Goal: Task Accomplishment & Management: Use online tool/utility

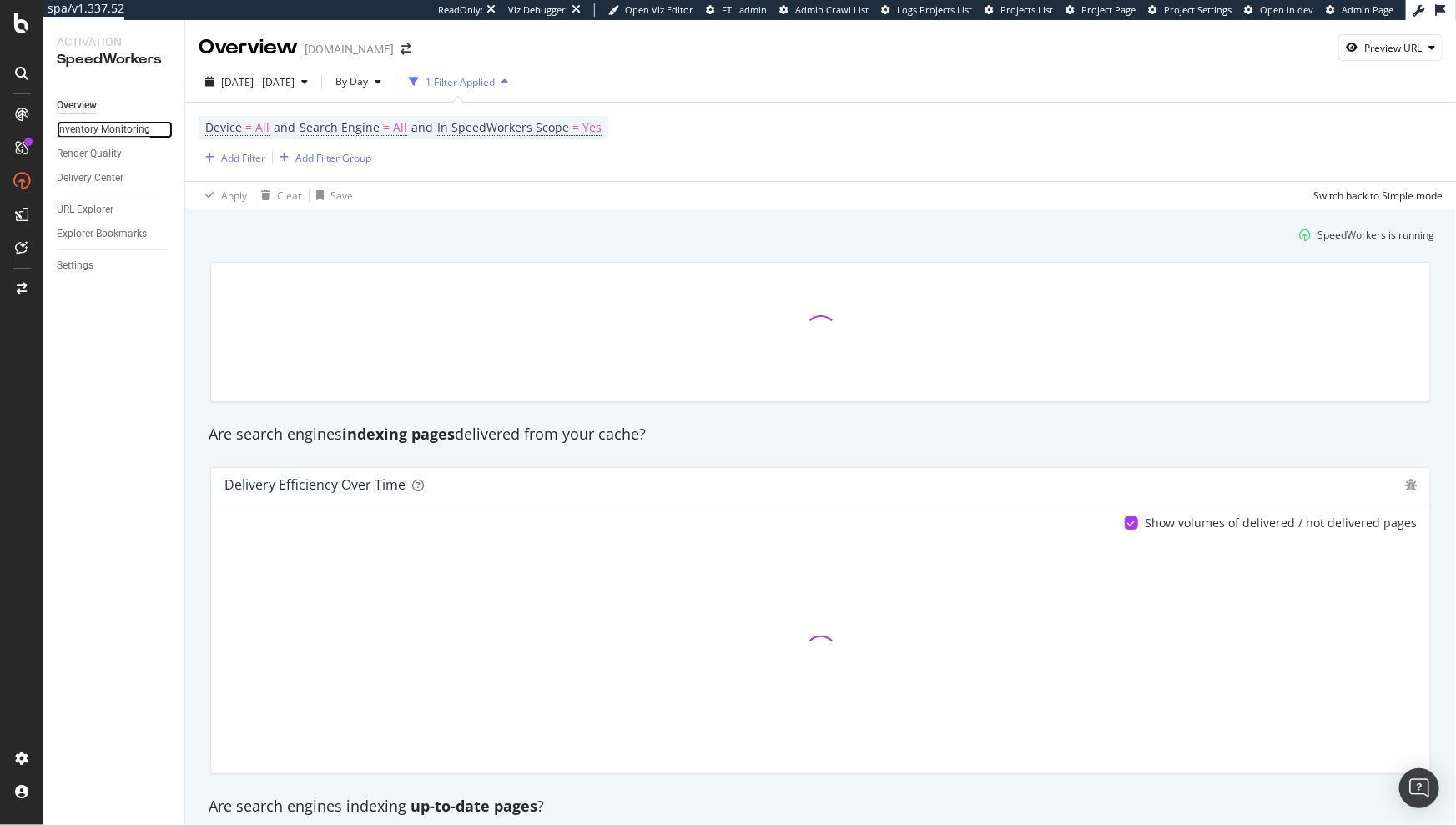
click at [115, 136] on div "Inventory Monitoring" at bounding box center [103, 130] width 93 height 18
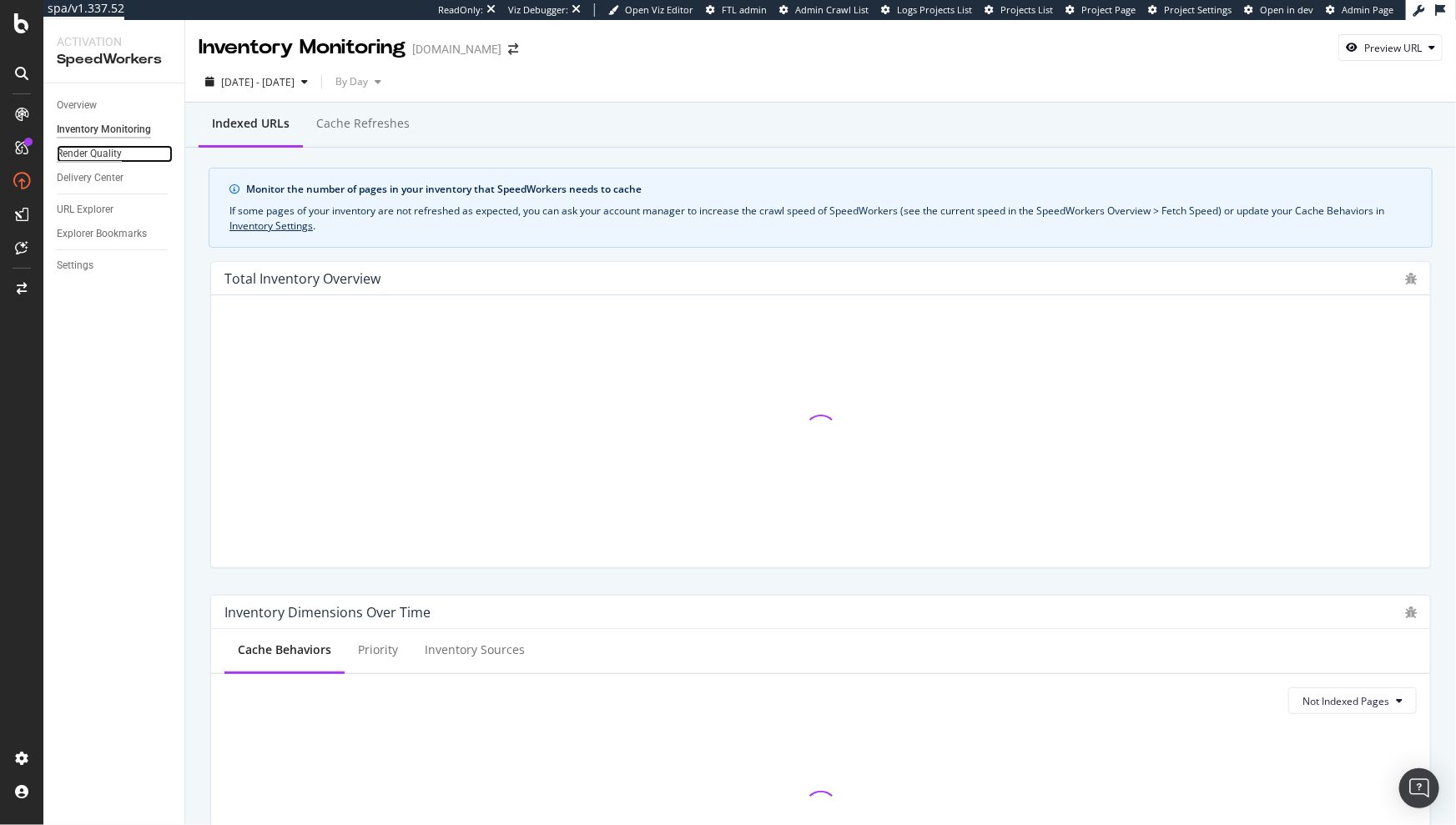
click at [110, 156] on div "Render Quality" at bounding box center [89, 154] width 65 height 18
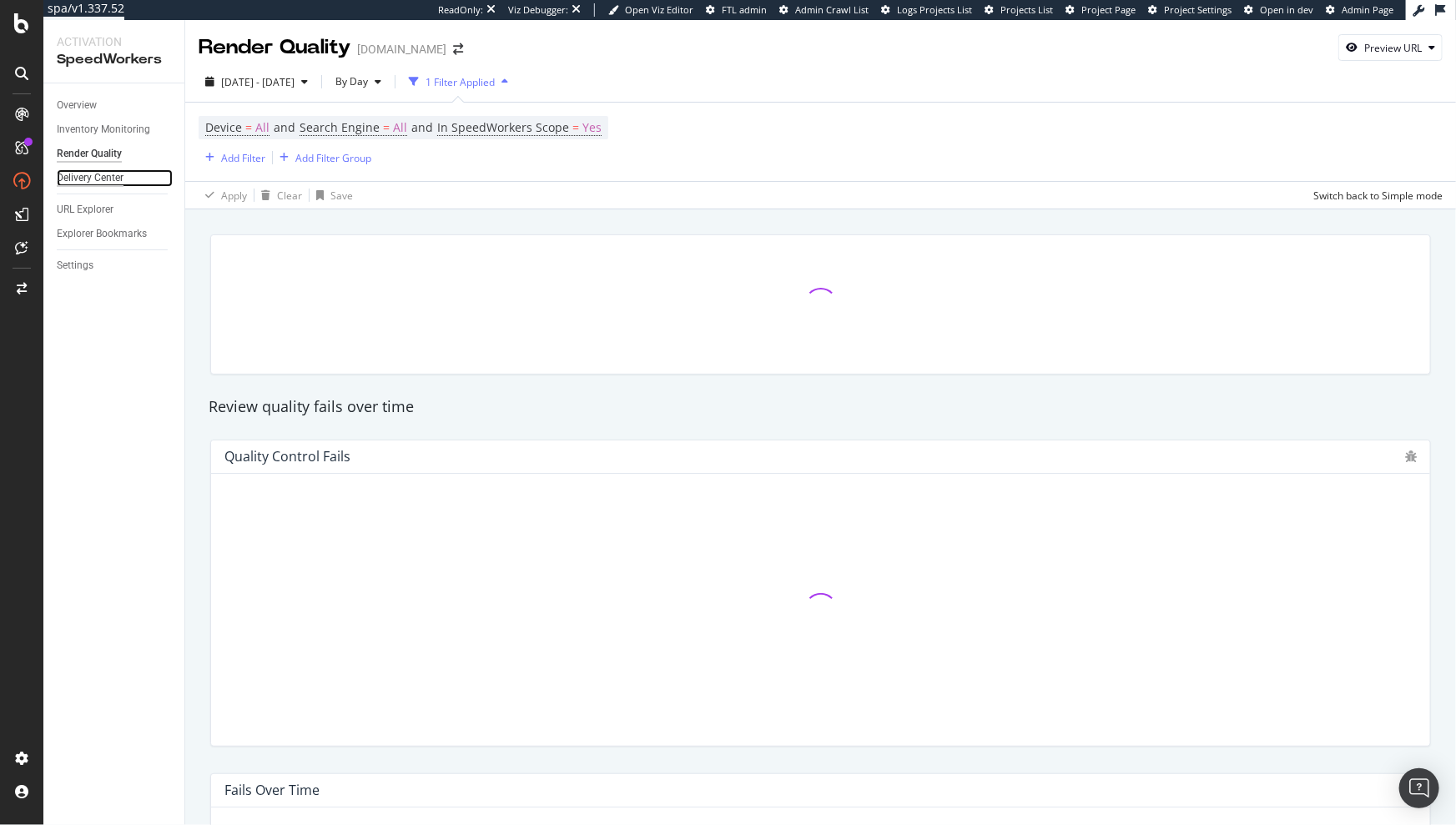
click at [104, 173] on div "Delivery Center" at bounding box center [89, 178] width 66 height 18
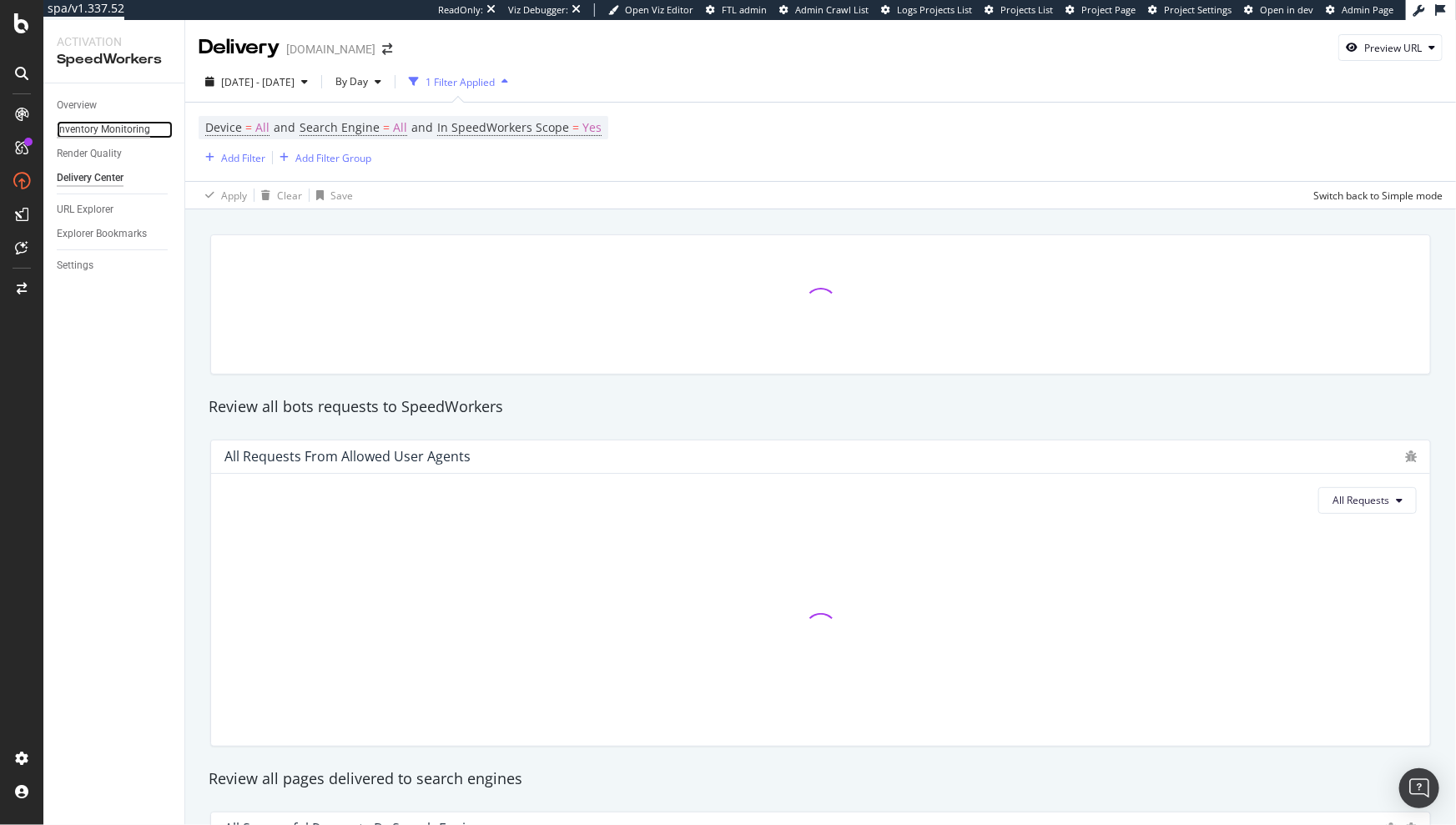
click at [115, 122] on div "Inventory Monitoring" at bounding box center [103, 130] width 93 height 18
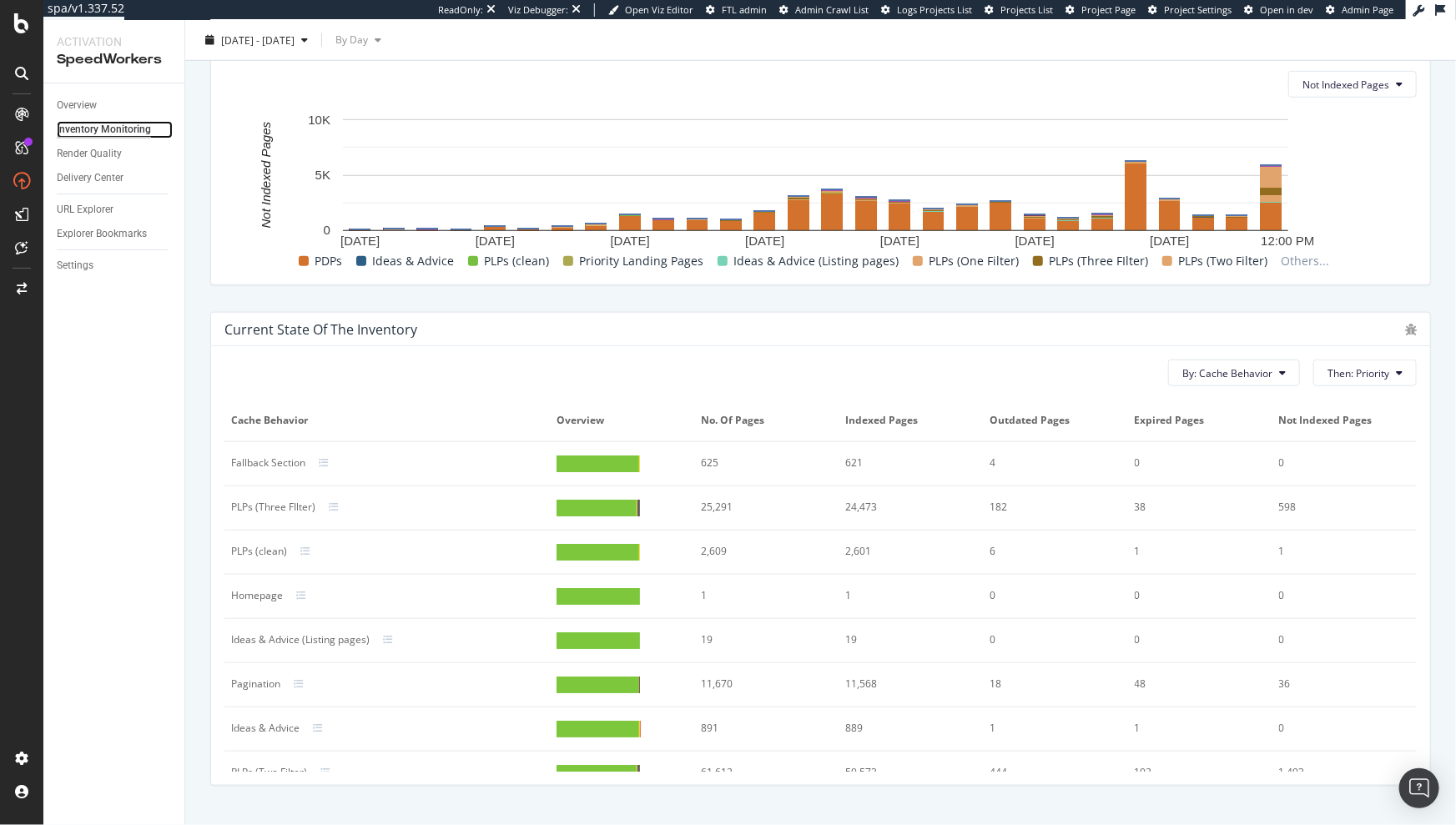
scroll to position [648, 0]
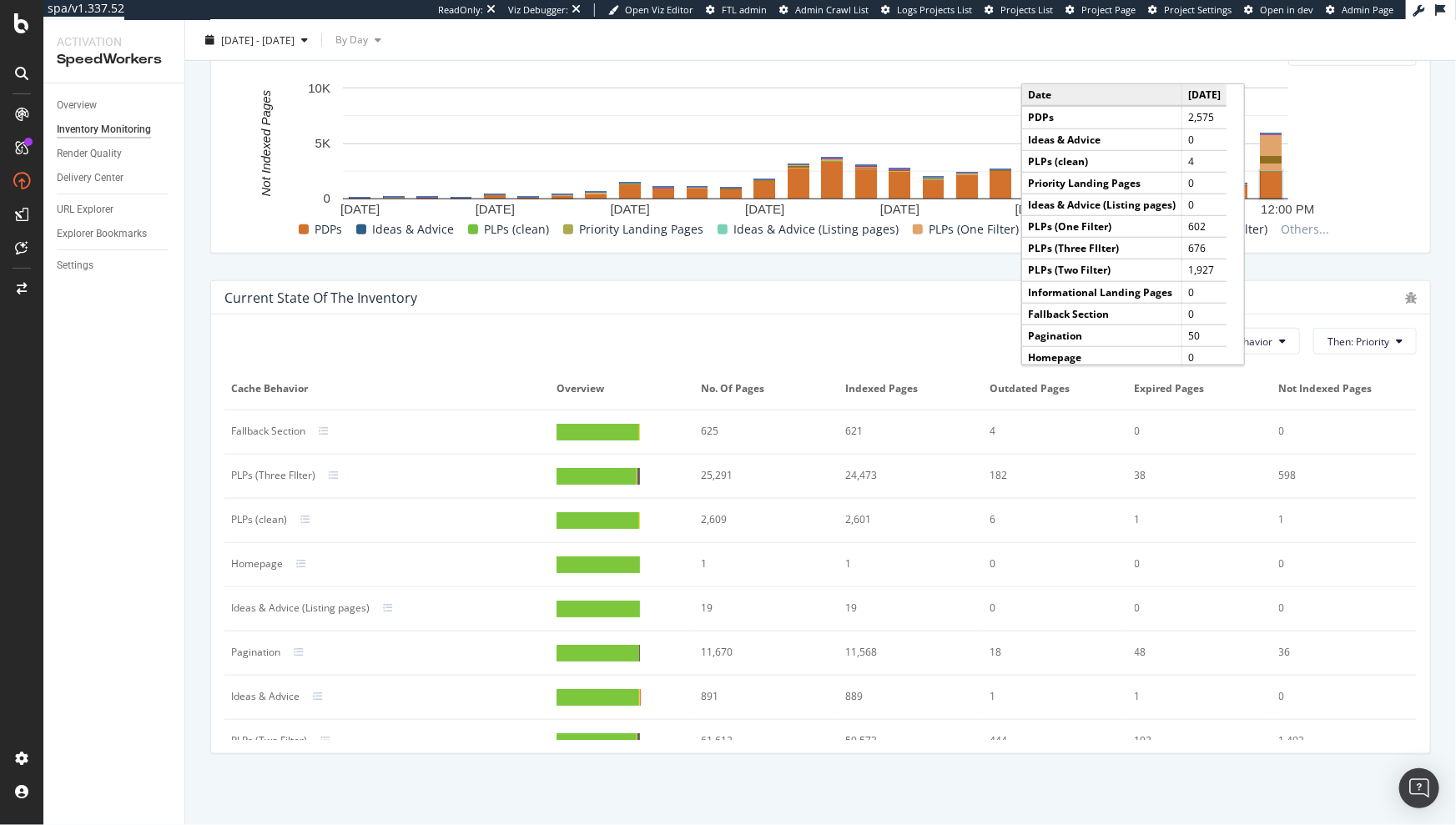
click at [1272, 188] on rect "A chart." at bounding box center [1271, 185] width 21 height 28
click at [1273, 149] on rect "A chart." at bounding box center [1271, 145] width 21 height 21
click at [1272, 167] on rect "A chart." at bounding box center [1271, 167] width 21 height 6
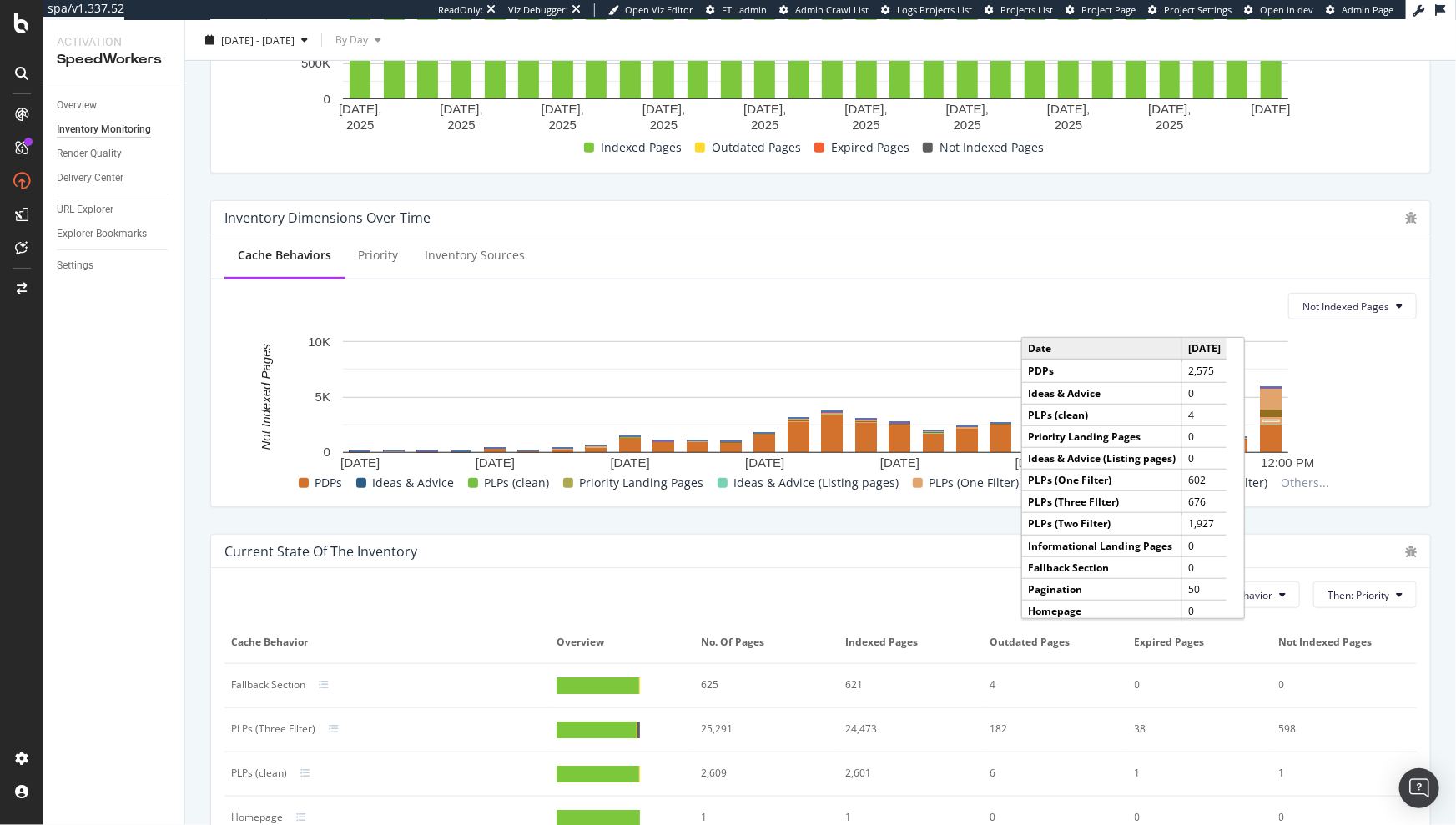
scroll to position [104, 0]
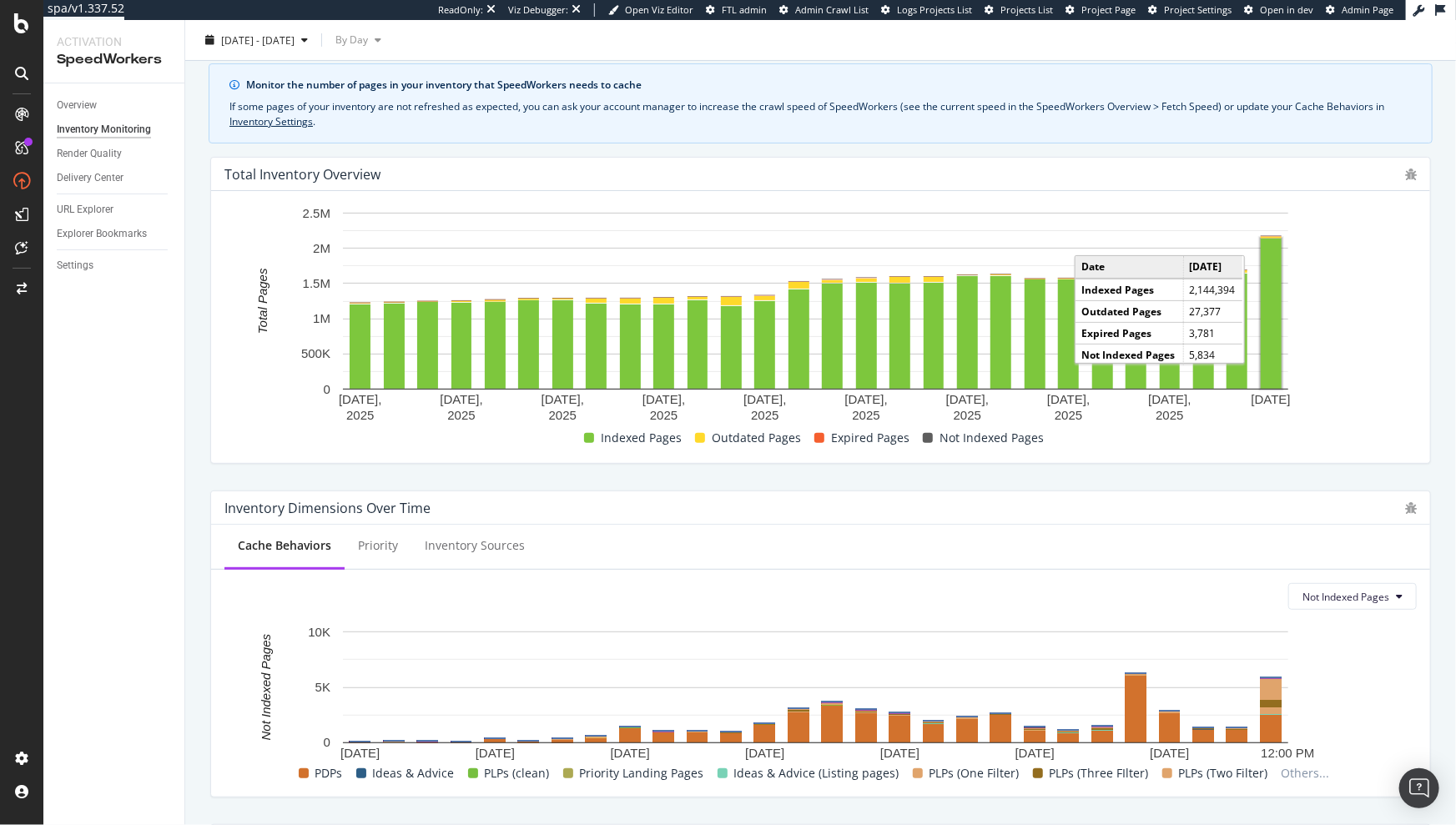
click at [1265, 299] on rect "A chart." at bounding box center [1271, 314] width 21 height 150
click at [1236, 330] on rect "A chart." at bounding box center [1236, 331] width 21 height 115
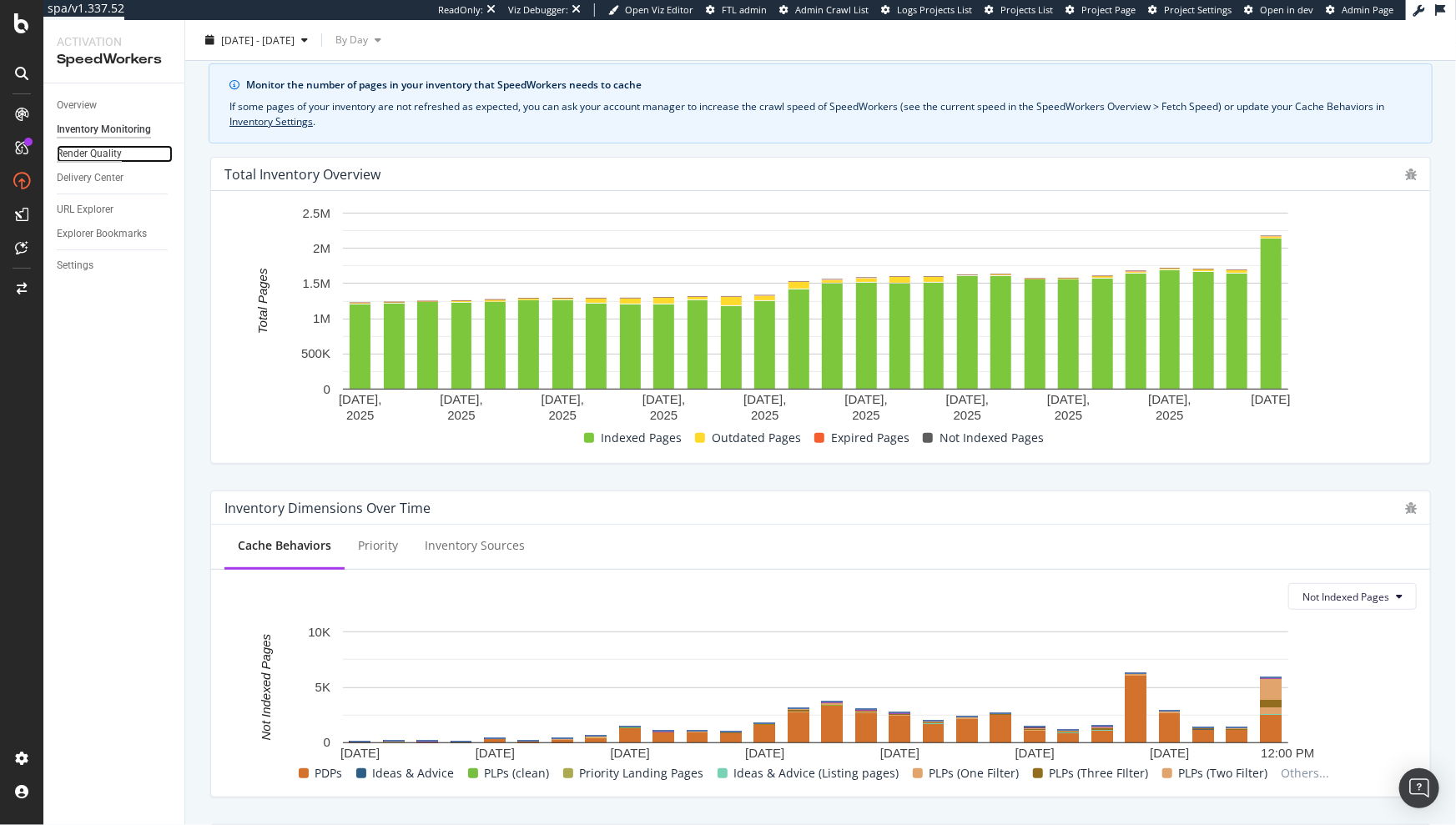
click at [89, 152] on div "Render Quality" at bounding box center [89, 154] width 65 height 18
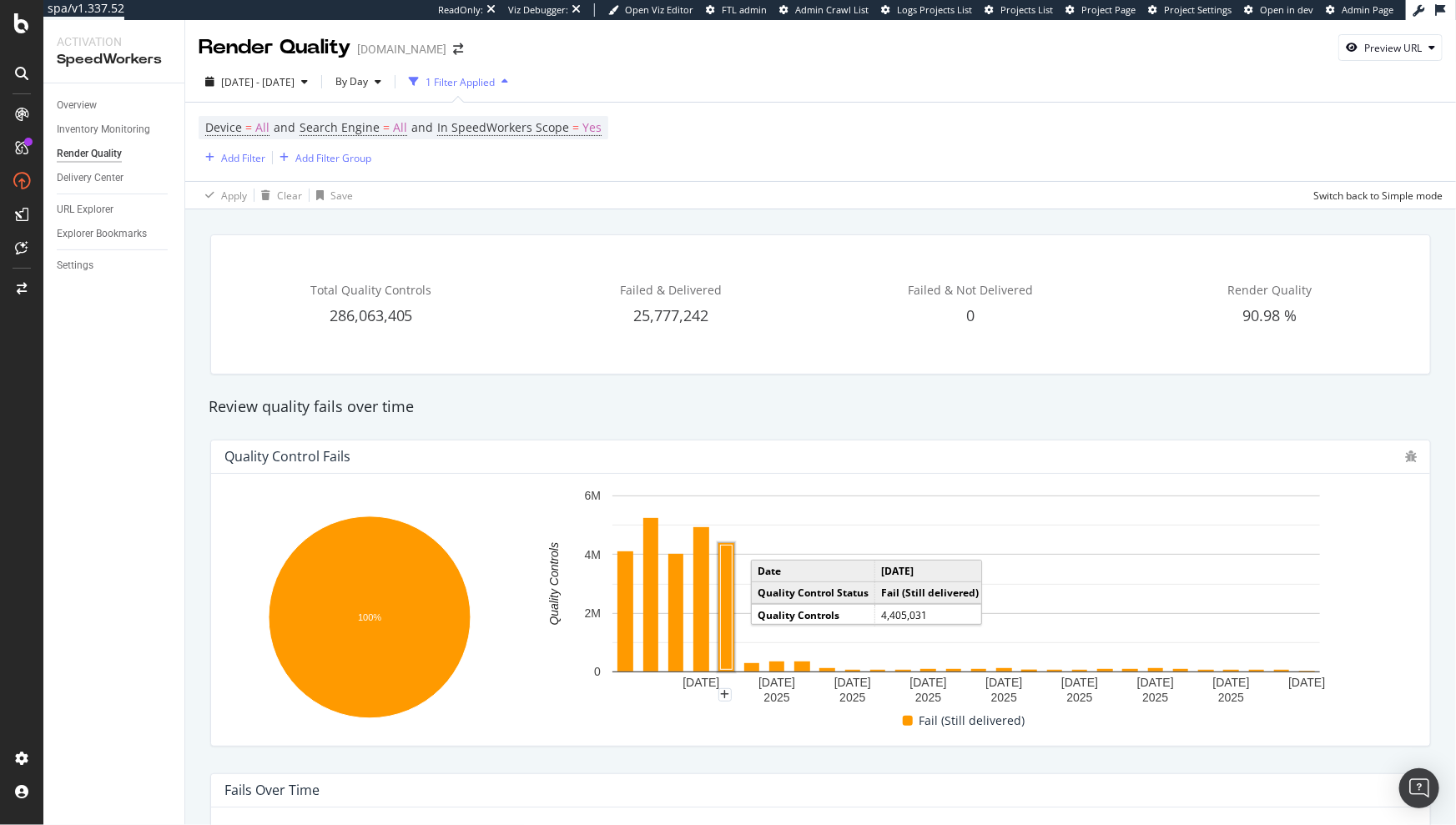
click at [724, 582] on rect "A chart." at bounding box center [727, 607] width 12 height 125
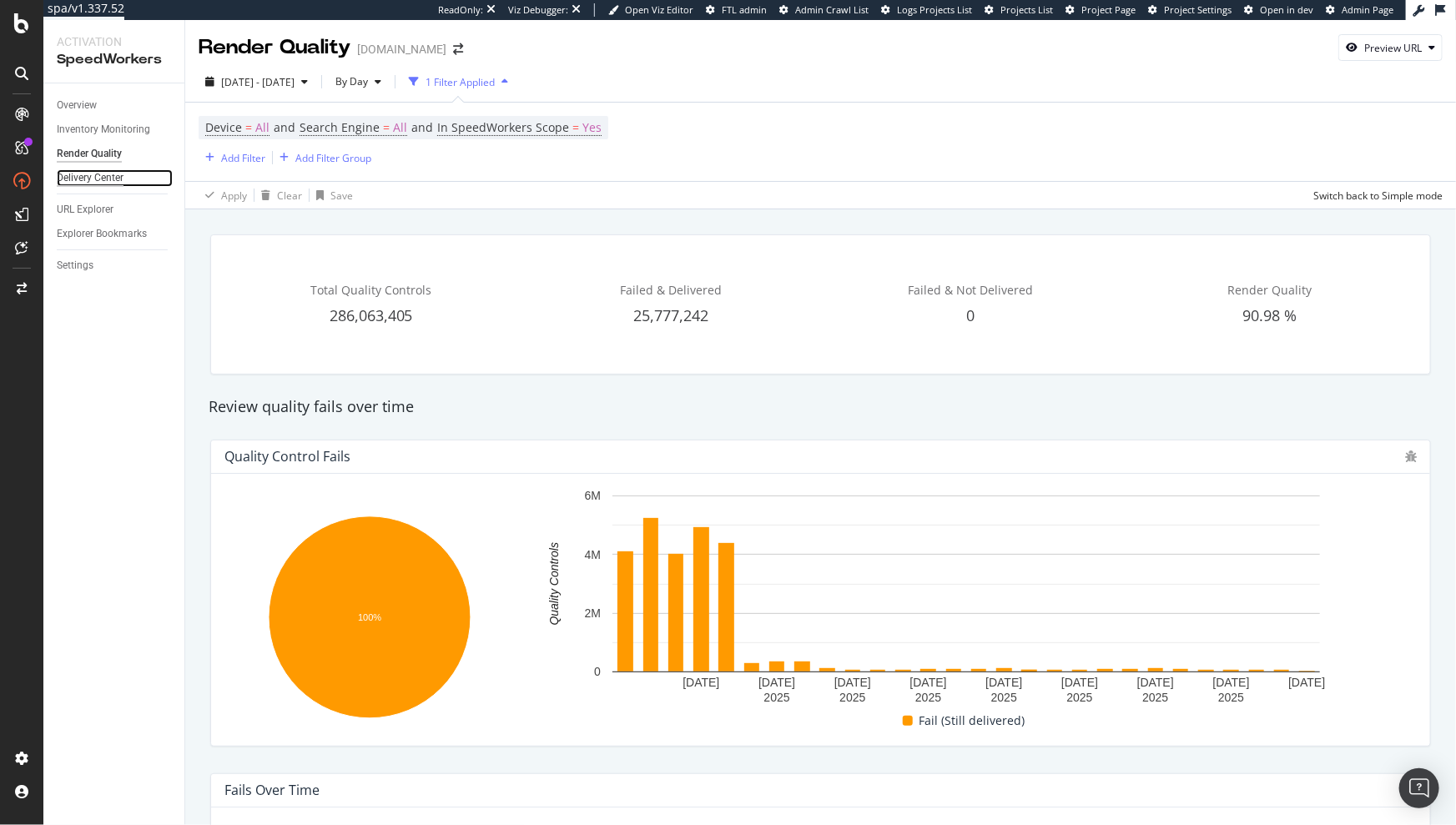
click at [83, 179] on div "Delivery Center" at bounding box center [89, 178] width 66 height 18
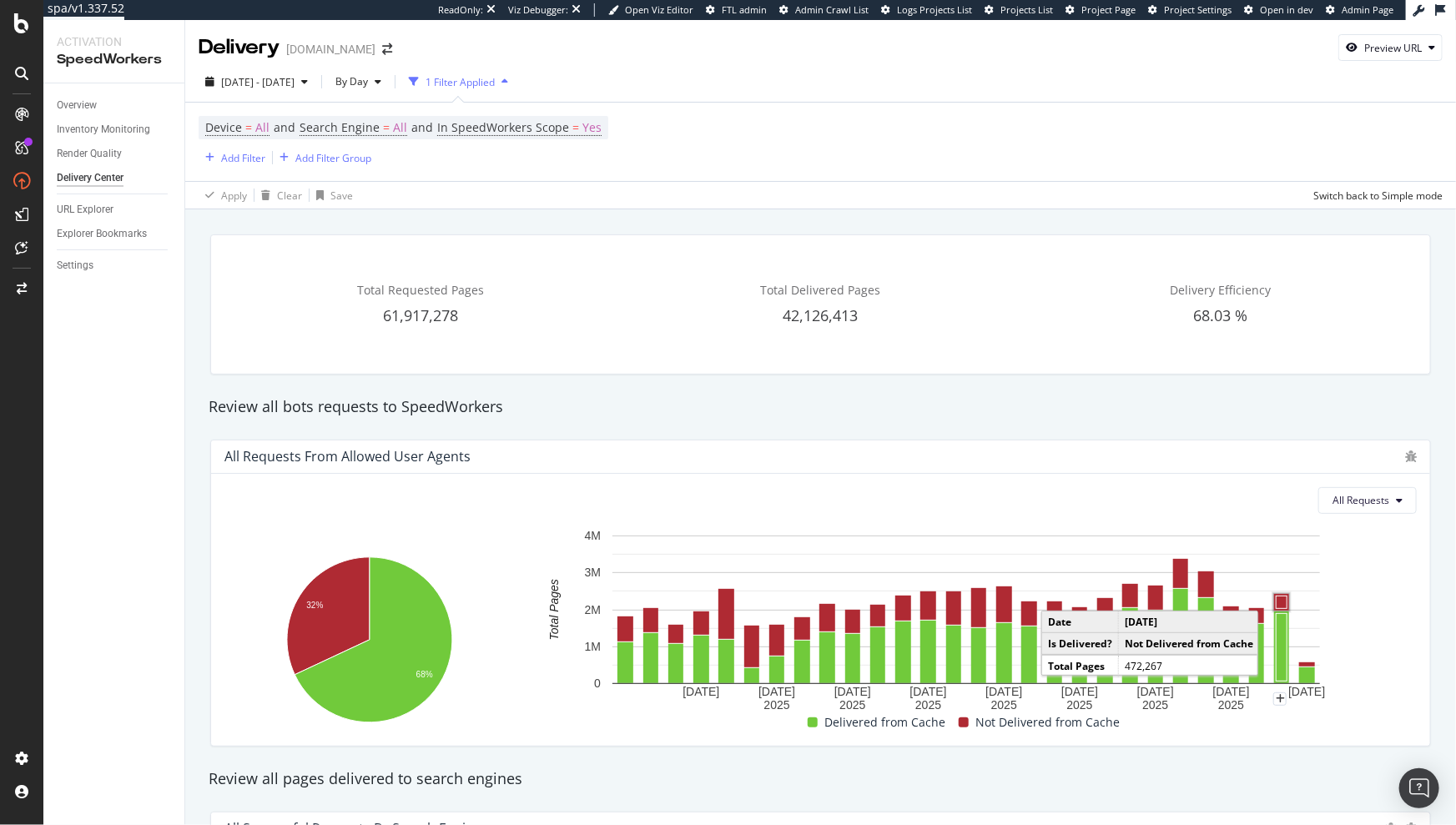
click at [1274, 596] on rect "A chart." at bounding box center [1281, 602] width 15 height 17
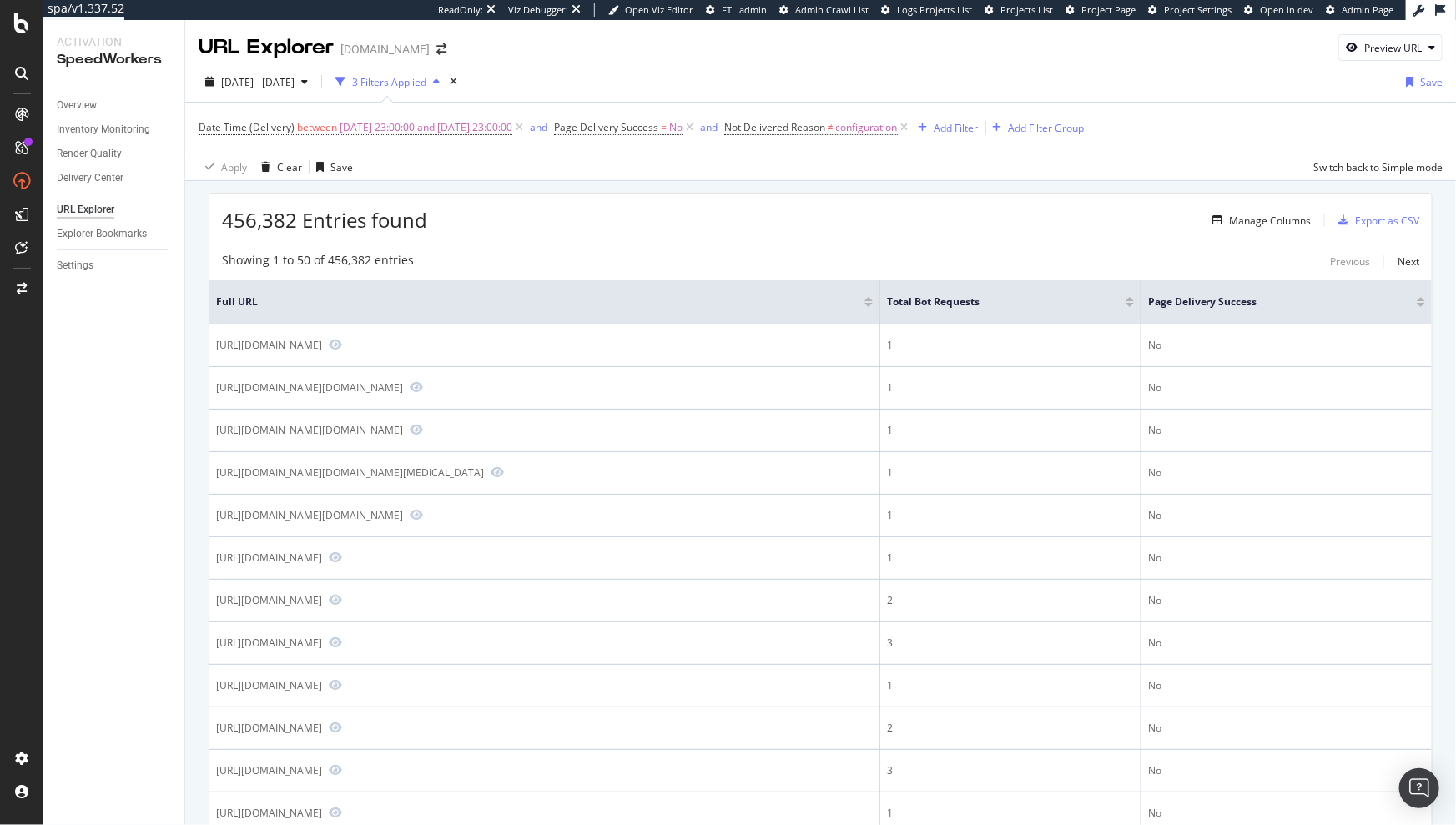
click at [690, 179] on div "Apply Clear Save Switch back to Simple mode" at bounding box center [820, 166] width 1271 height 28
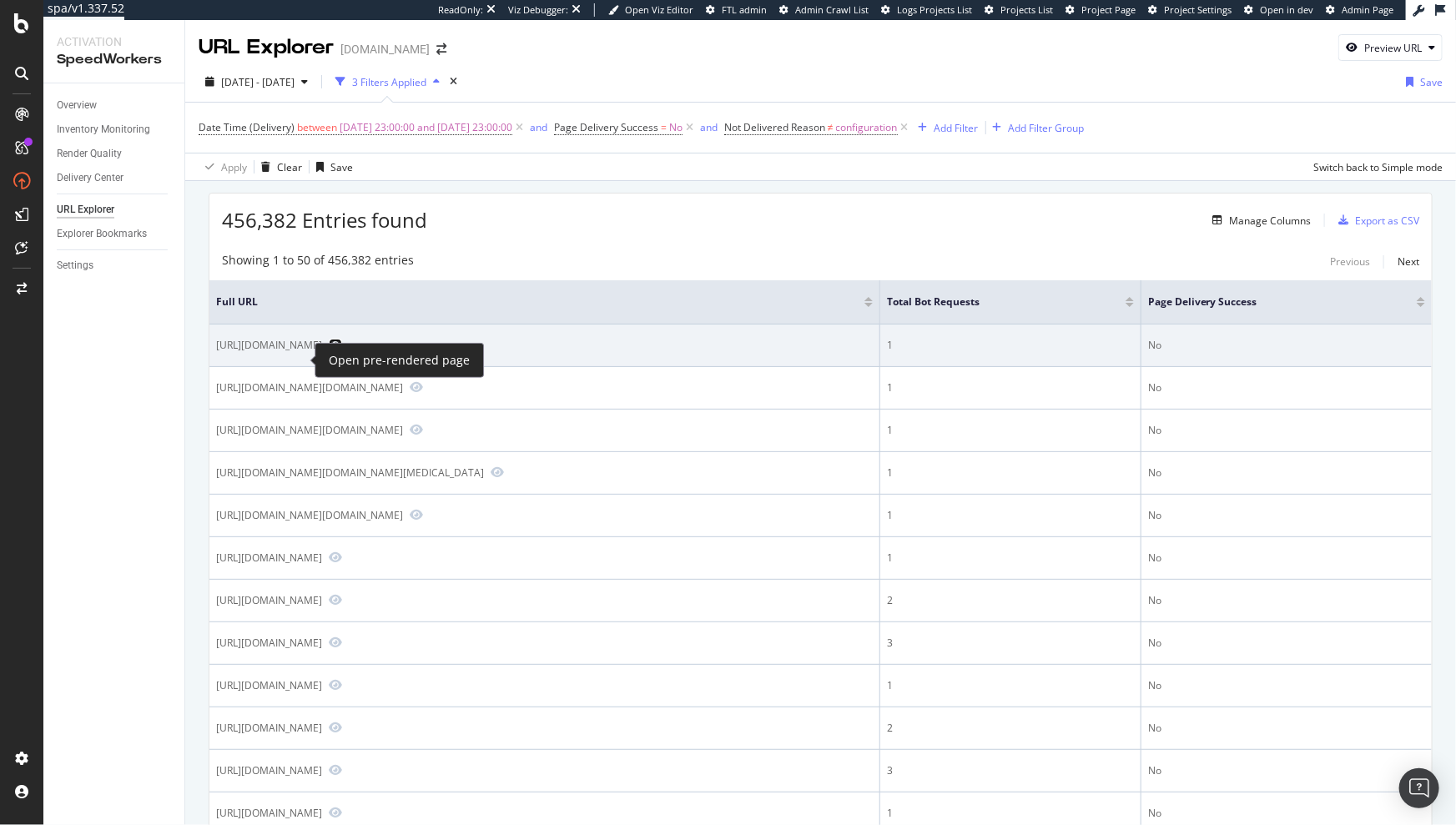
click at [328, 350] on icon "Preview https://www.diy.com/departments/set-of-2-vintage-luxury-green-drinking-…" at bounding box center [334, 344] width 13 height 12
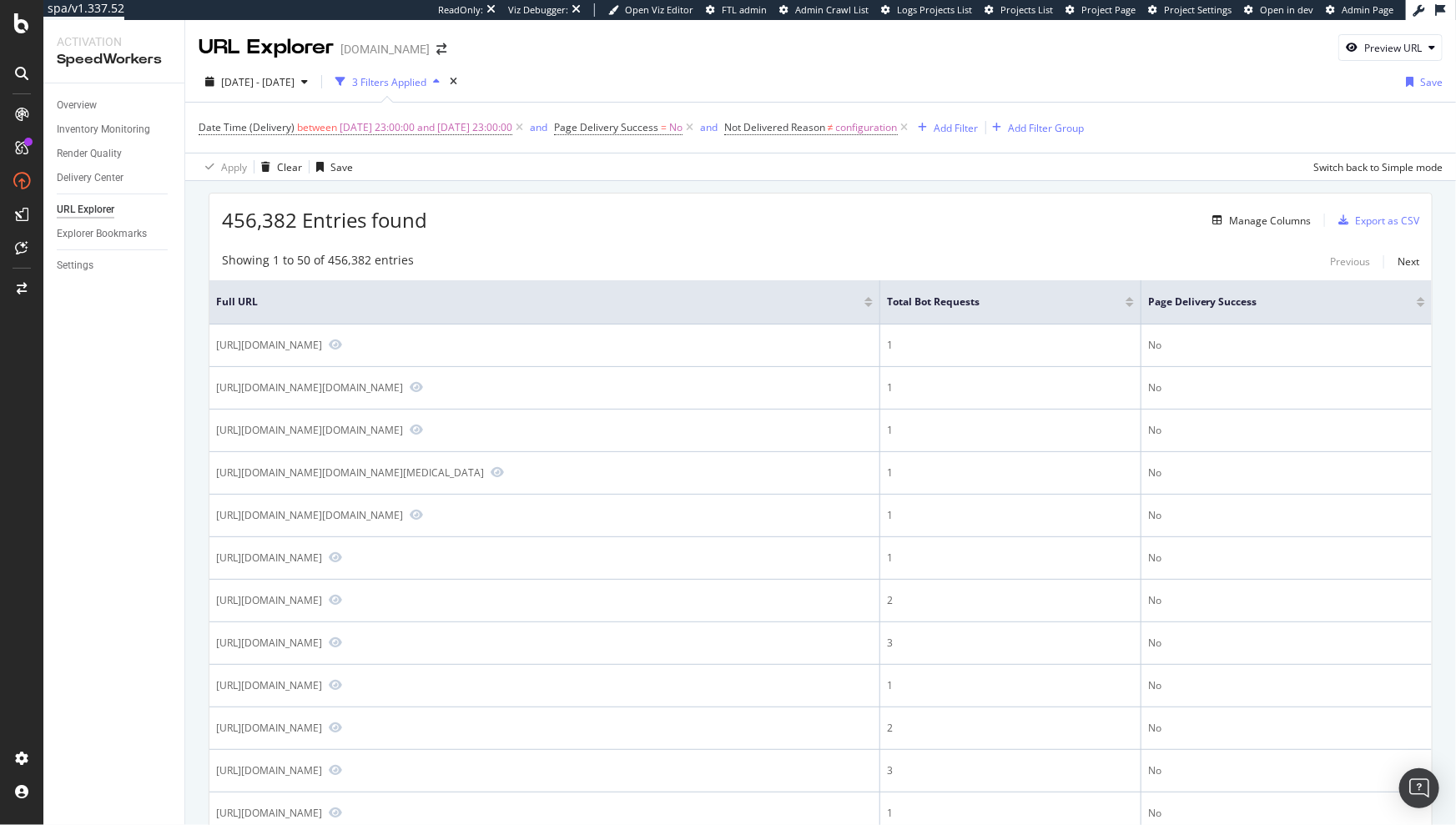
click at [514, 252] on div "Showing 1 to 50 of 456,382 entries Previous Next" at bounding box center [821, 262] width 1223 height 20
click at [295, 85] on span "2025 Sep. 5th - Oct. 2nd" at bounding box center [258, 82] width 73 height 14
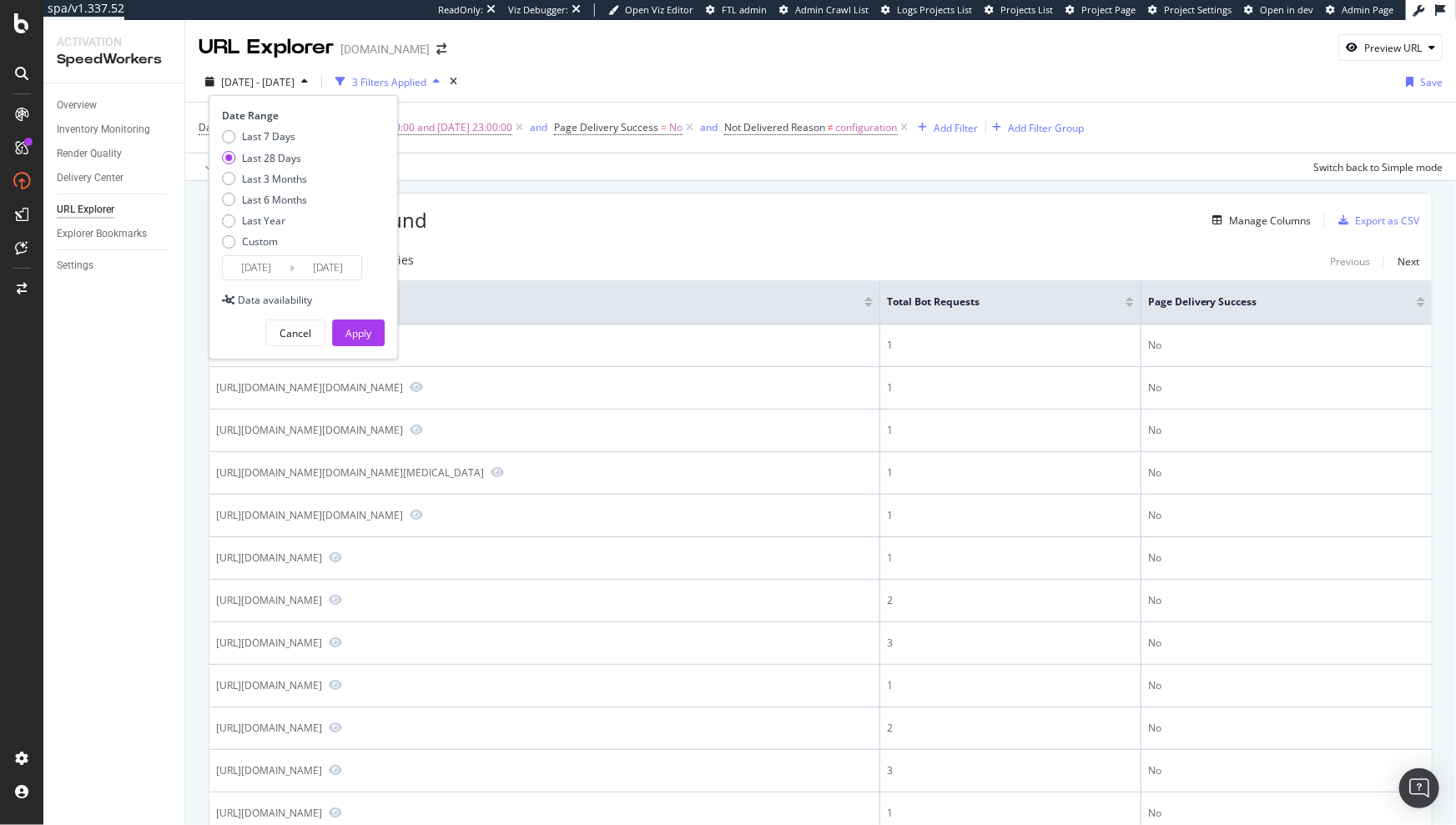
click at [605, 72] on div "2025 Sep. 5th - Oct. 2nd 3 Filters Applied Date Range Last 7 Days Last 28 Days …" at bounding box center [820, 85] width 1271 height 34
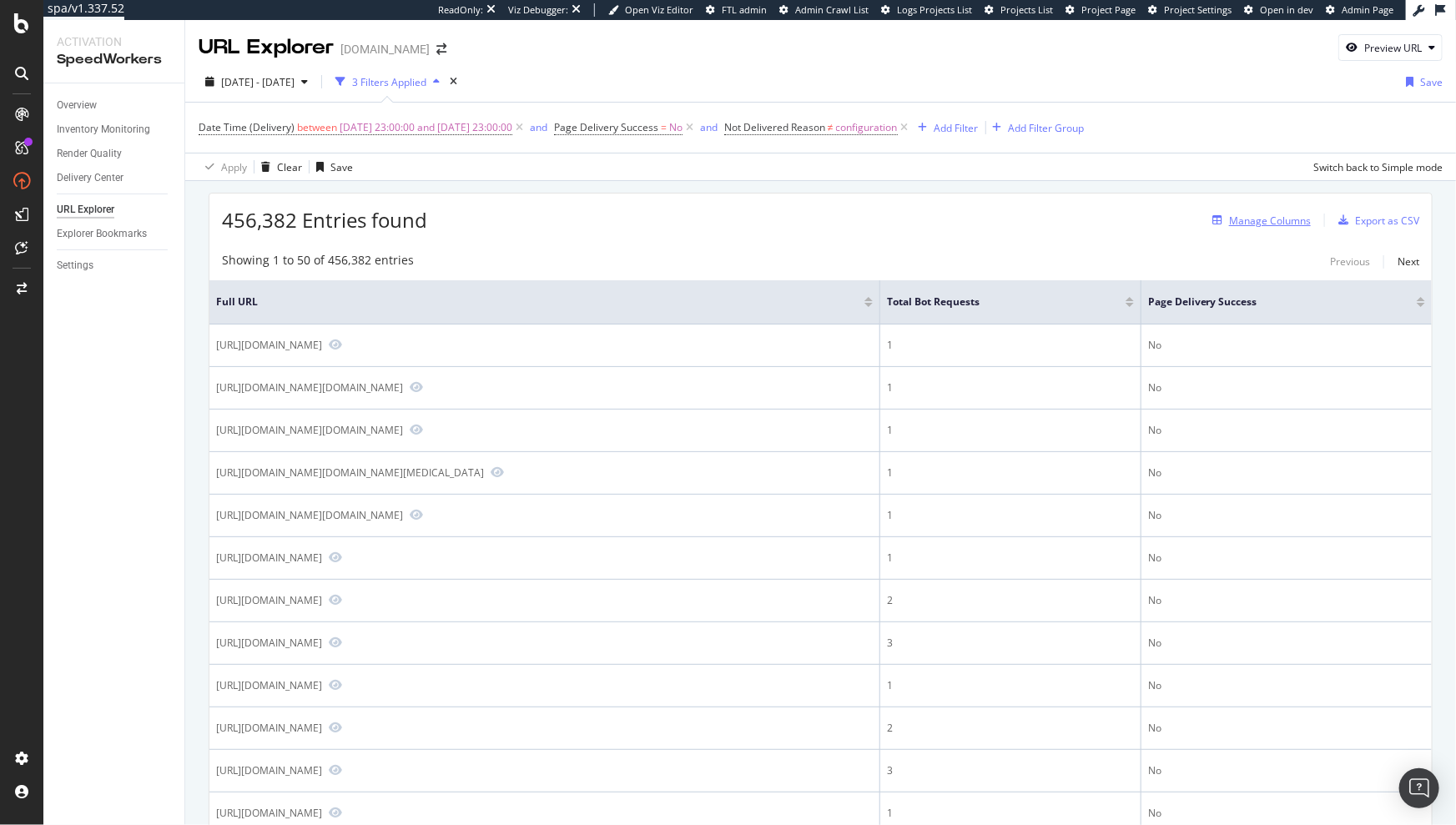
click at [1259, 220] on div "Manage Columns" at bounding box center [1270, 221] width 82 height 14
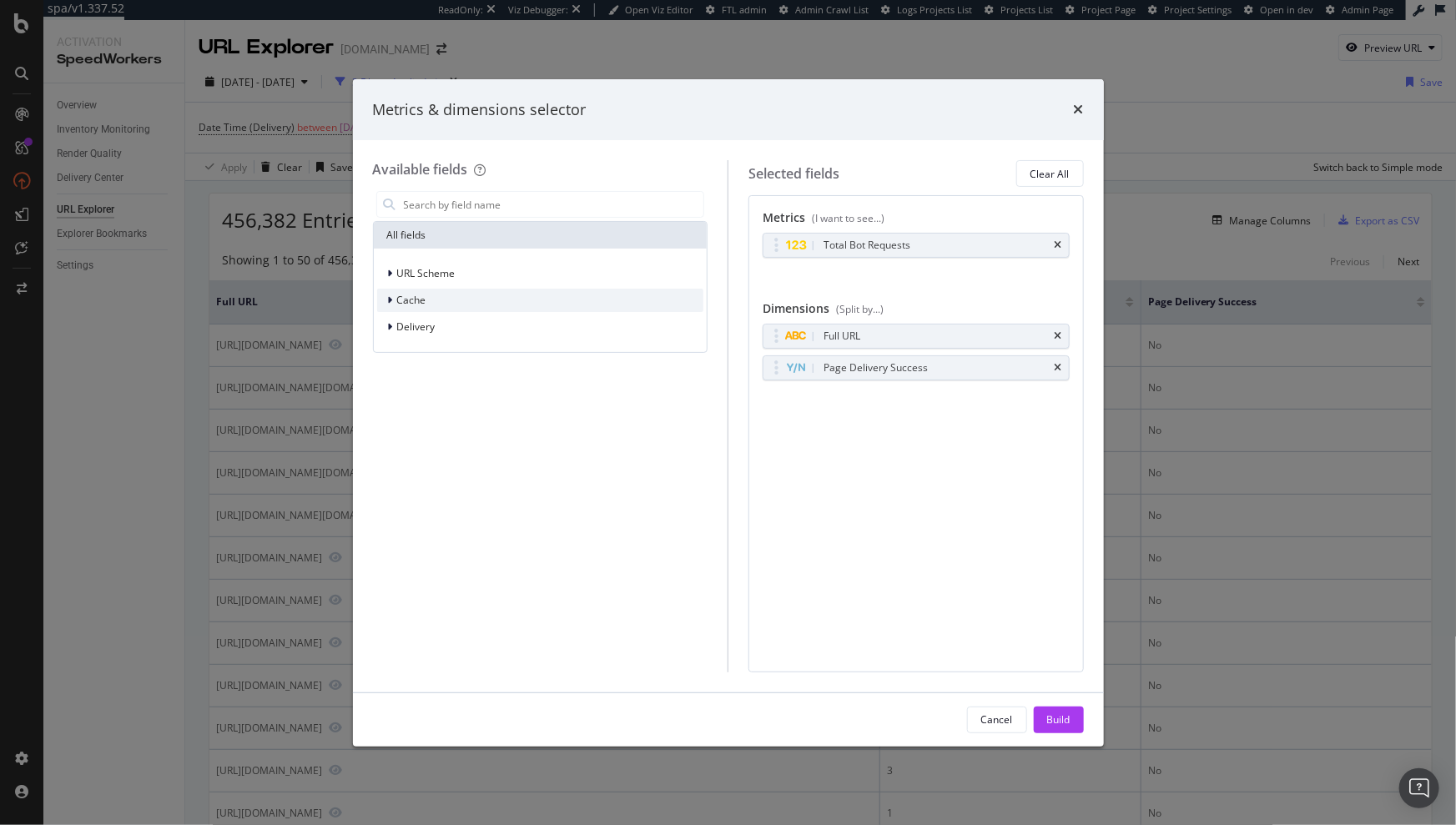
click at [398, 298] on span "Cache" at bounding box center [412, 300] width 30 height 14
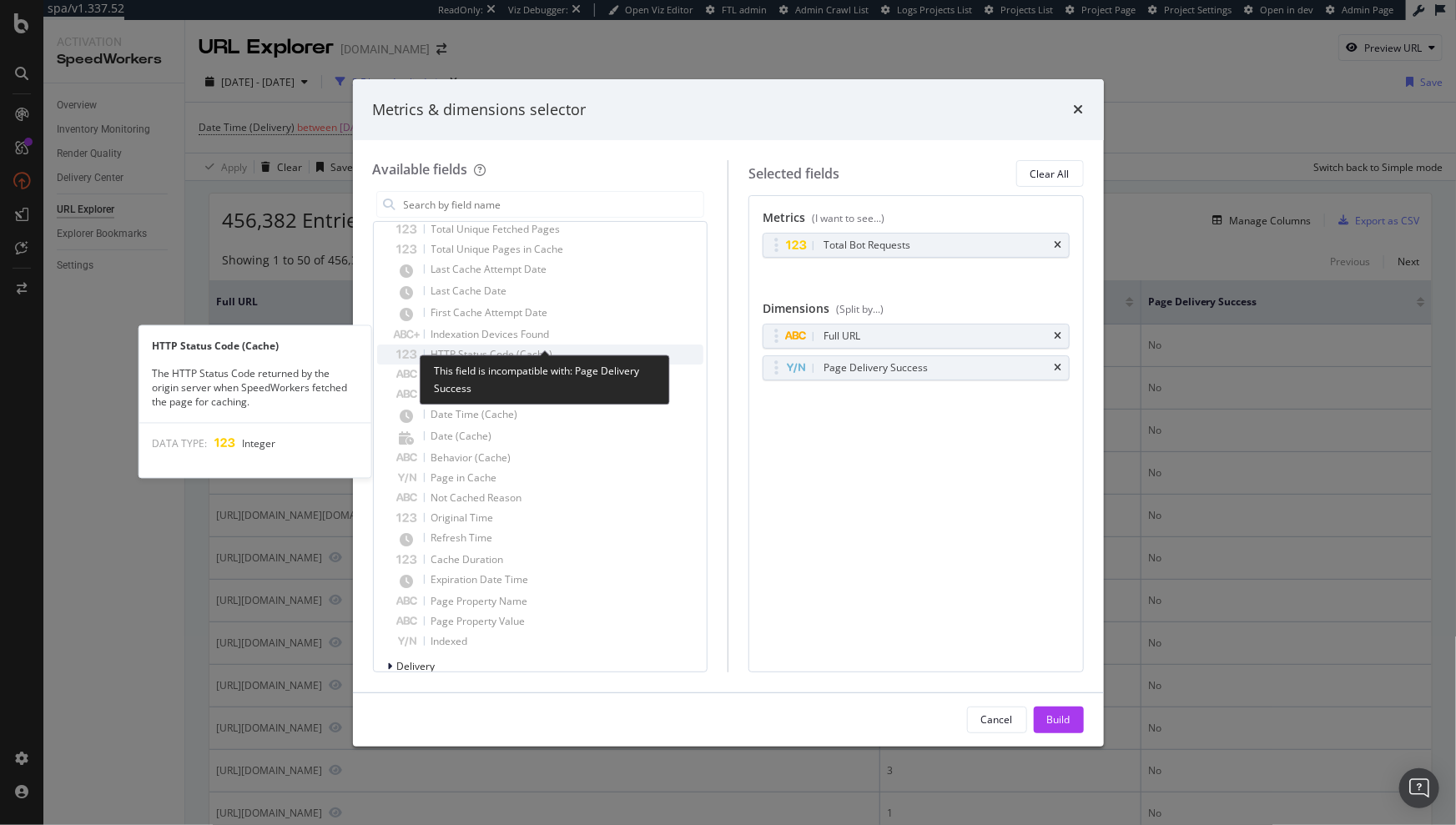
scroll to position [132, 0]
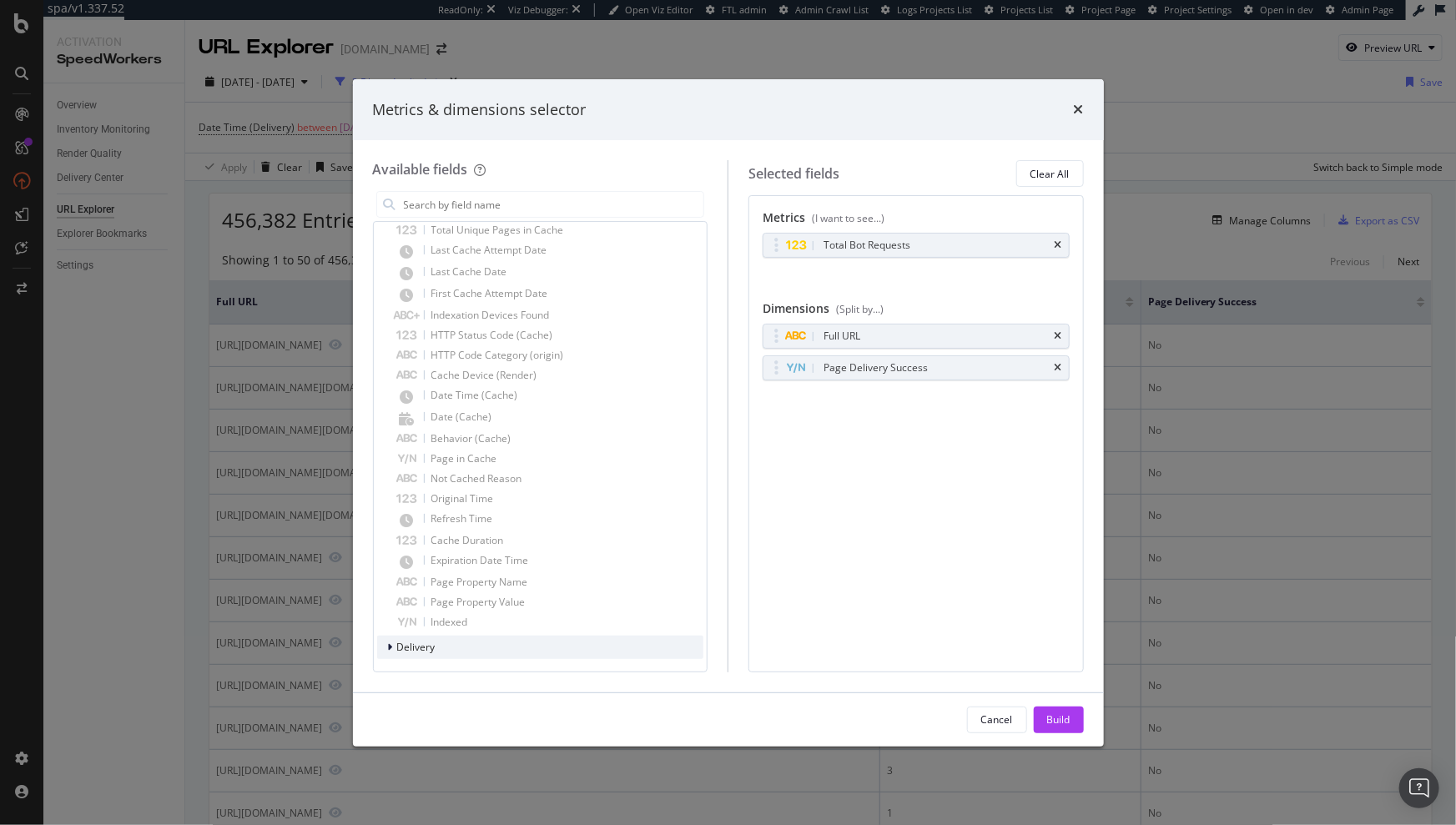
click at [428, 657] on div "Delivery" at bounding box center [540, 648] width 327 height 24
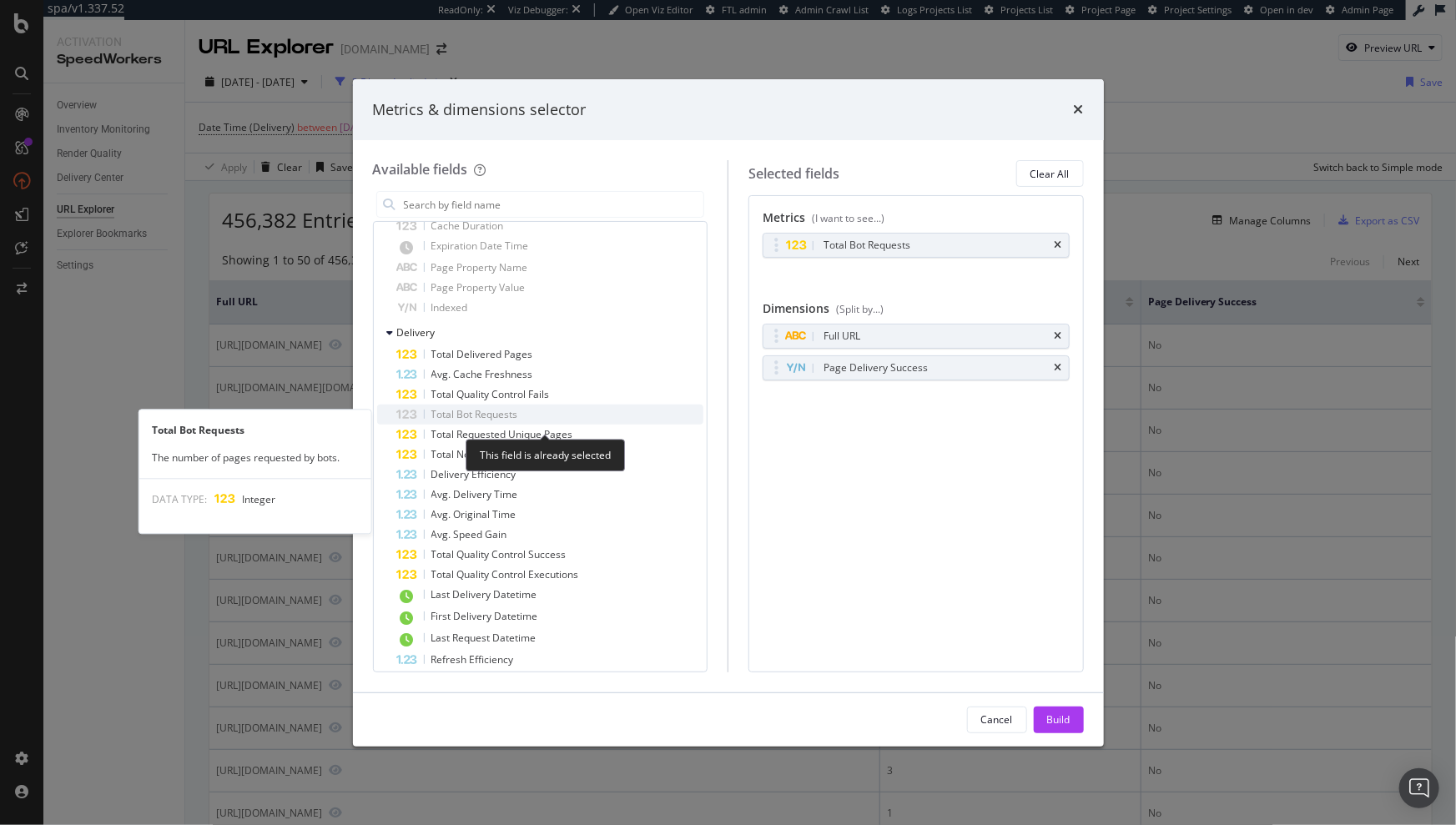
scroll to position [421, 0]
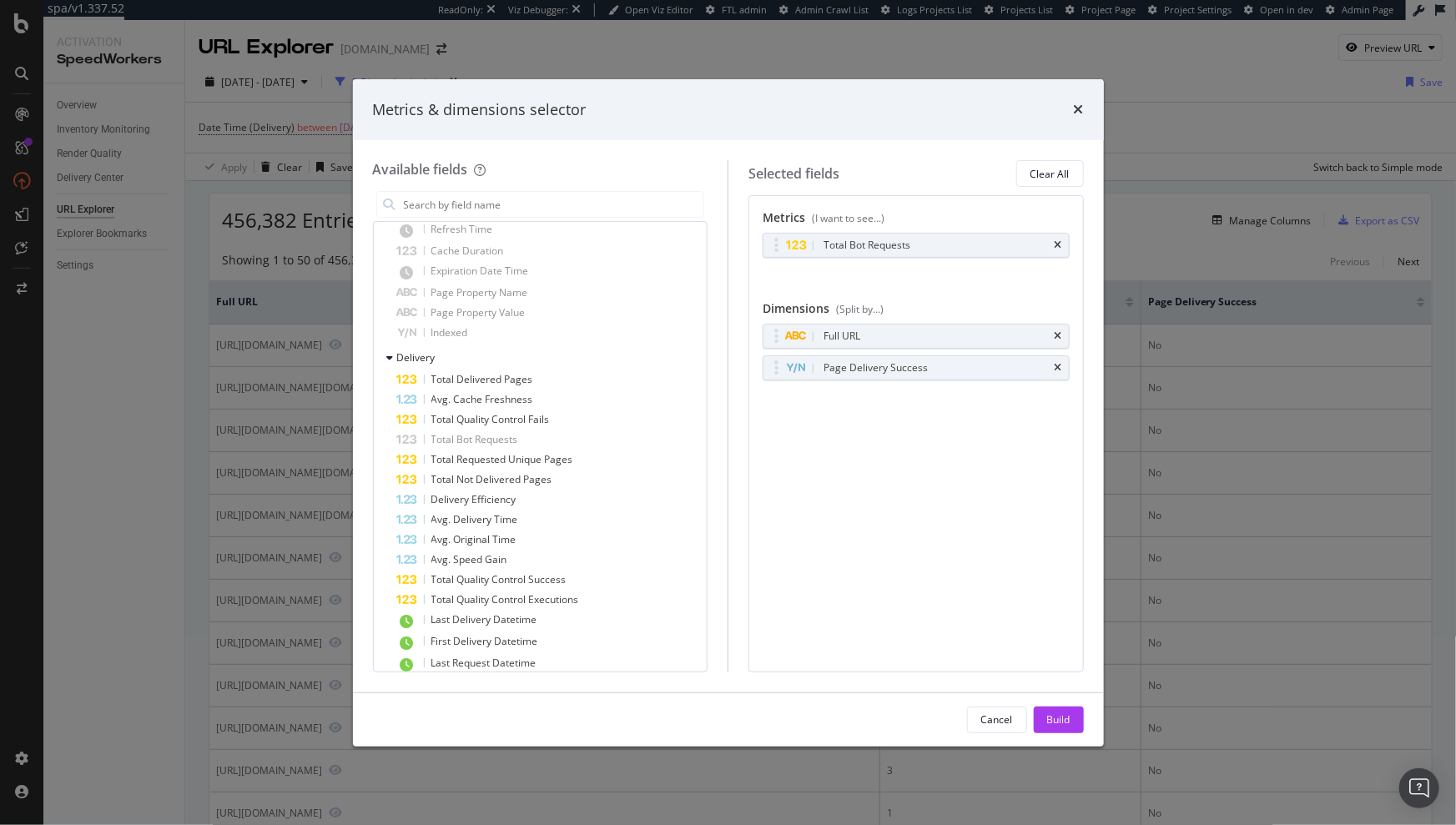
click at [797, 86] on div "Metrics & dimensions selector" at bounding box center [728, 110] width 751 height 61
click at [1077, 111] on icon "times" at bounding box center [1079, 109] width 10 height 13
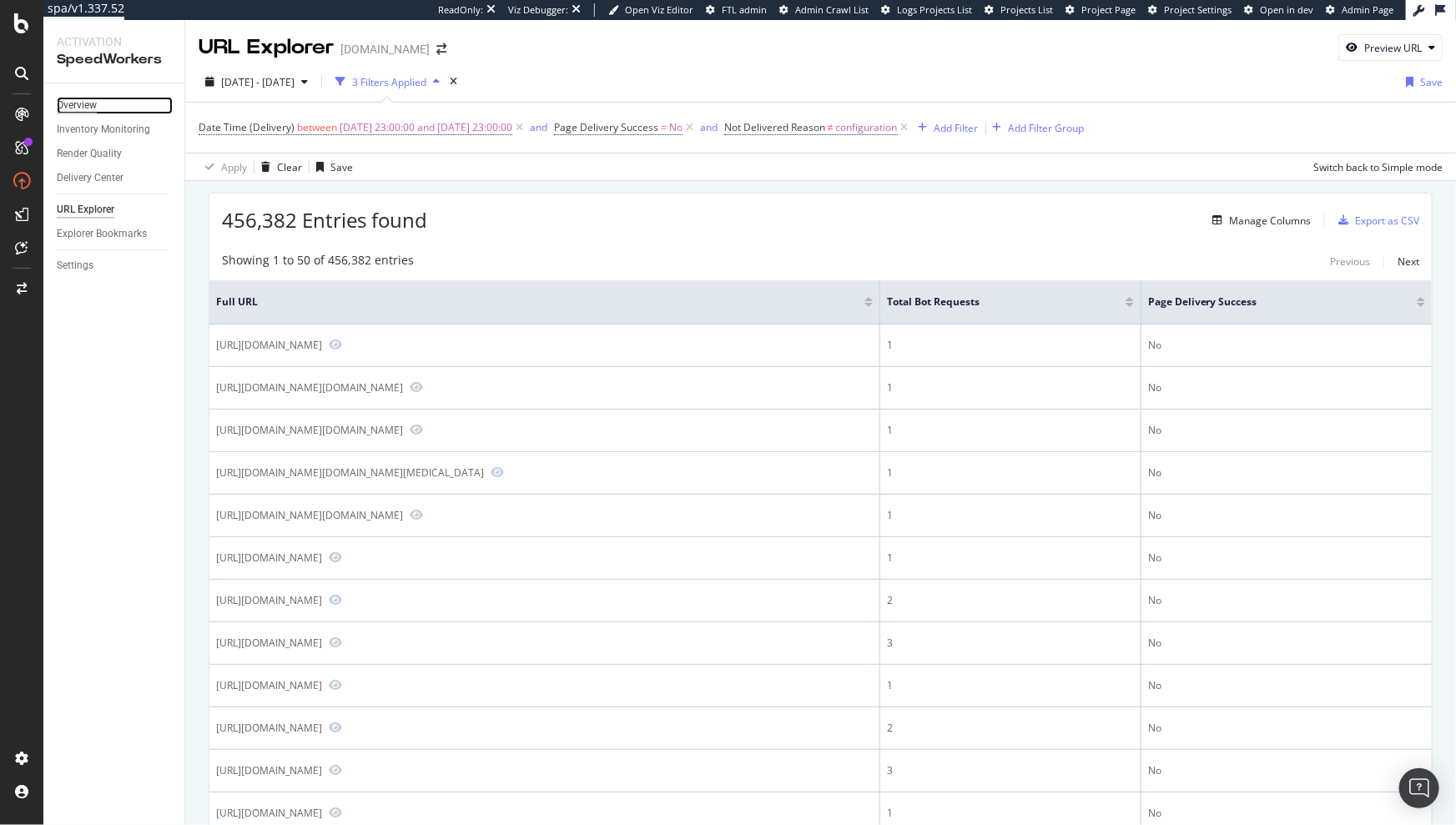
click at [66, 109] on div "Overview" at bounding box center [76, 106] width 40 height 18
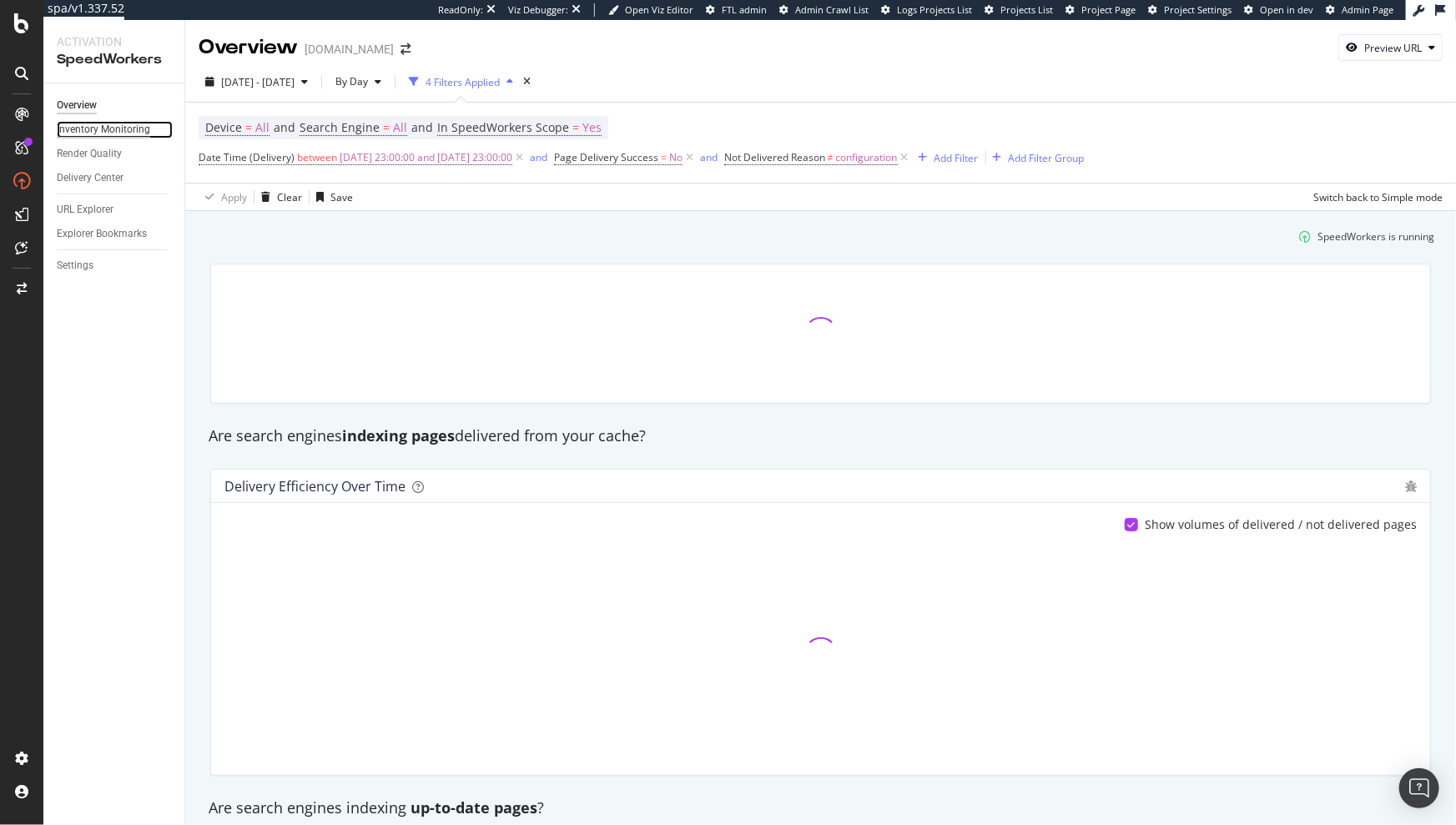
click at [84, 134] on div "Inventory Monitoring" at bounding box center [103, 130] width 93 height 18
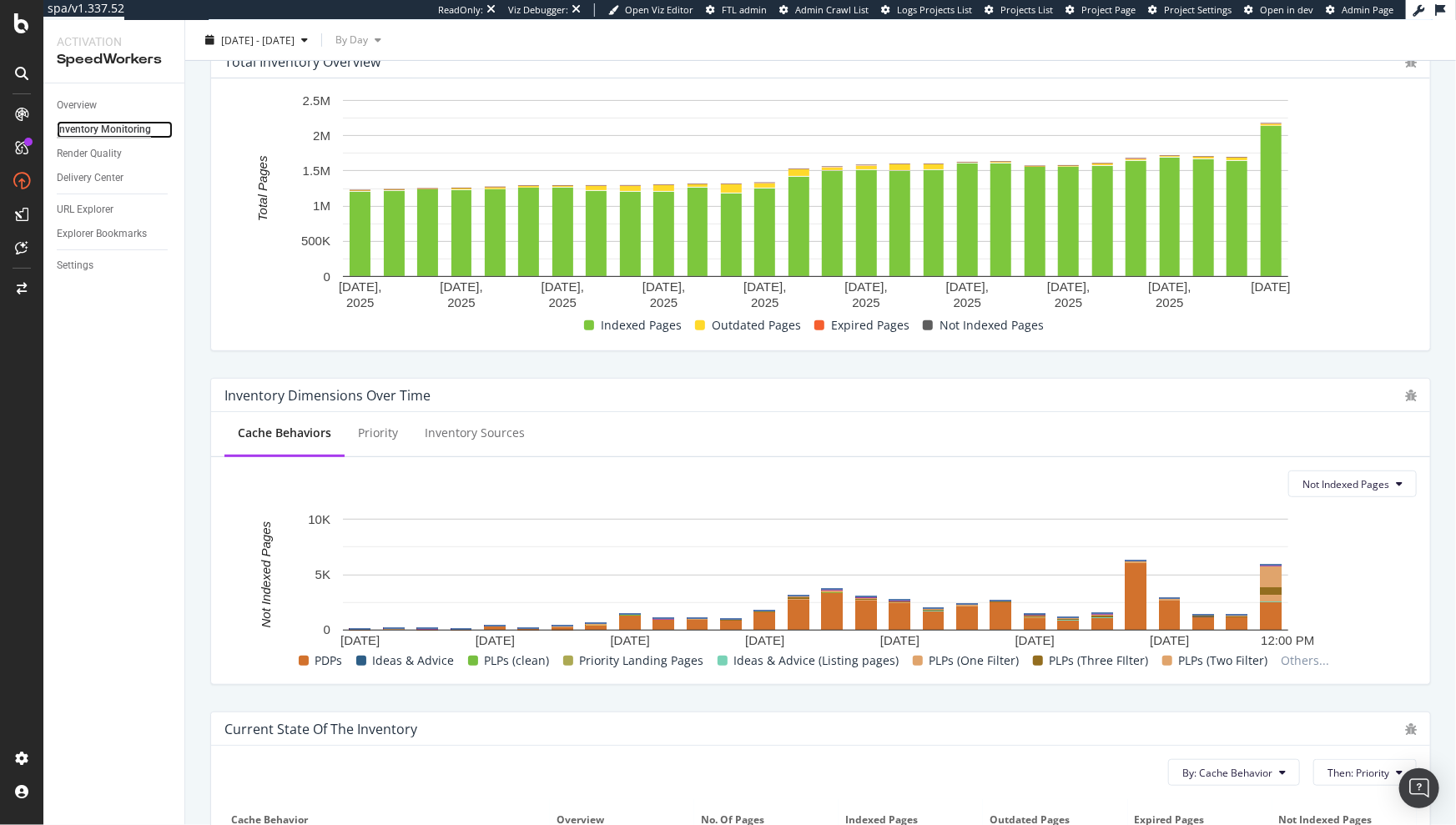
scroll to position [624, 0]
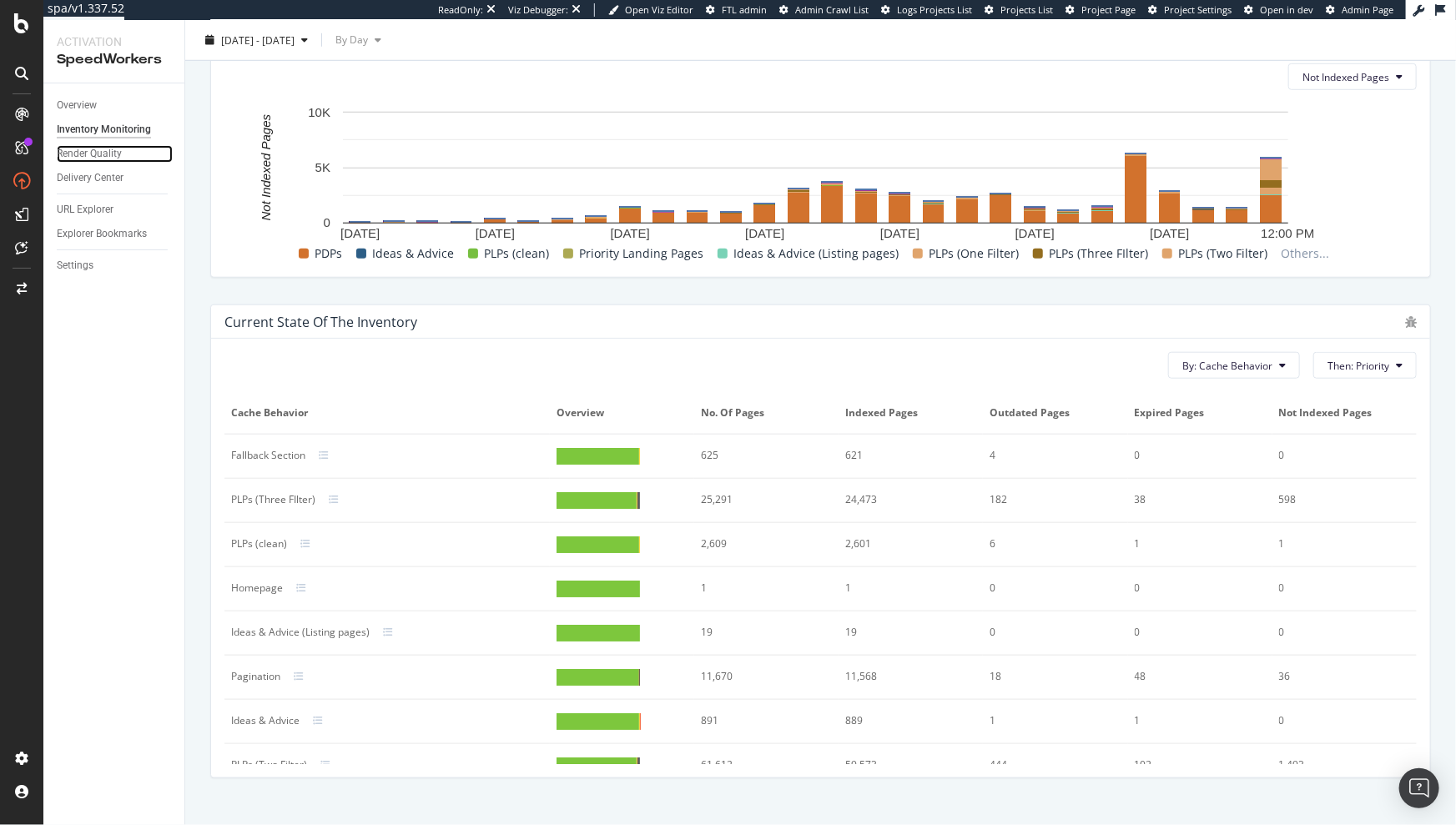
click at [96, 160] on div "Render Quality" at bounding box center [89, 154] width 65 height 18
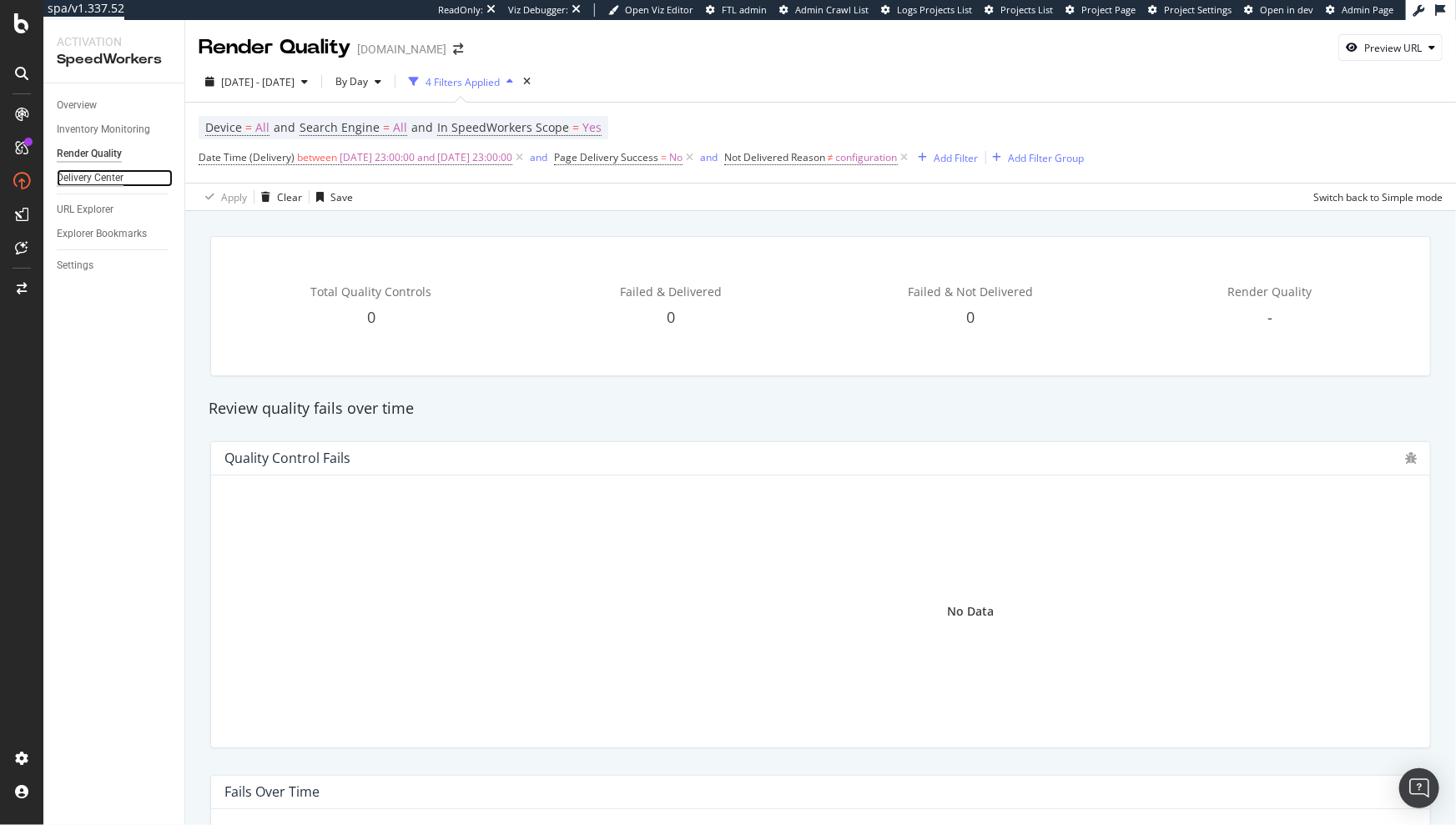
click at [77, 176] on div "Delivery Center" at bounding box center [89, 178] width 66 height 18
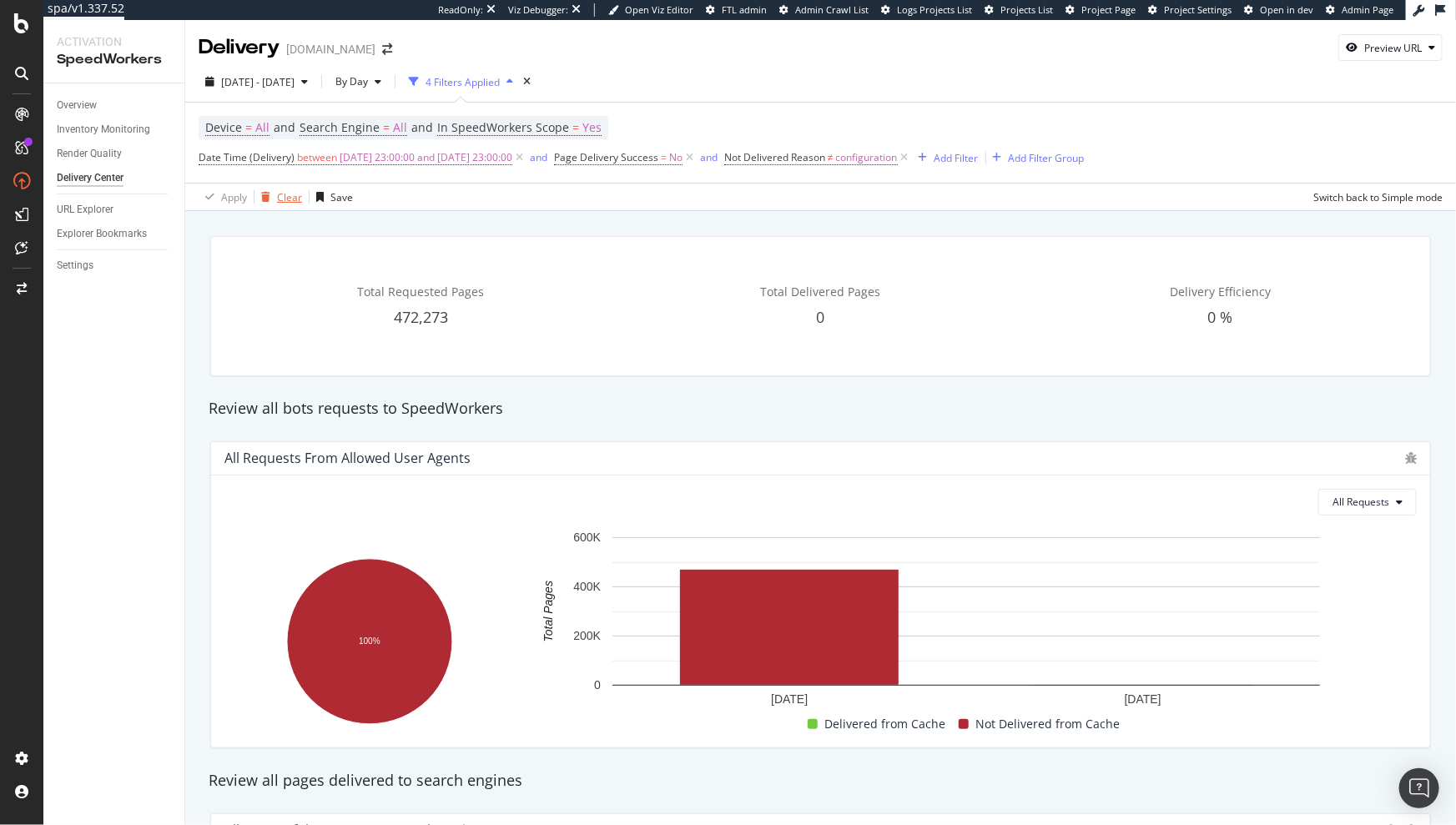
click at [290, 194] on div "Clear" at bounding box center [289, 197] width 25 height 14
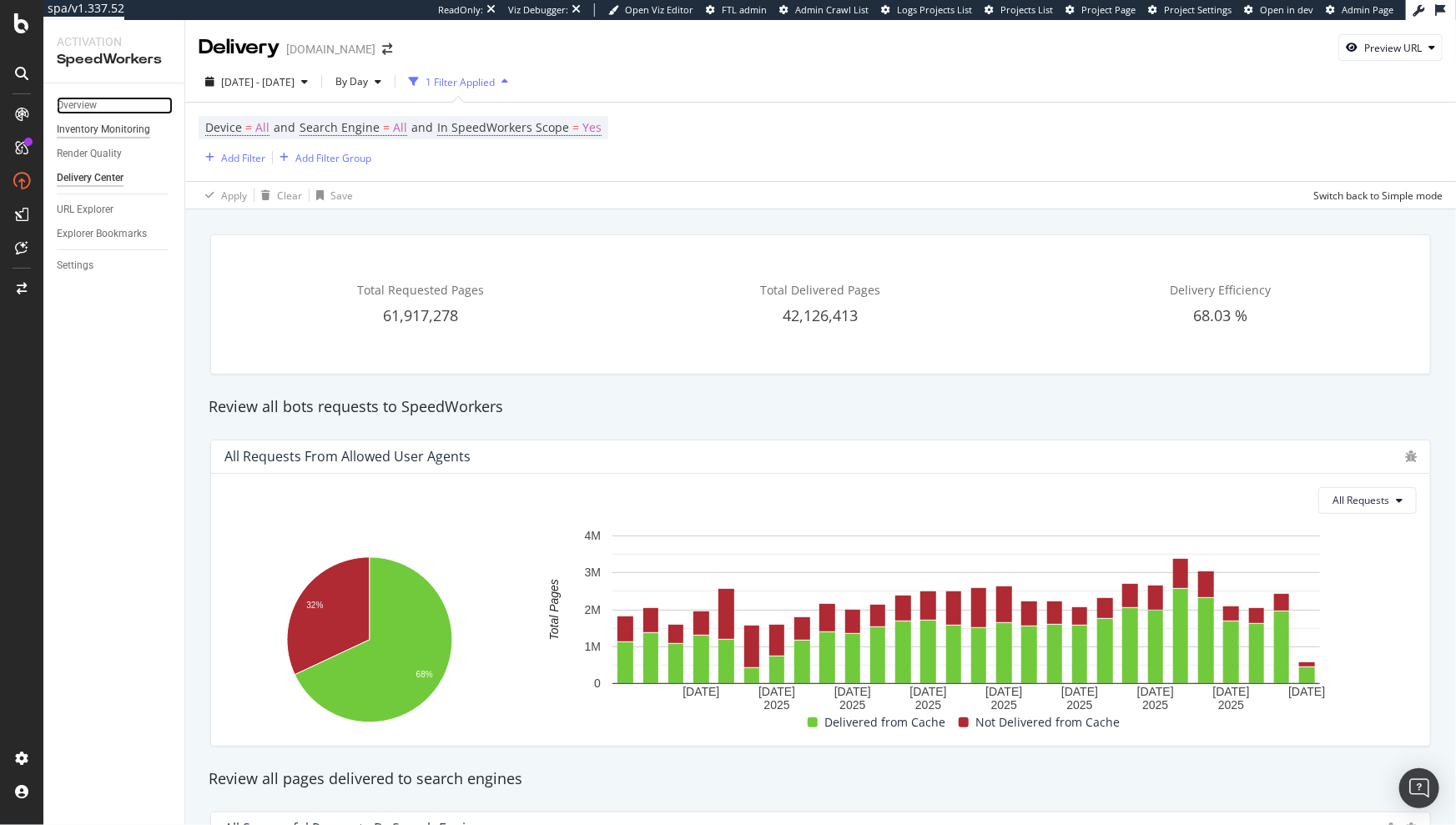
drag, startPoint x: 78, startPoint y: 105, endPoint x: 127, endPoint y: 125, distance: 52.9
click at [78, 105] on div "Overview" at bounding box center [76, 106] width 40 height 18
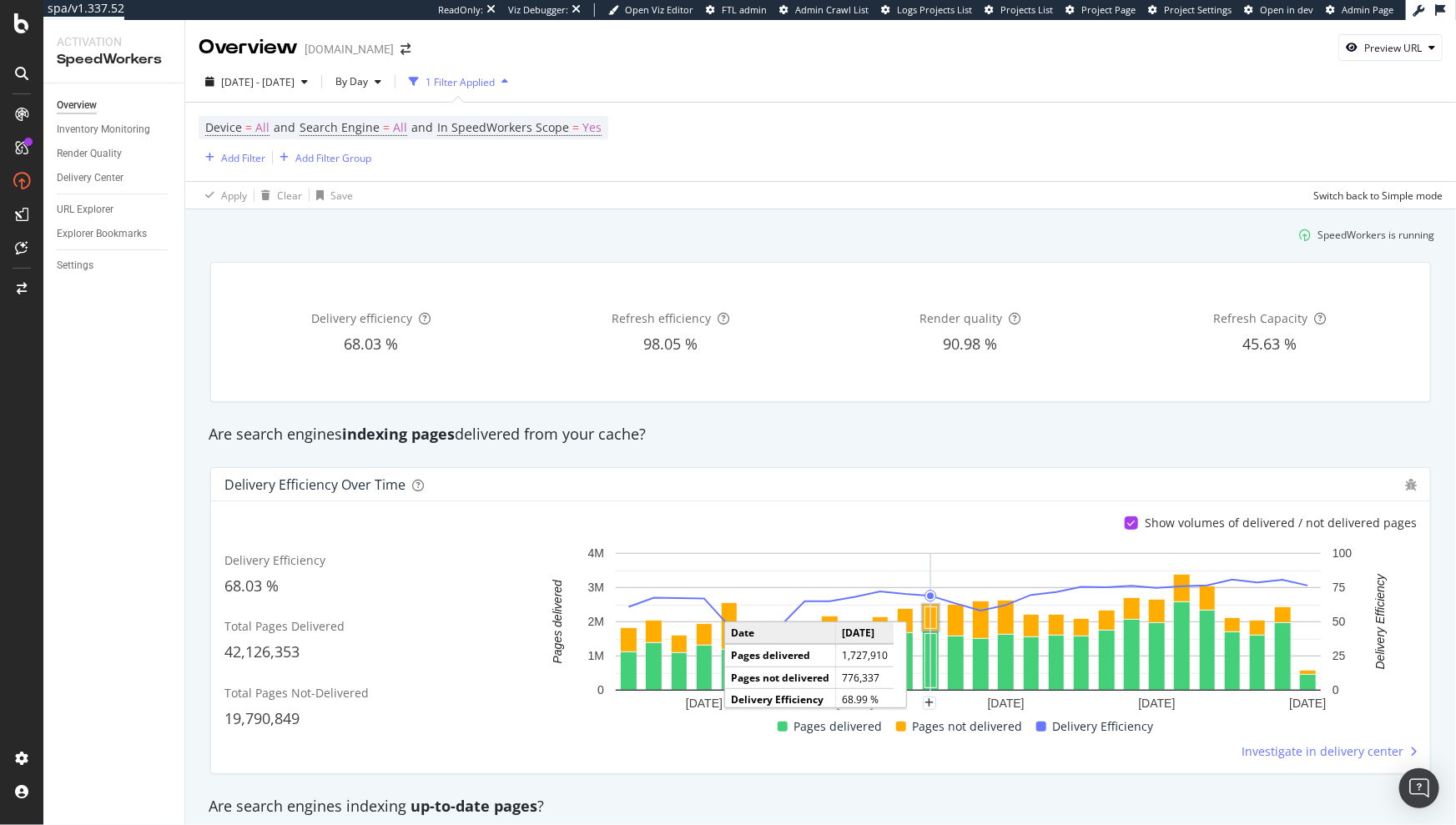
click at [926, 619] on rect "A chart." at bounding box center [932, 618] width 12 height 22
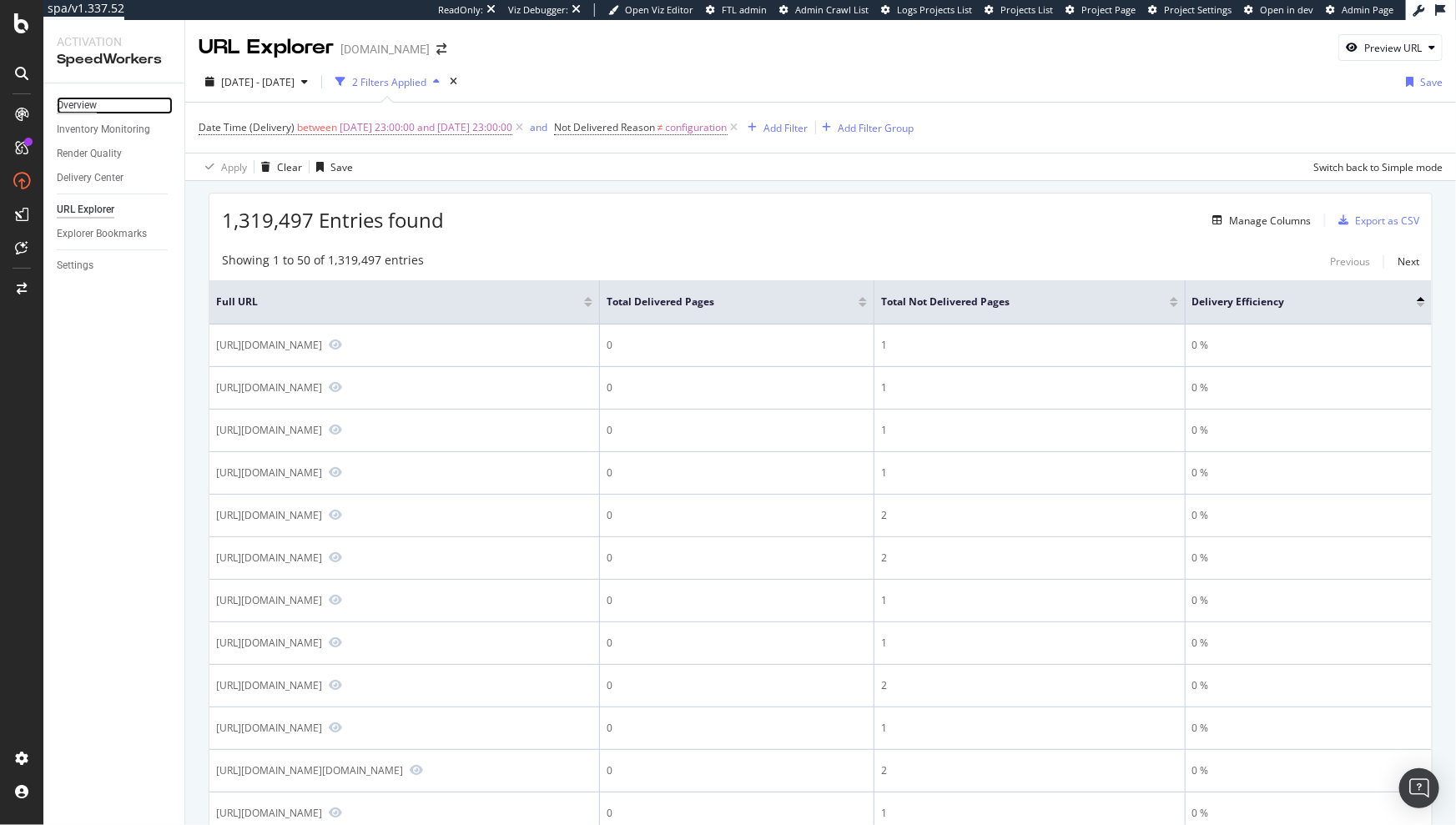
click at [96, 104] on div "Overview" at bounding box center [76, 106] width 40 height 18
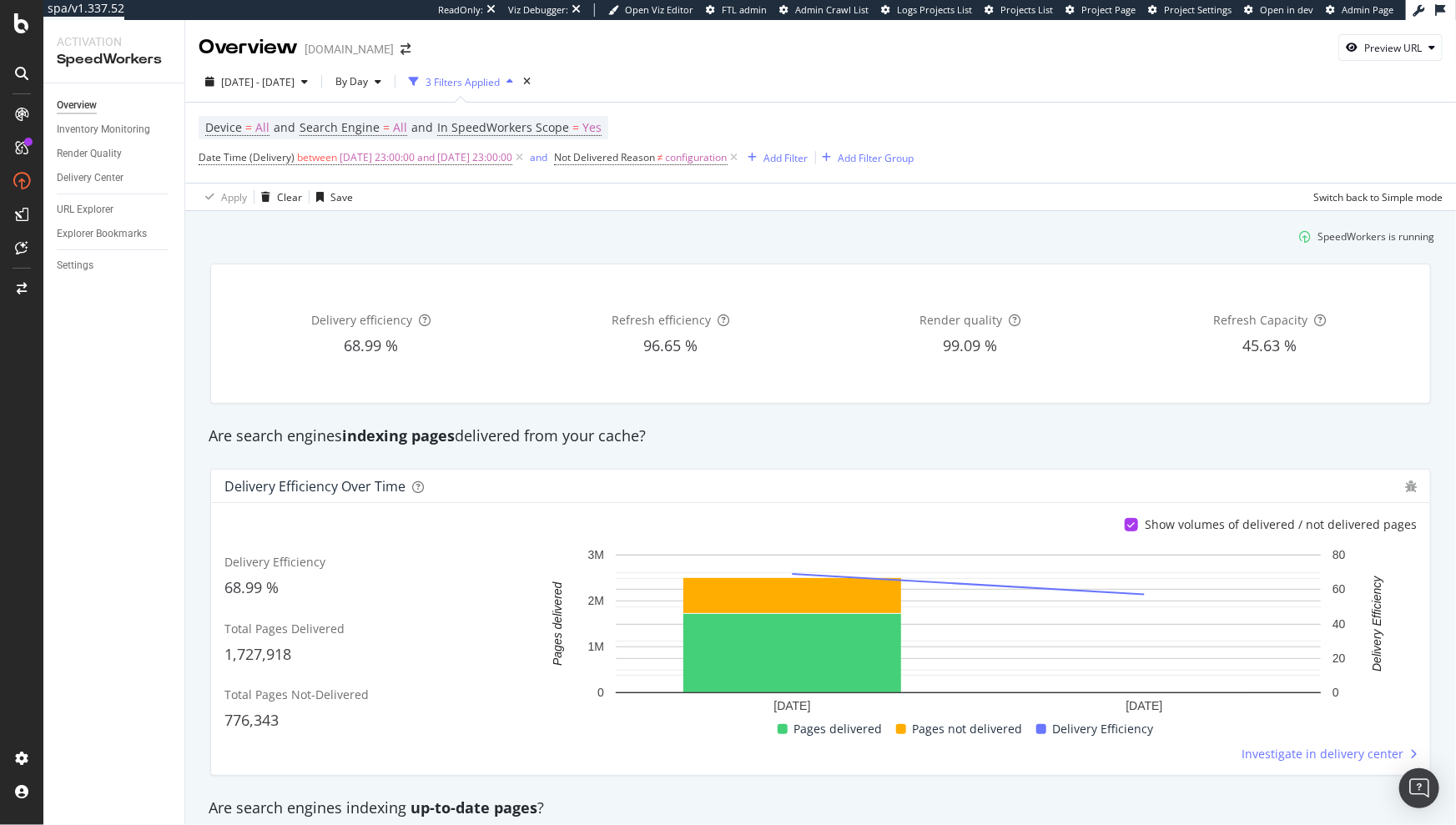
drag, startPoint x: 209, startPoint y: 437, endPoint x: 648, endPoint y: 436, distance: 439.0
click at [648, 436] on div "Are search engines indexing pages delivered from your cache?" at bounding box center [820, 436] width 1240 height 22
copy div "Are search engines indexing pages delivered from your cache?"
click at [104, 146] on div "Render Quality" at bounding box center [89, 154] width 65 height 18
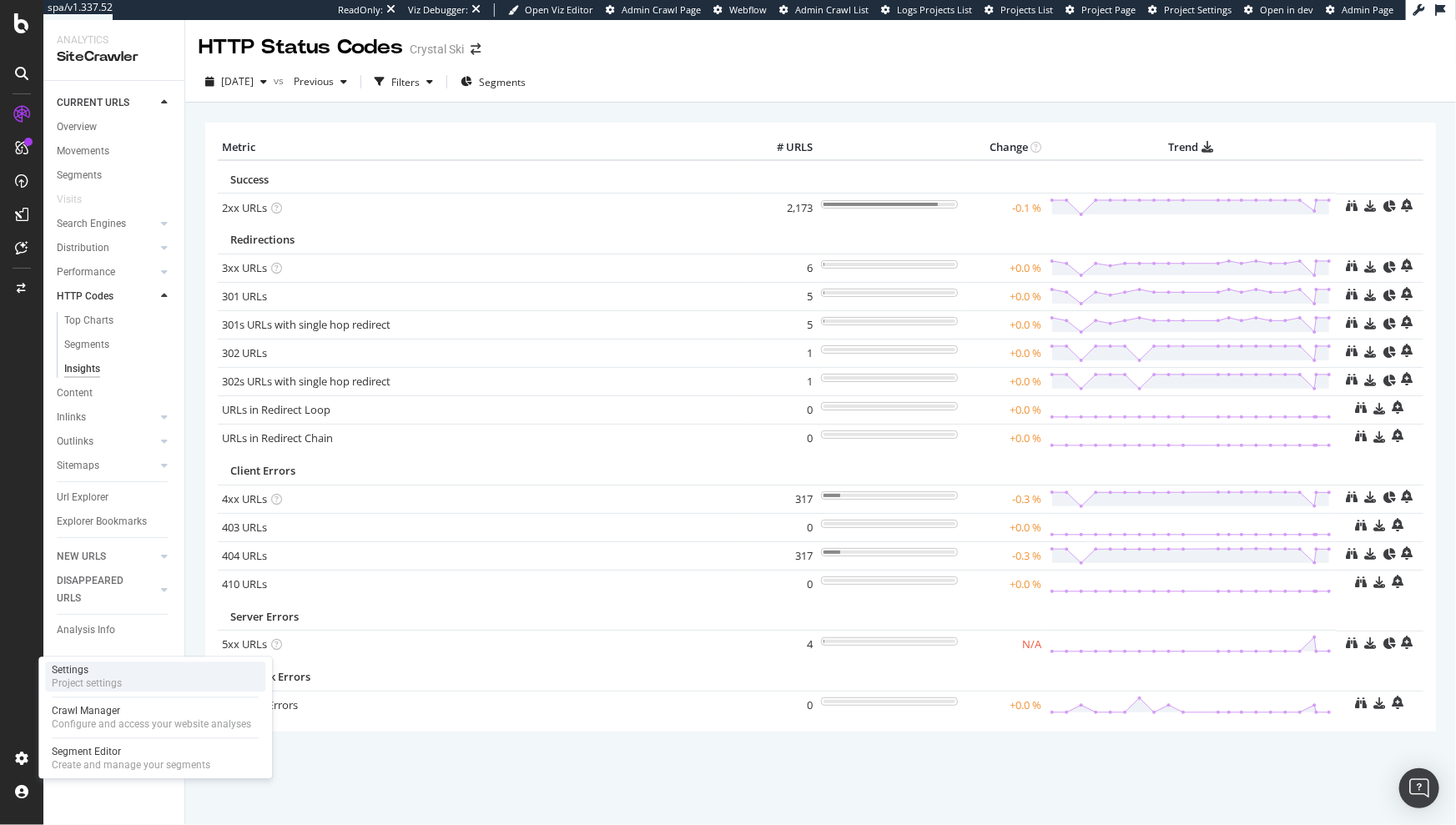
click at [108, 680] on div "Project settings" at bounding box center [86, 684] width 70 height 13
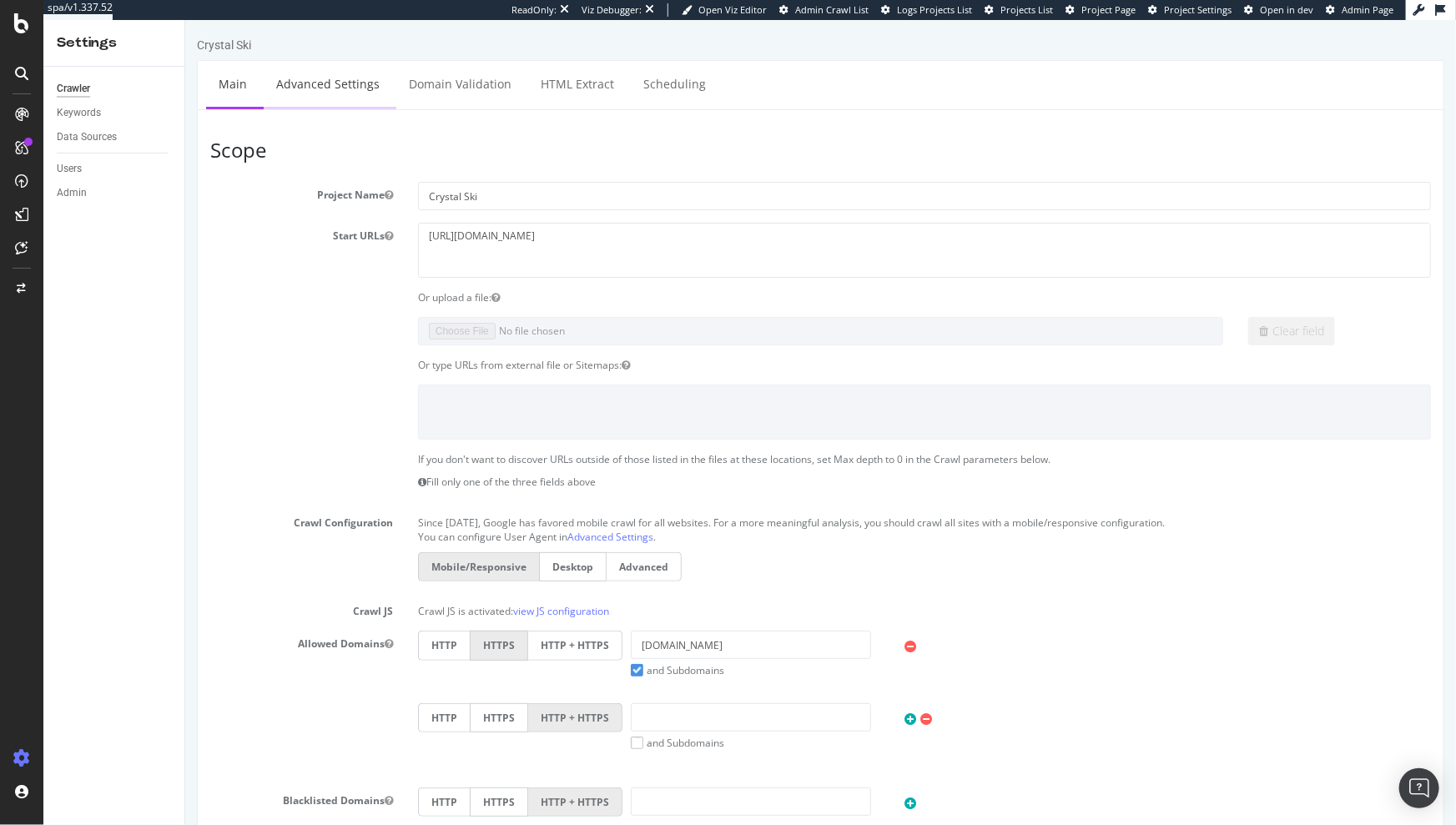
click at [323, 64] on link "Advanced Settings" at bounding box center [327, 84] width 129 height 46
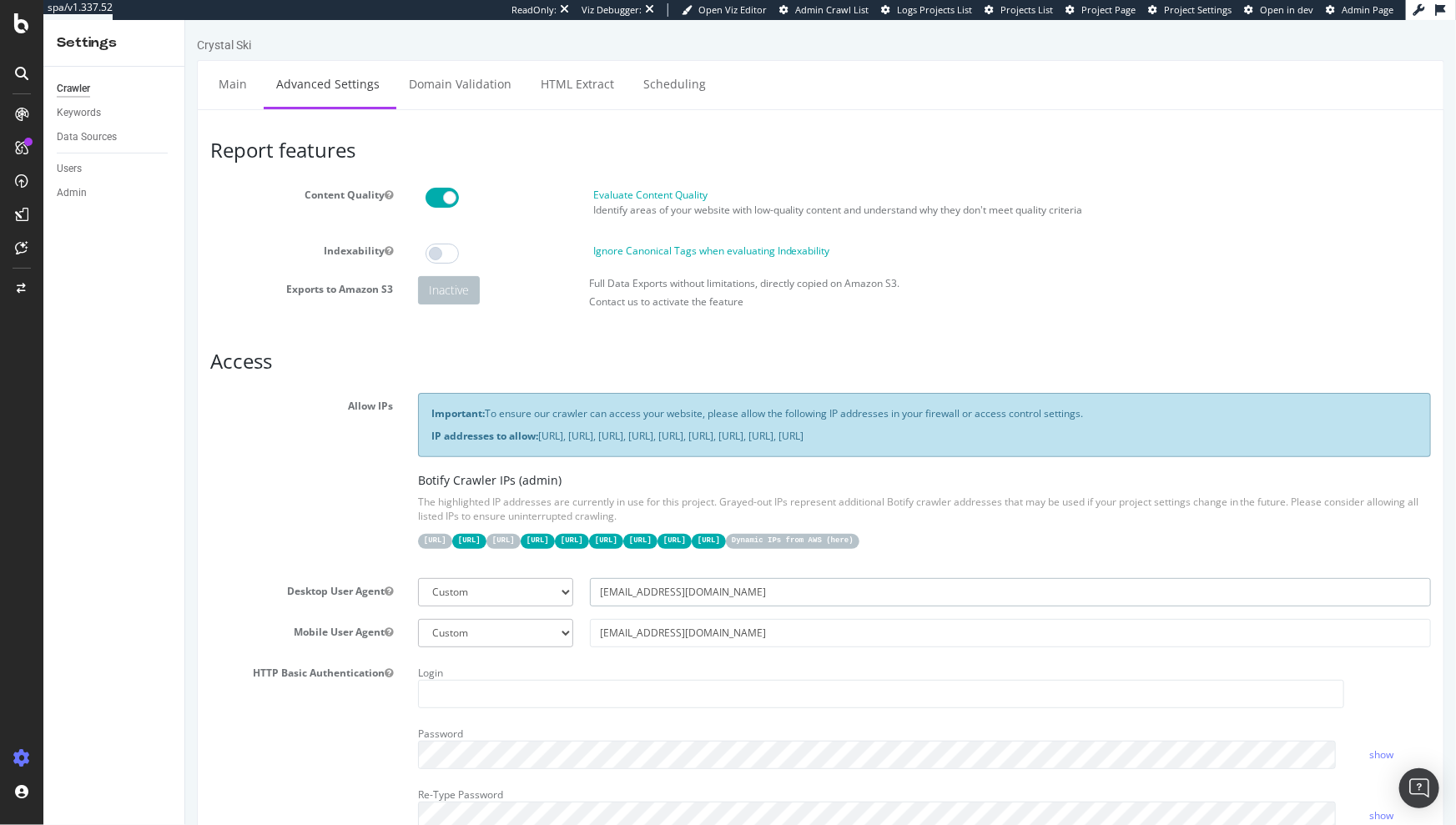
click at [711, 590] on input "Crystal-crawler-bot-seoteam@thomson.co.uk" at bounding box center [1010, 593] width 841 height 29
paste input "Facebook-tui-bot-crawler"
type input "Facebook-tui-bot-crawler"
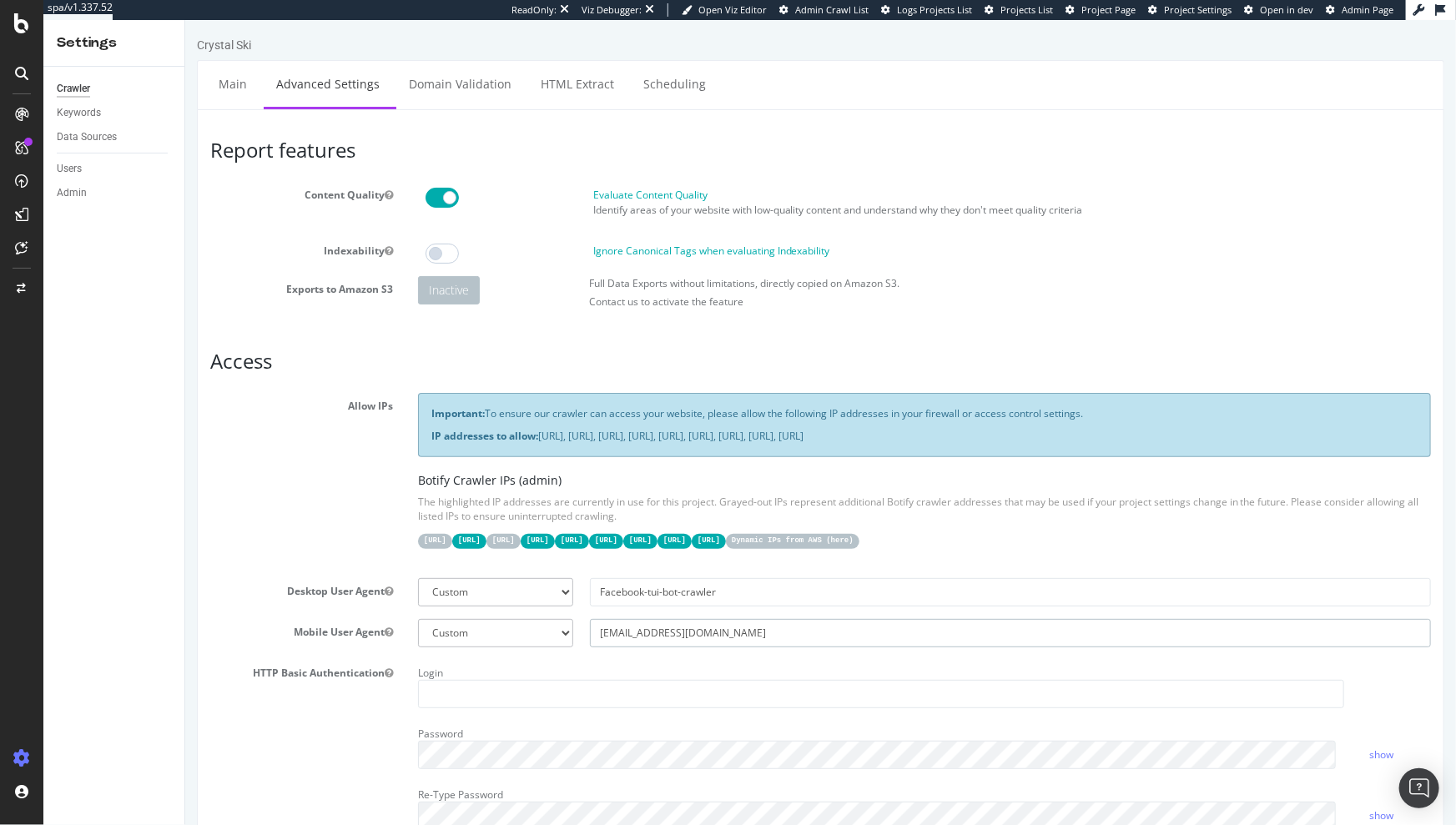
click at [637, 628] on input "Crystal-crawler-bot-seoteam@thomson.co.uk" at bounding box center [1010, 633] width 841 height 29
paste input "Facebook-tui-bot-crawler"
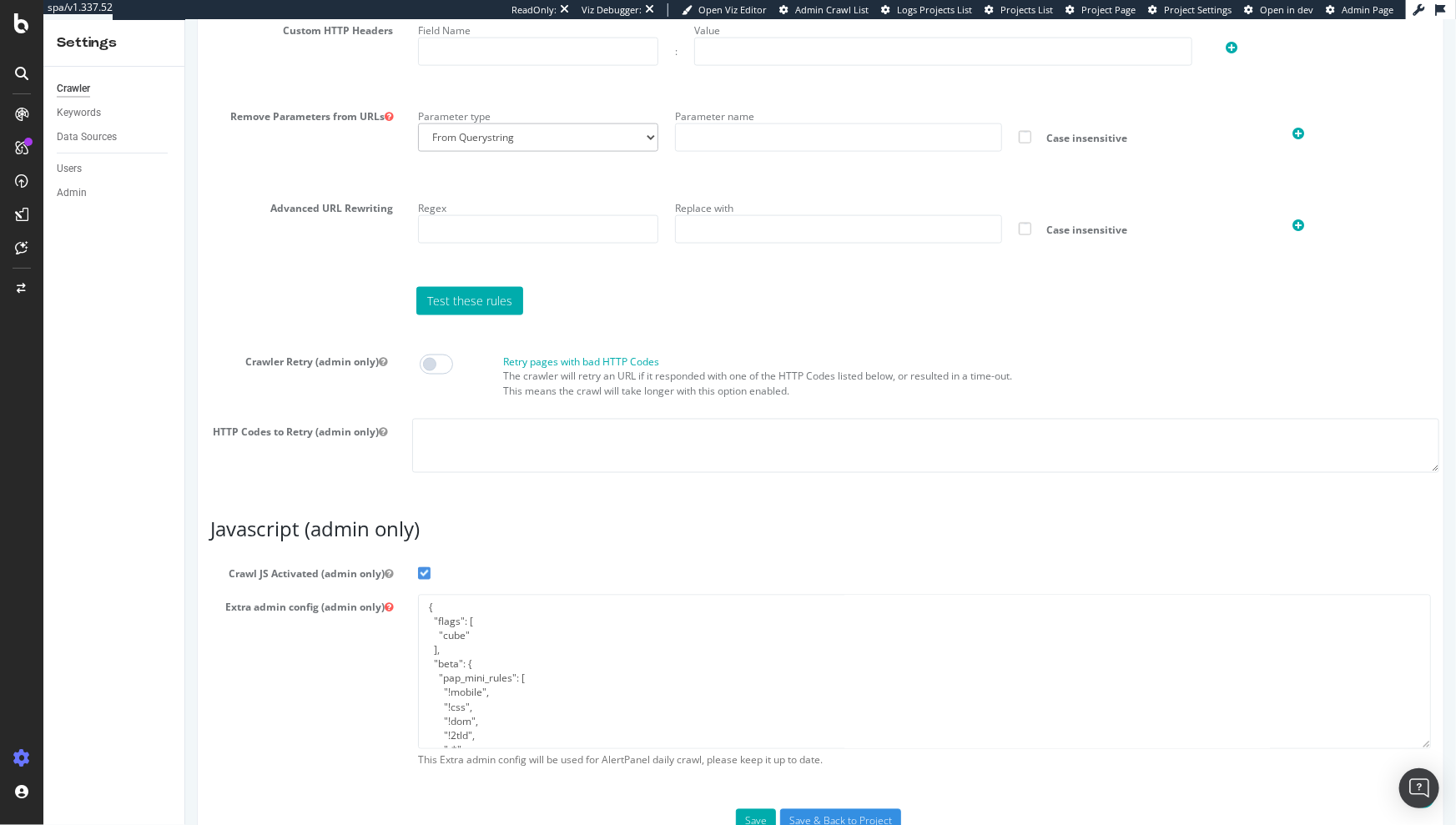
scroll to position [1202, 0]
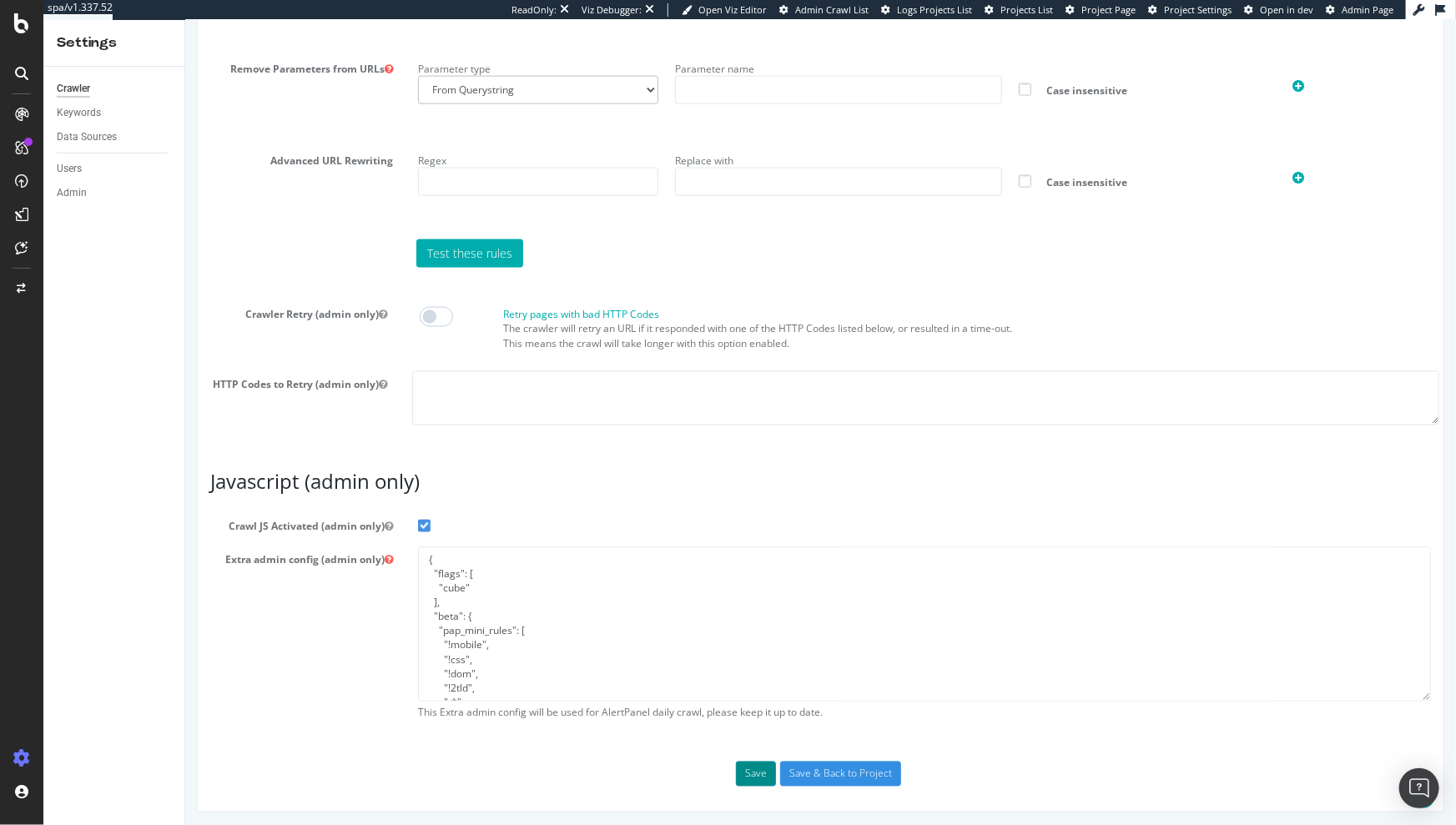
type input "Facebook-tui-bot-crawler"
click at [753, 771] on button "Save" at bounding box center [755, 774] width 40 height 25
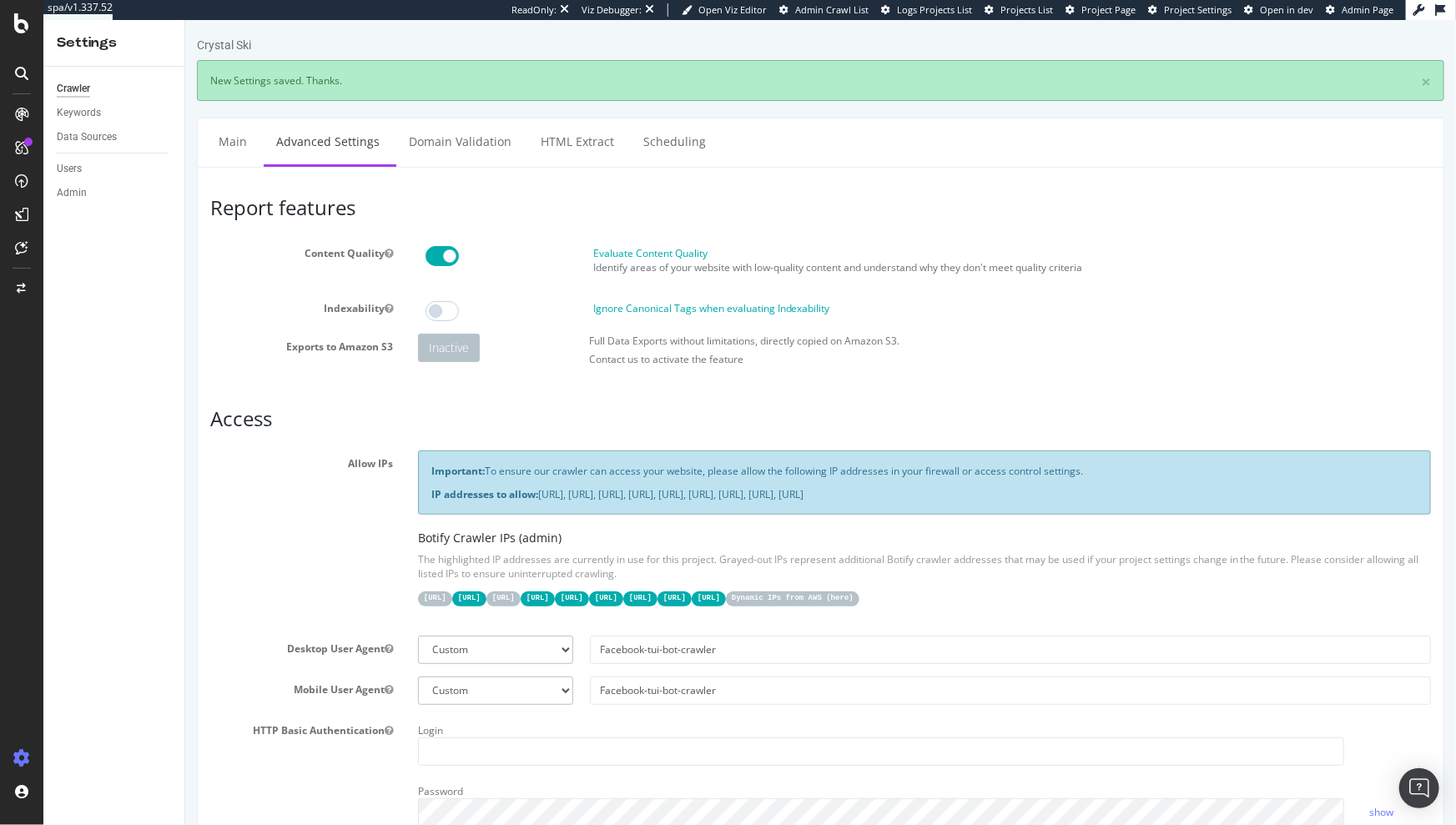
scroll to position [0, 0]
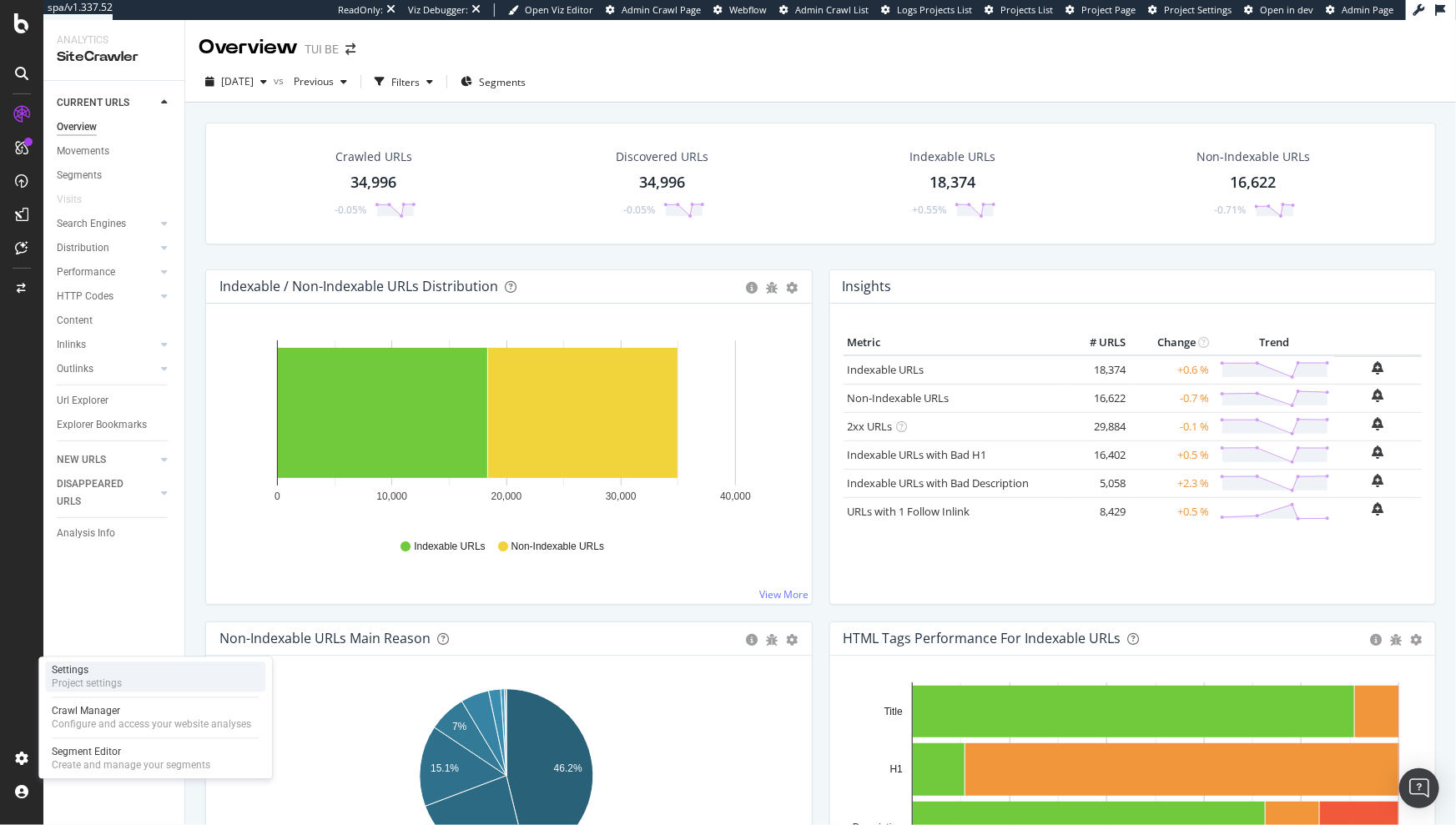
click at [128, 673] on div "Settings Project settings" at bounding box center [155, 678] width 221 height 30
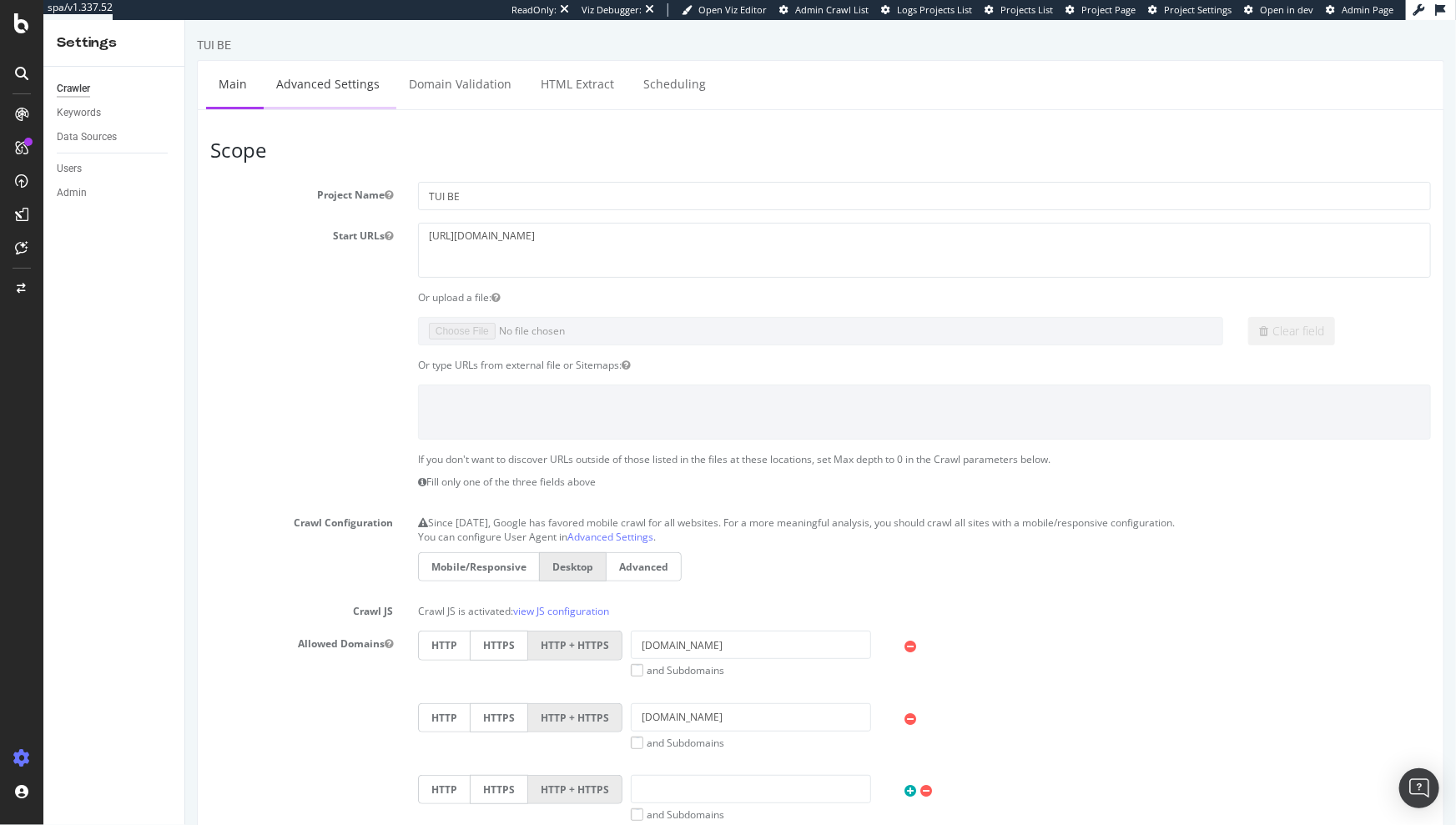
click at [302, 88] on link "Advanced Settings" at bounding box center [327, 84] width 129 height 46
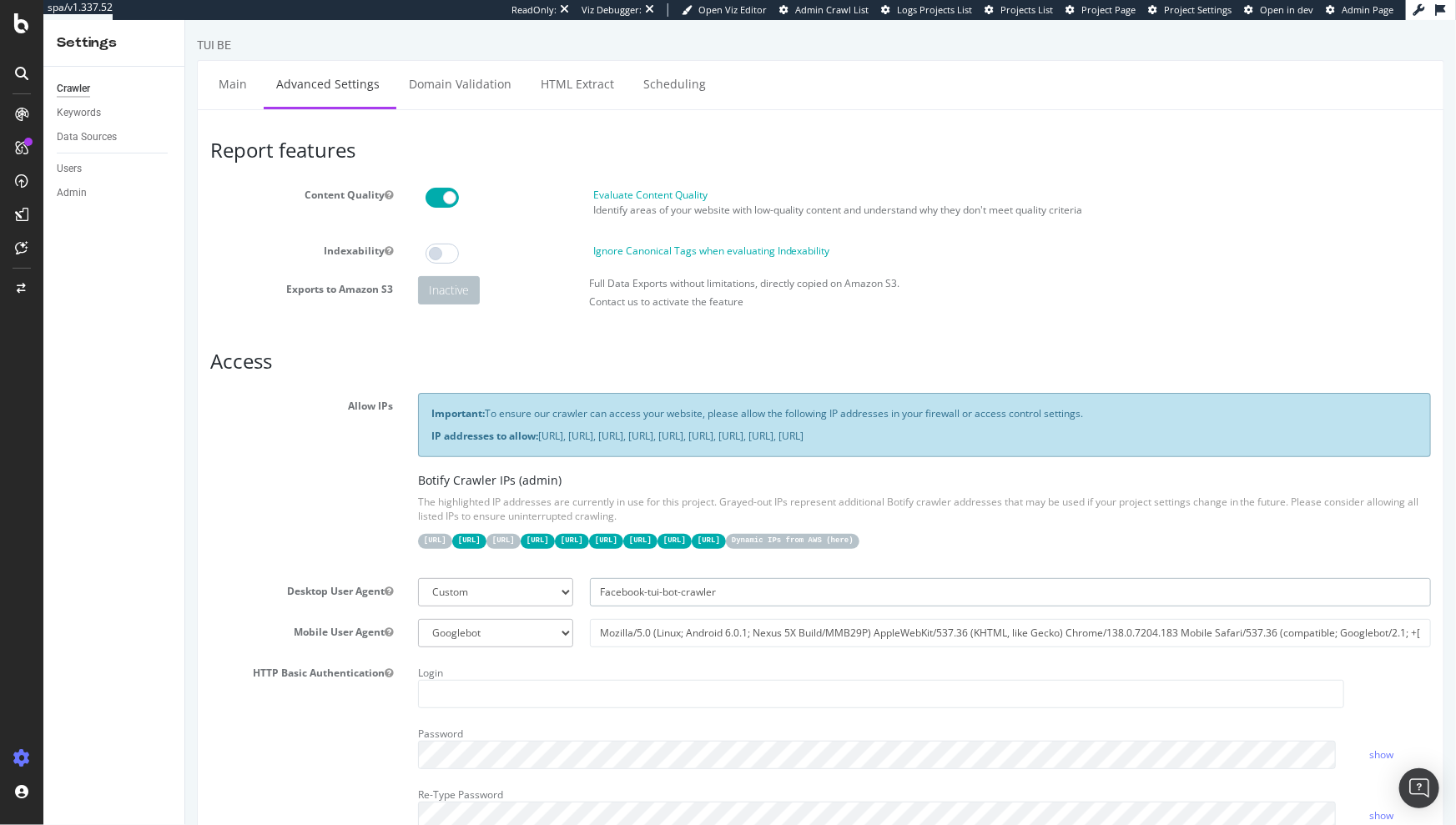
click at [648, 590] on input "Facebook-tui-bot-crawler" at bounding box center [1010, 593] width 841 height 29
click at [536, 632] on select "Botify Googlebot Safari iPhone Safari iPad Chrome Android Custom" at bounding box center [495, 633] width 155 height 29
select select
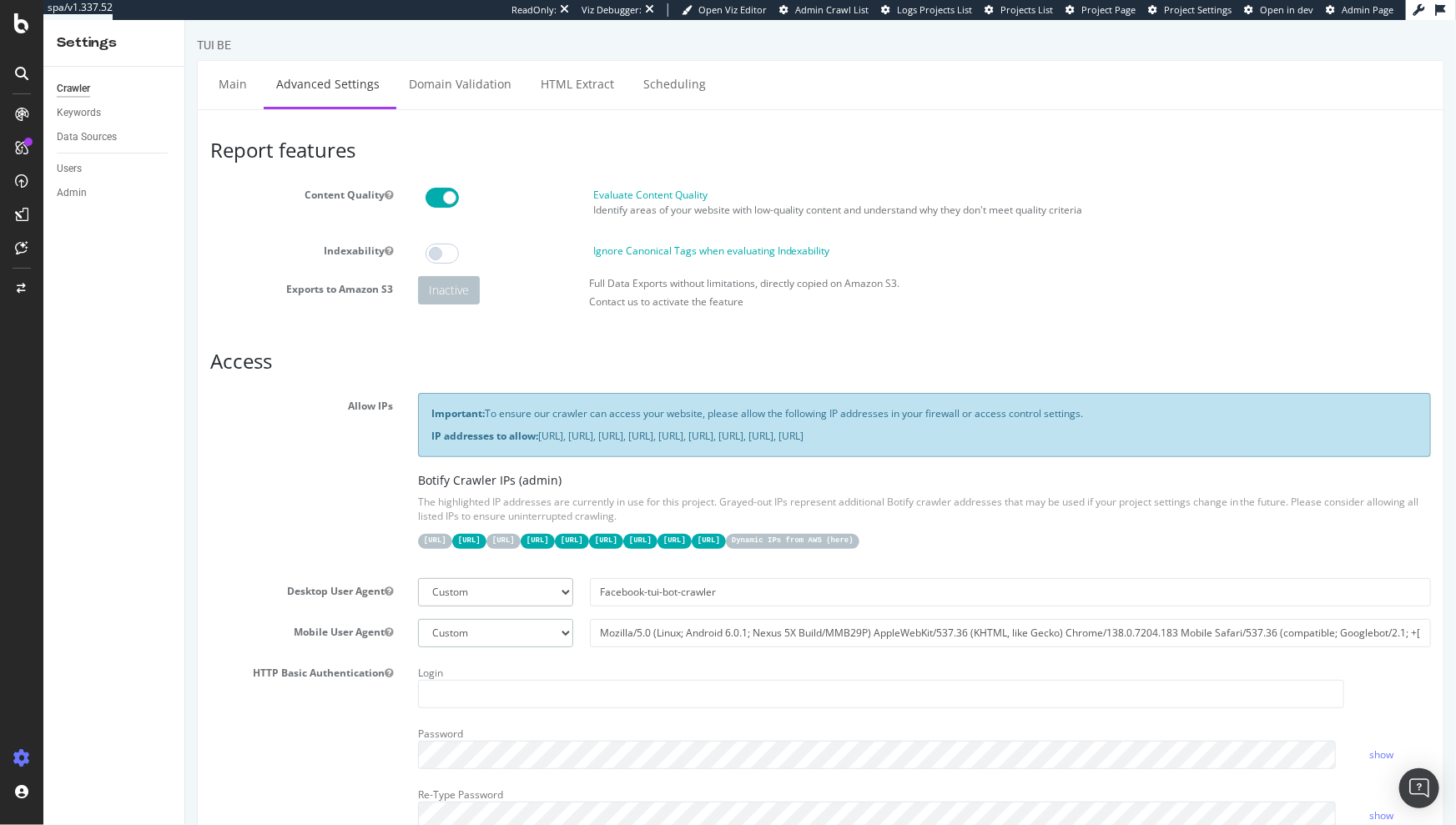
click at [417, 619] on select "Botify Googlebot Safari iPhone Safari iPad Chrome Android Custom" at bounding box center [495, 633] width 155 height 29
click at [645, 630] on input "text" at bounding box center [1010, 633] width 841 height 29
paste input "Facebook-tui-bot-crawler"
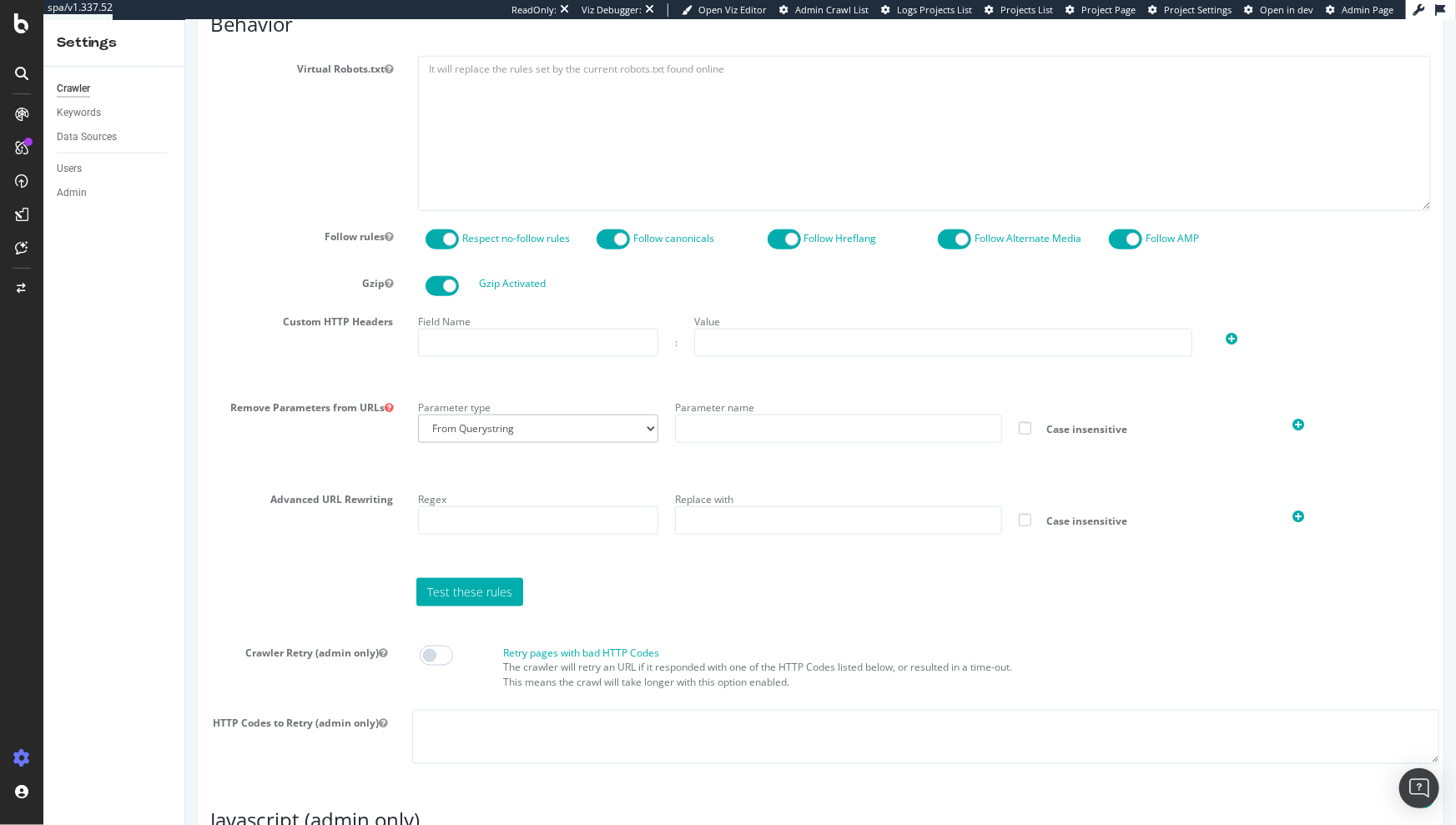
scroll to position [1202, 0]
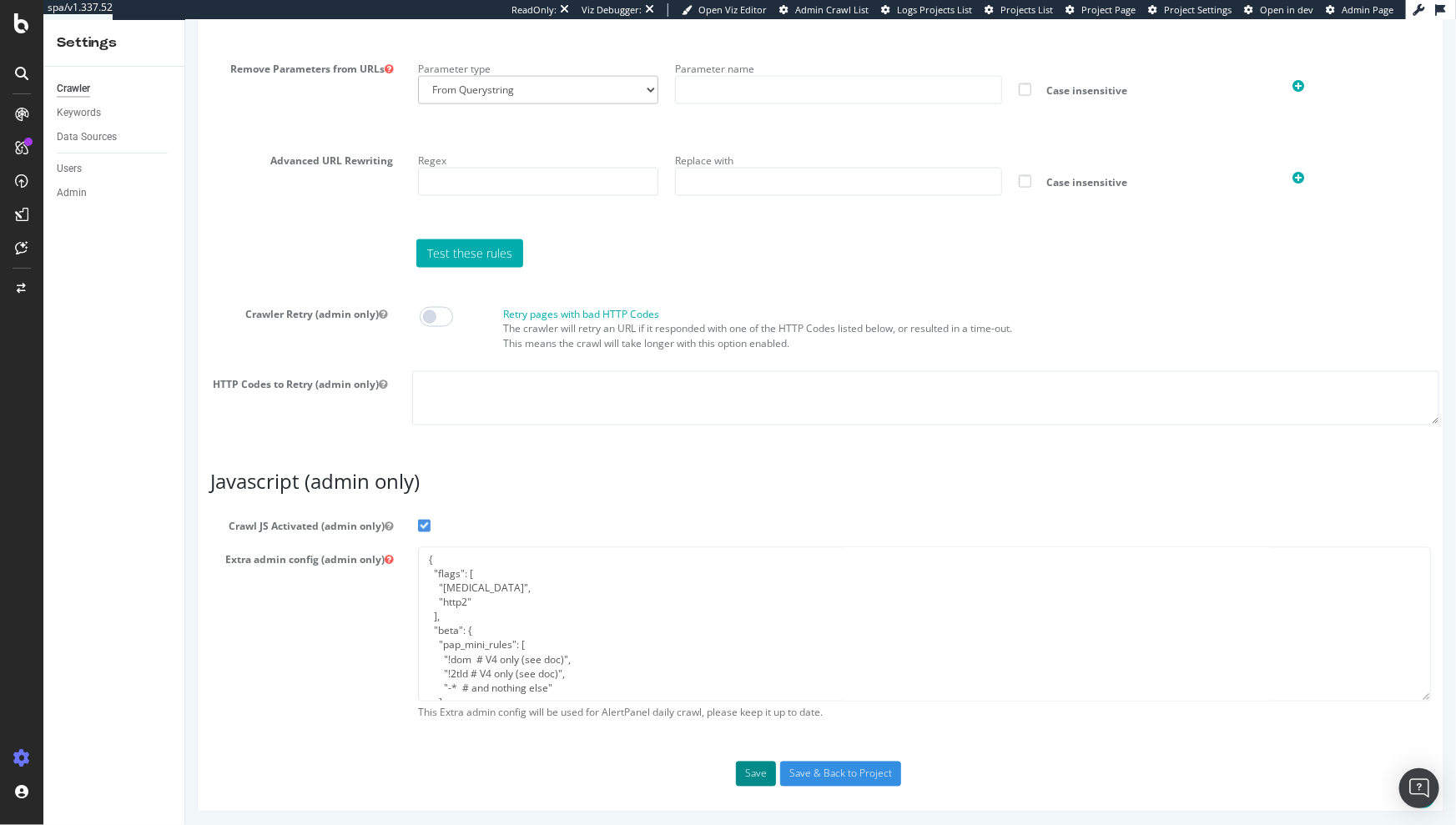
type input "Facebook-tui-bot-crawler"
click at [743, 772] on button "Save" at bounding box center [755, 774] width 40 height 25
click at [742, 772] on div "Save Save & Back to Project" at bounding box center [819, 774] width 1245 height 25
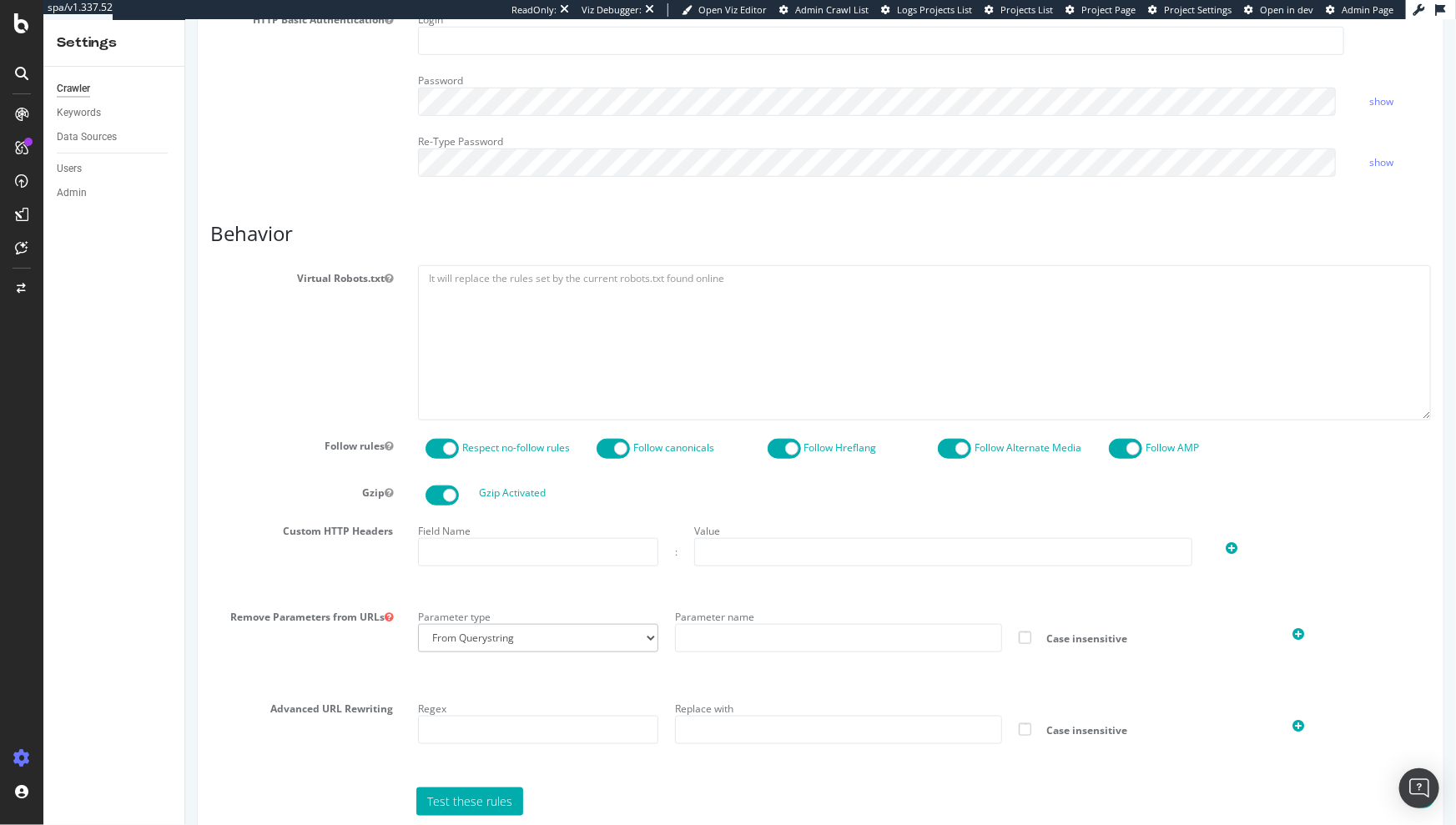
scroll to position [0, 0]
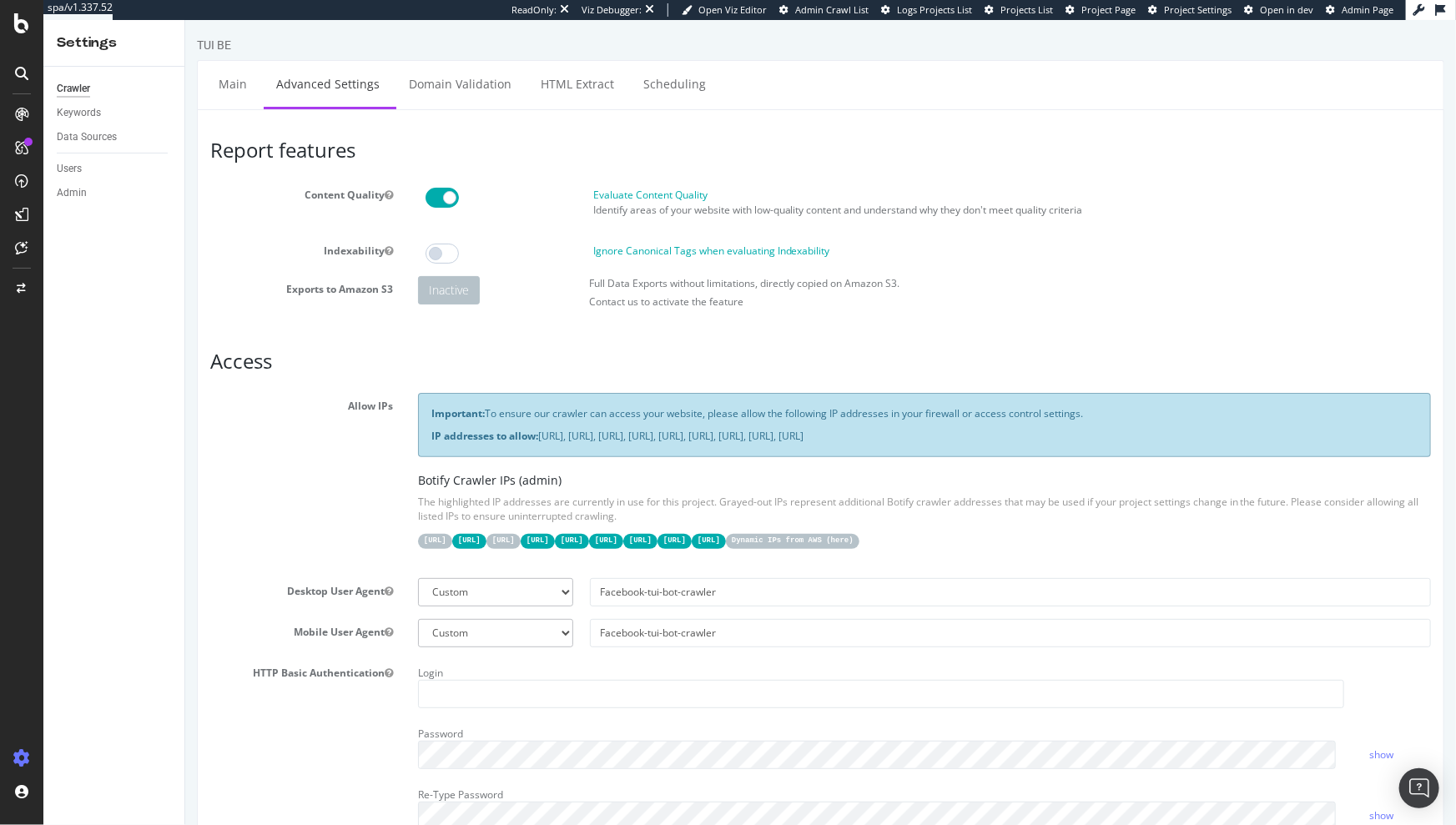
click at [318, 467] on div "Allow IPs Important: To ensure our crawler can access your website, please allo…" at bounding box center [819, 479] width 1245 height 172
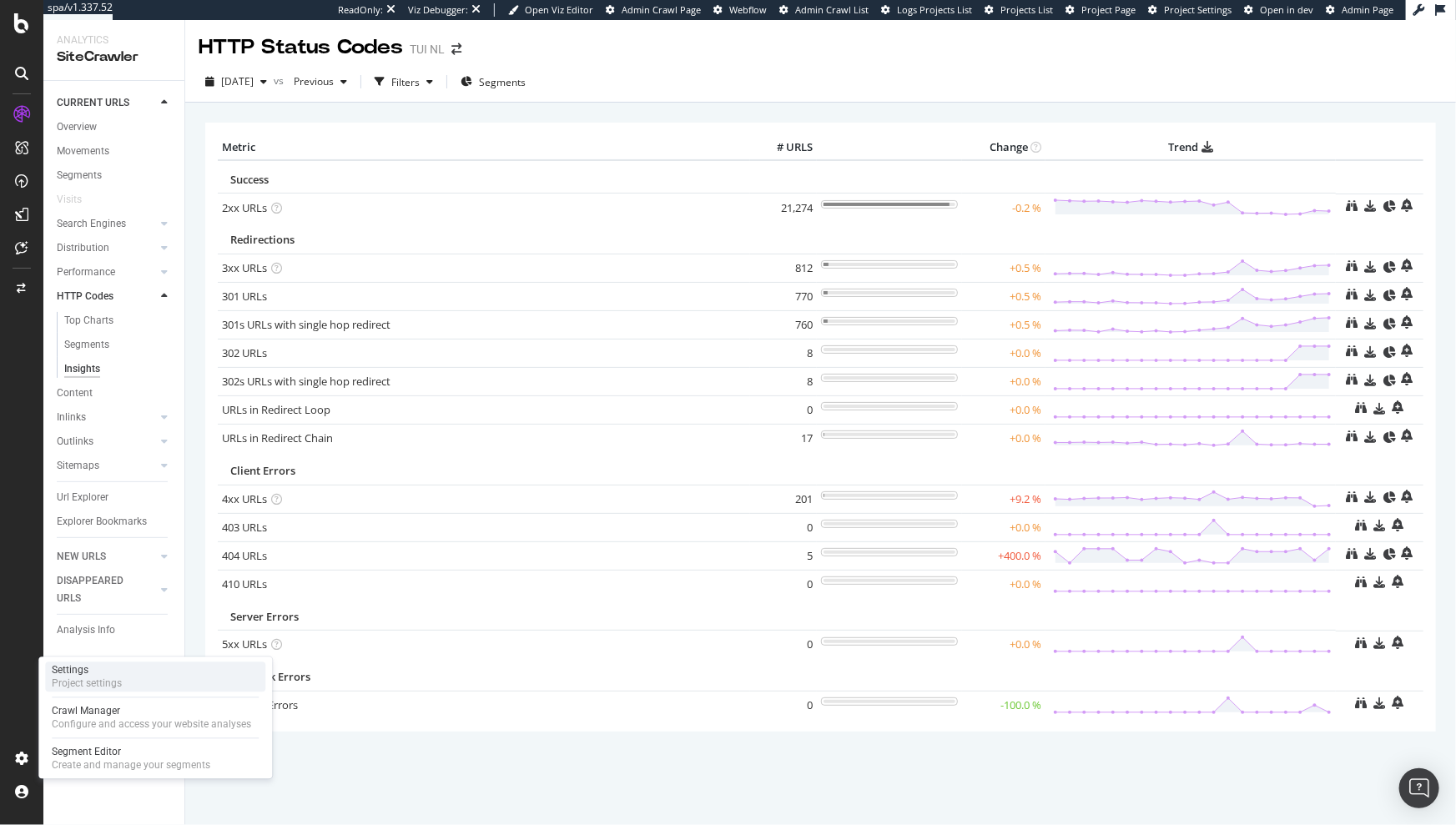
click at [104, 687] on div "Project settings" at bounding box center [86, 684] width 70 height 13
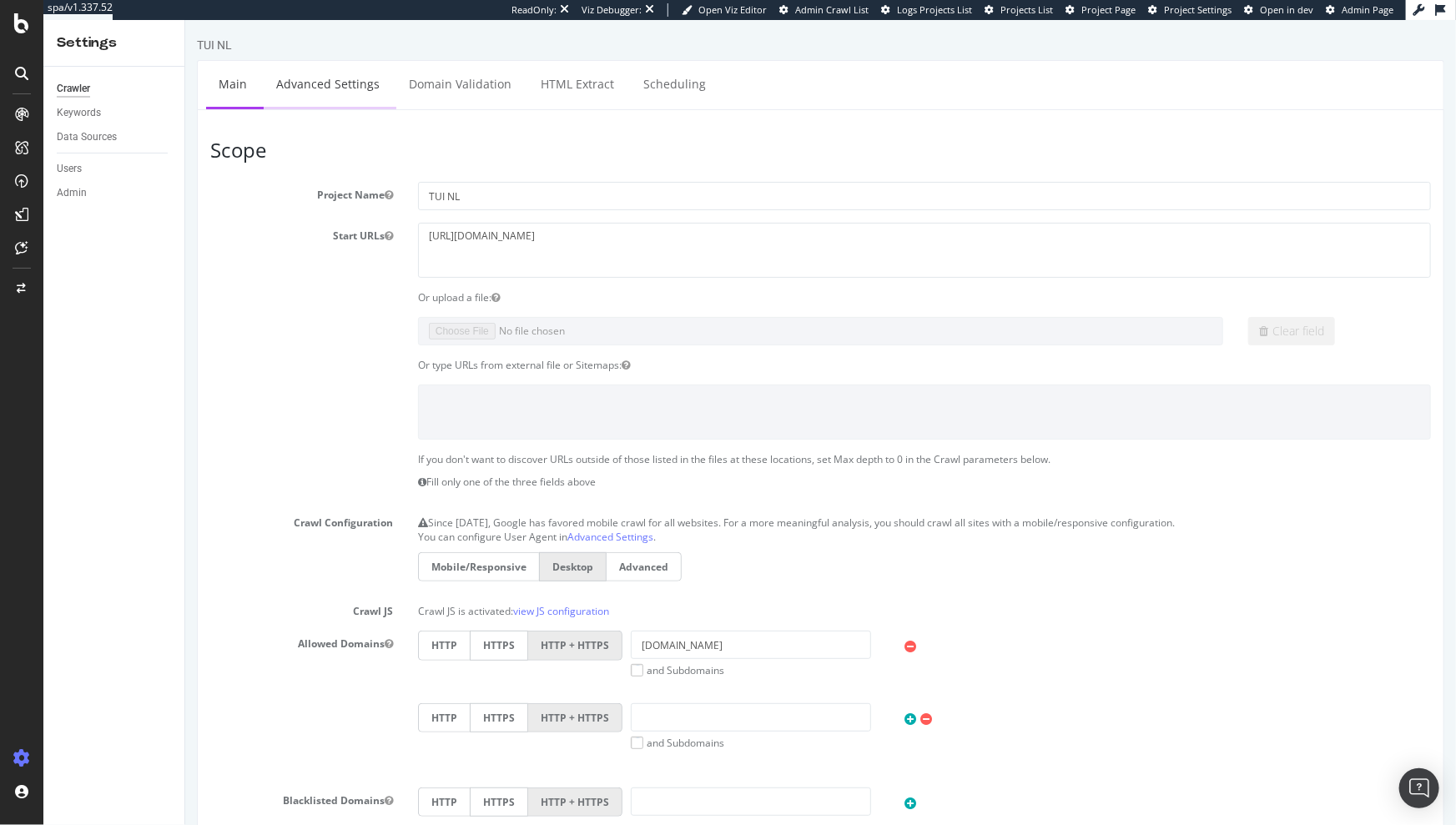
click at [317, 96] on link "Advanced Settings" at bounding box center [327, 84] width 129 height 46
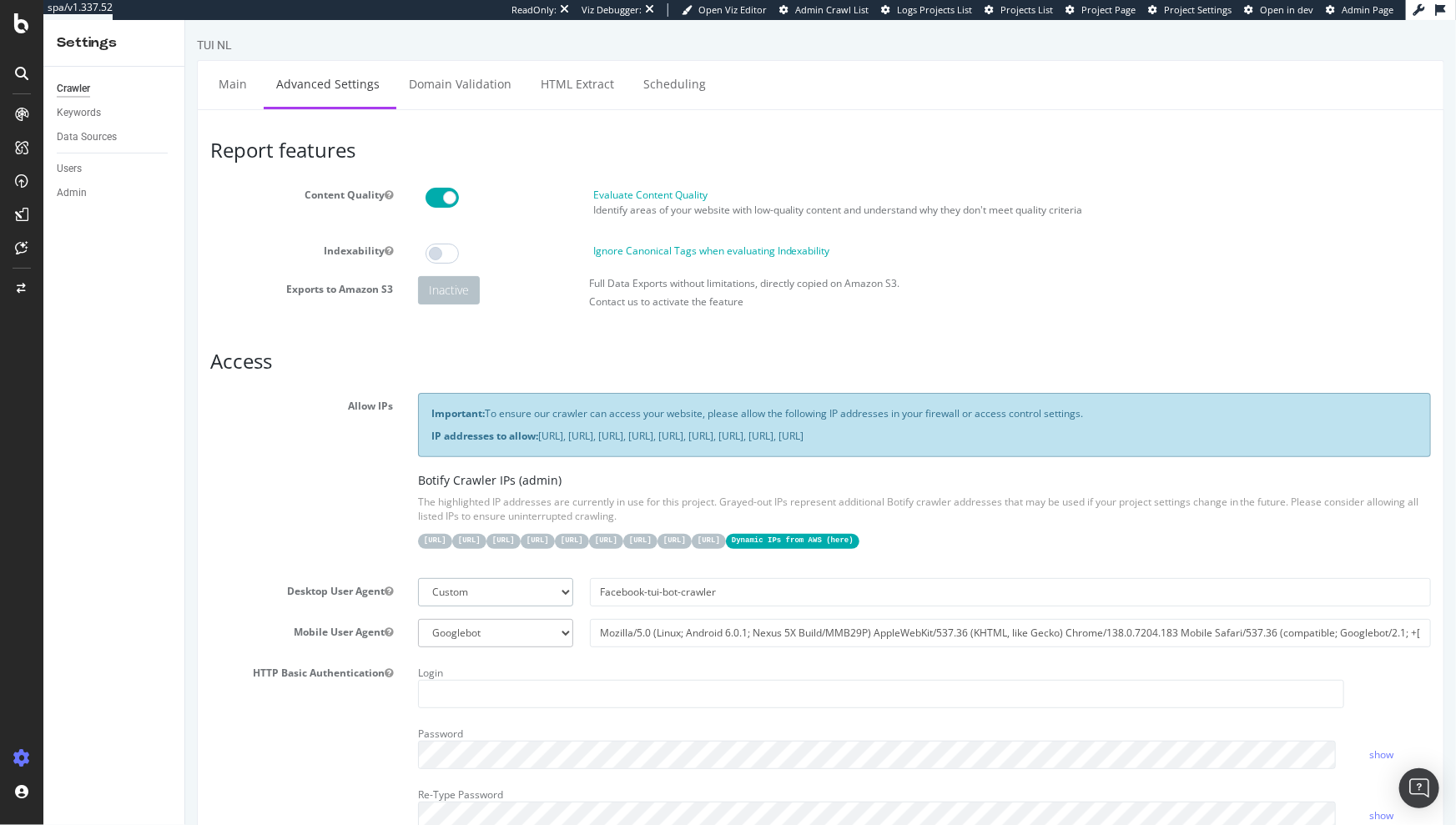
click at [555, 585] on select "Botify Googlebot Chrome Firefox Edge Custom" at bounding box center [495, 593] width 155 height 29
select select "Mozilla/5.0 (compatible; botify; http://botify.com)"
click at [417, 579] on select "Botify Googlebot Chrome Firefox Edge Custom" at bounding box center [495, 593] width 155 height 29
type input "Mozilla/5.0 (compatible; botify; http://botify.com)"
click at [516, 591] on select "Botify Googlebot Chrome Firefox Edge Custom" at bounding box center [495, 593] width 155 height 29
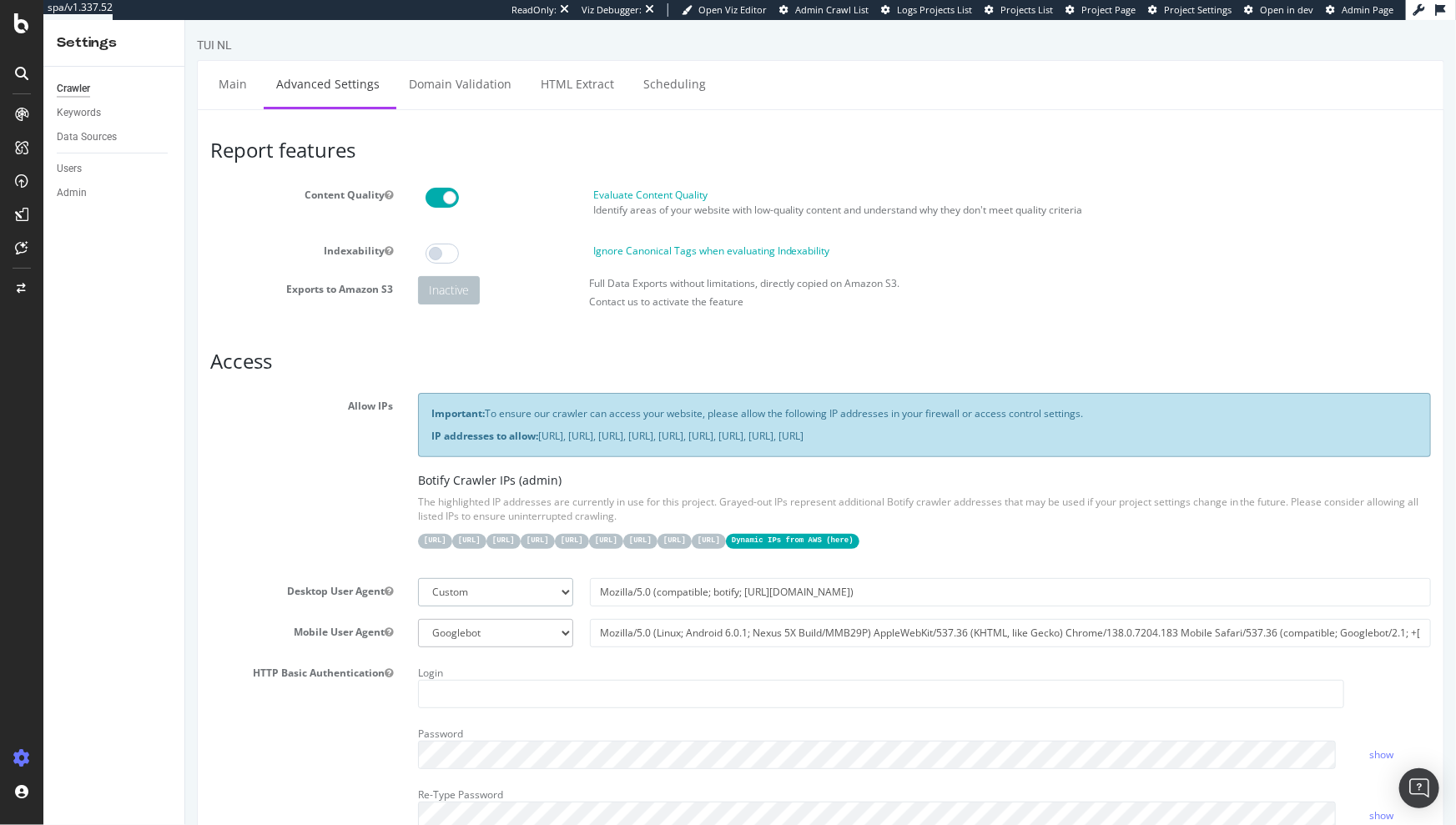
select select
click at [417, 579] on select "Botify Googlebot Chrome Firefox Edge Custom" at bounding box center [495, 593] width 155 height 29
click at [663, 585] on input "text" at bounding box center [1010, 593] width 841 height 29
paste input "Facebook-tui-bot-crawler"
type input "Facebook-tui-bot-crawler"
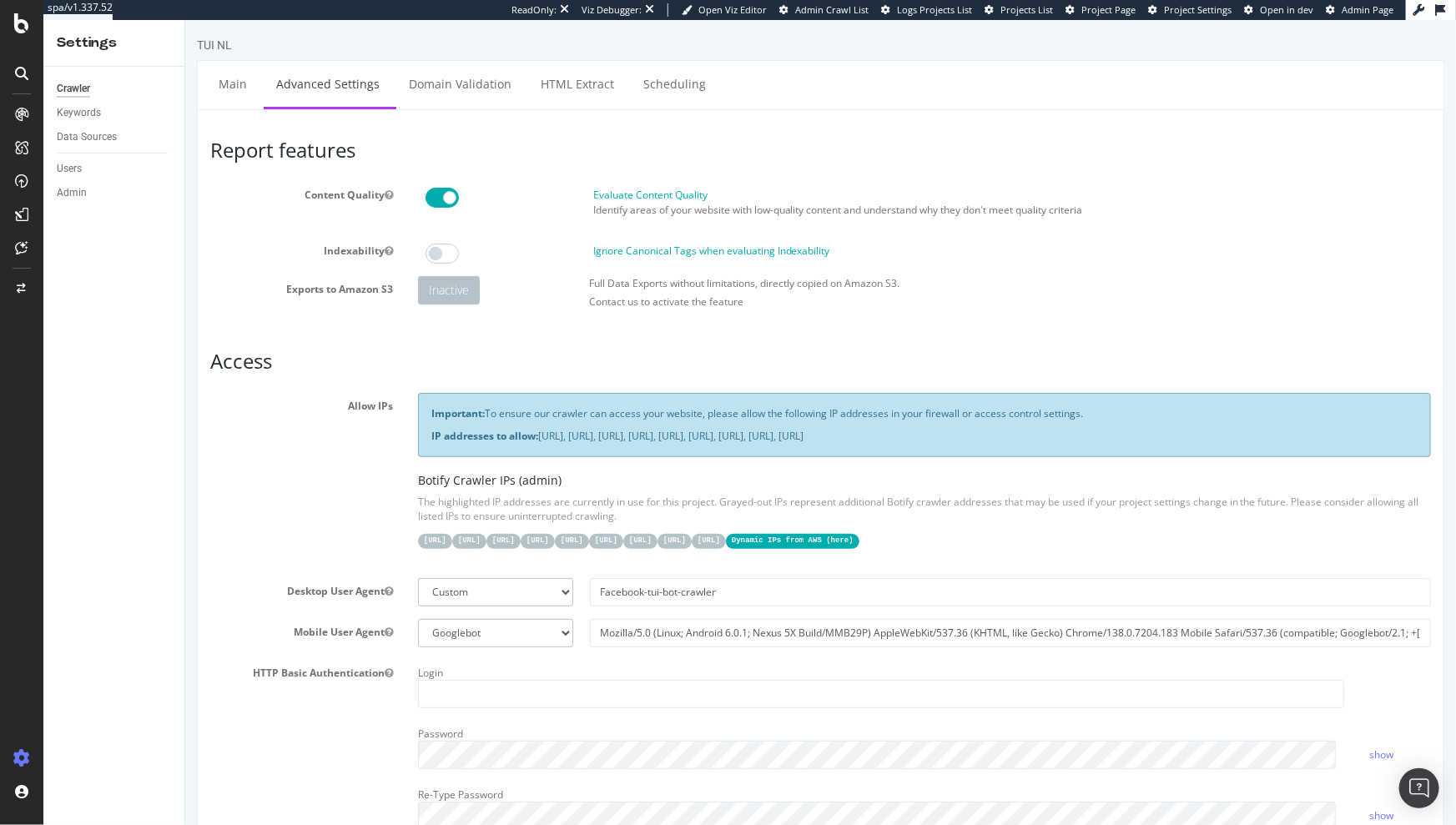
click at [560, 629] on select "Botify Googlebot Safari iPhone Safari iPad Chrome Android Custom" at bounding box center [495, 633] width 155 height 29
select select
click at [417, 619] on select "Botify Googlebot Safari iPhone Safari iPad Chrome Android Custom" at bounding box center [495, 633] width 155 height 29
click at [639, 627] on input "text" at bounding box center [1010, 633] width 841 height 29
paste input "Facebook-tui-bot-crawler"
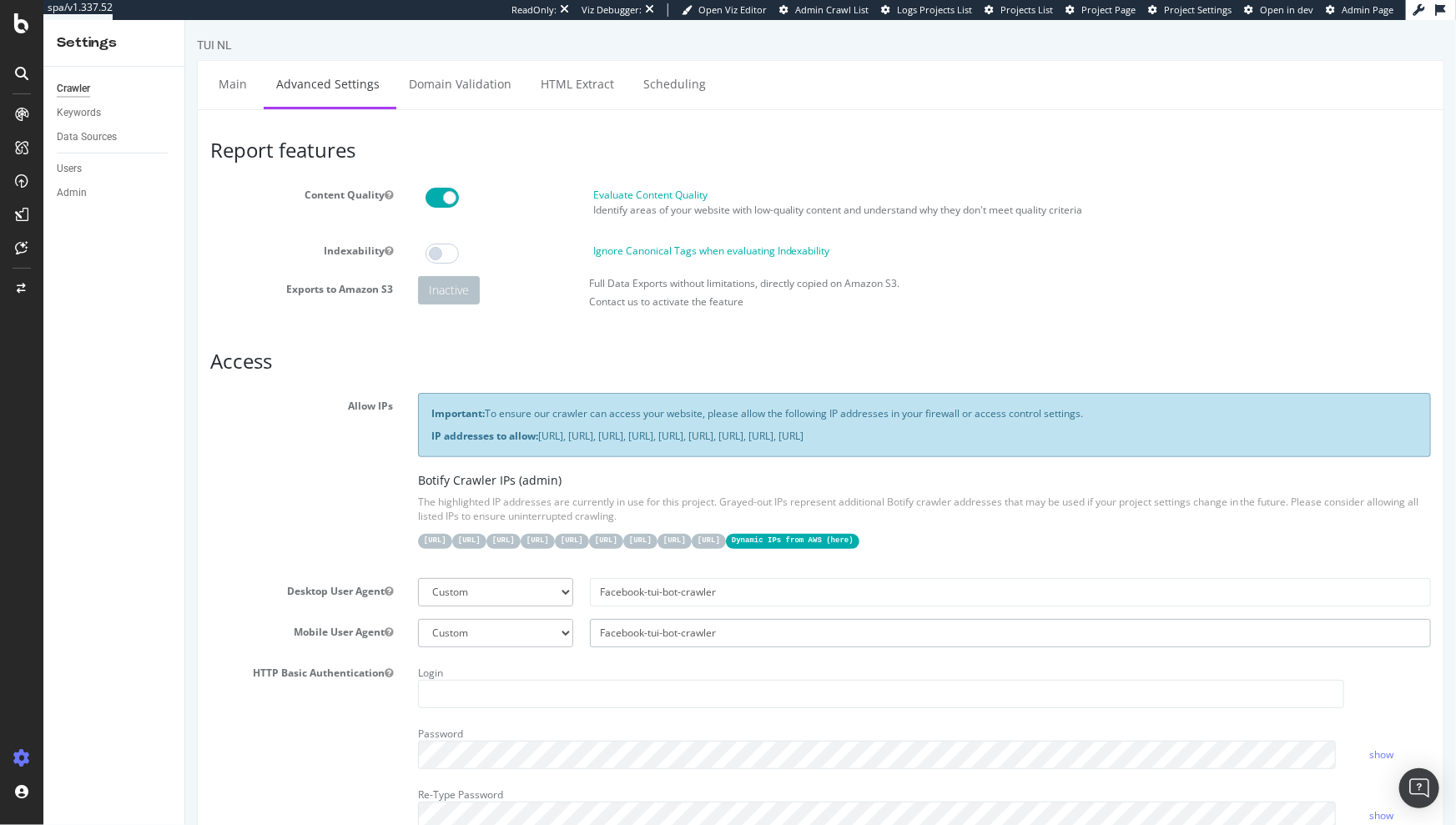
type input "Facebook-tui-bot-crawler"
click at [804, 567] on section "Allow IPs Important: To ensure our crawler can access your website, please allo…" at bounding box center [820, 617] width 1221 height 449
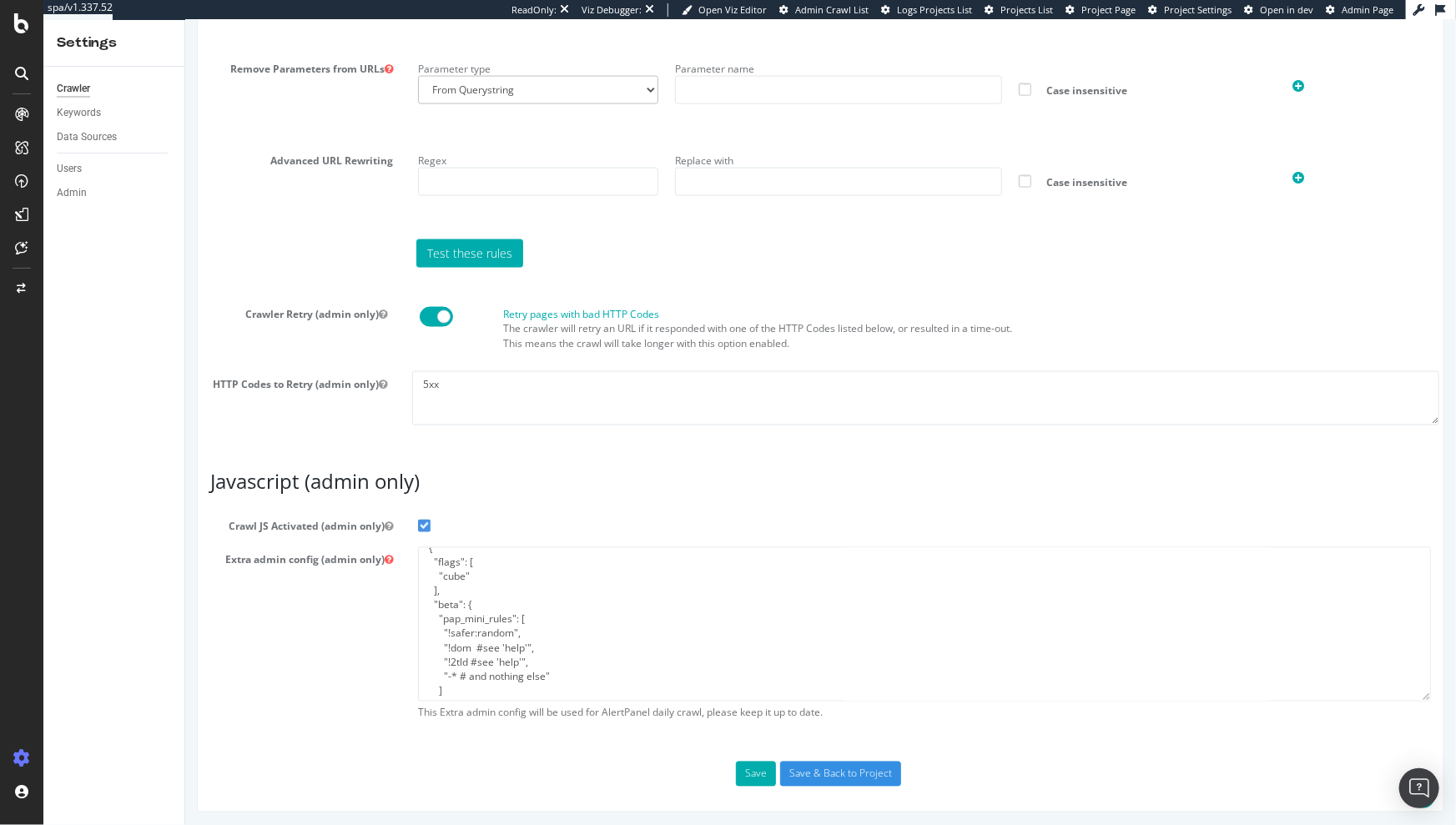
scroll to position [43, 0]
click at [746, 762] on button "Save" at bounding box center [755, 774] width 40 height 25
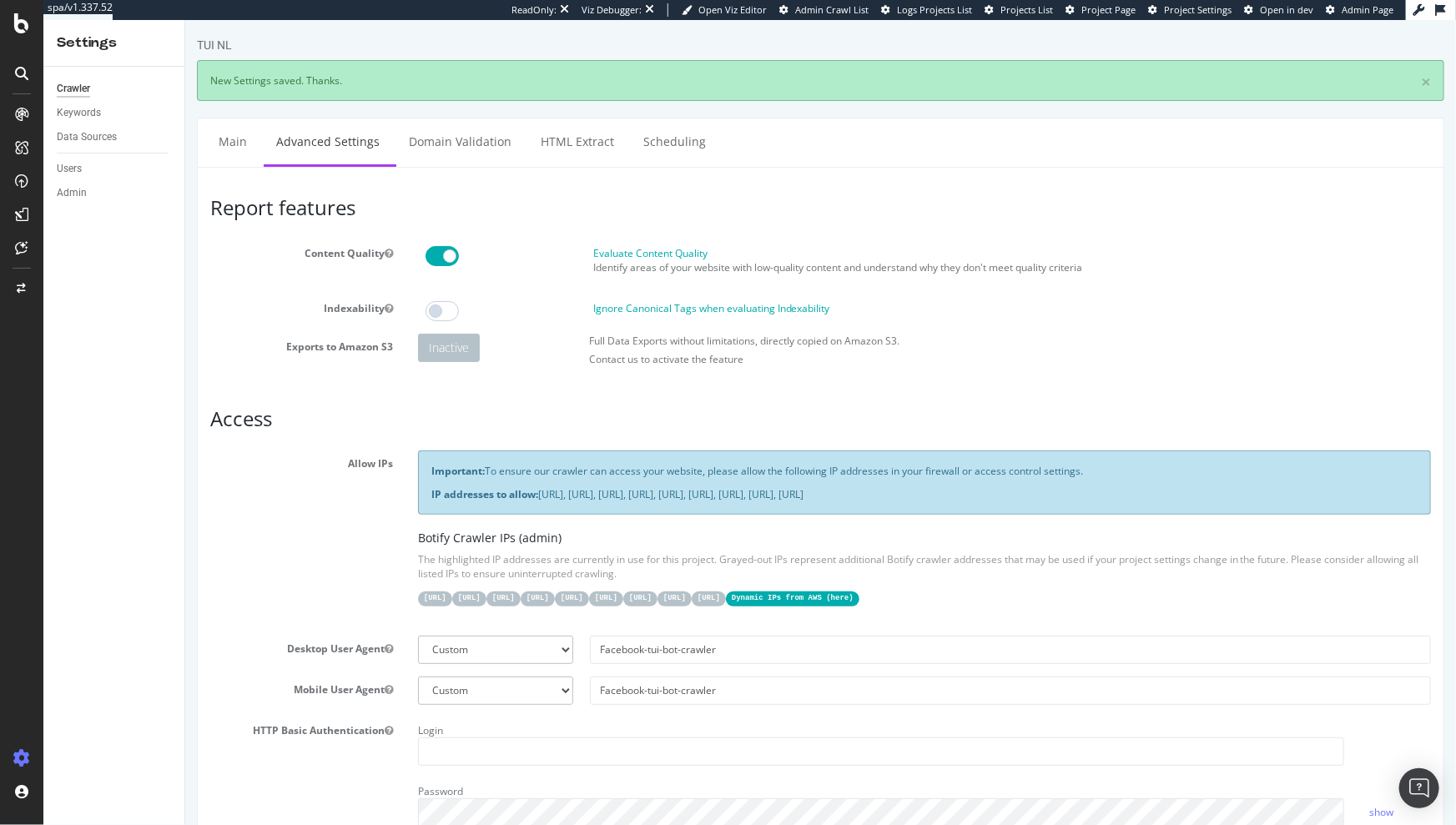
scroll to position [0, 0]
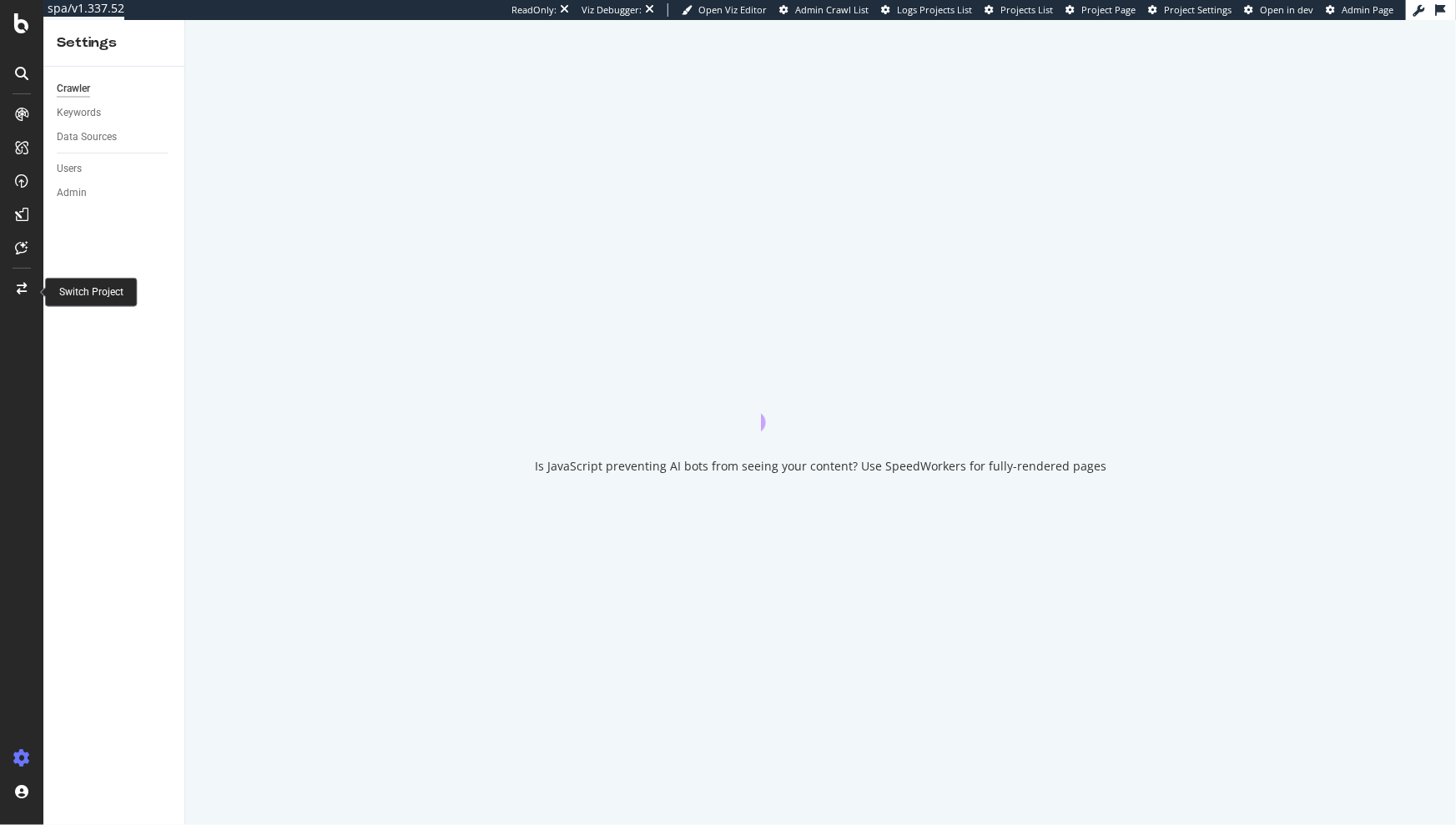
click at [22, 287] on icon at bounding box center [22, 289] width 10 height 12
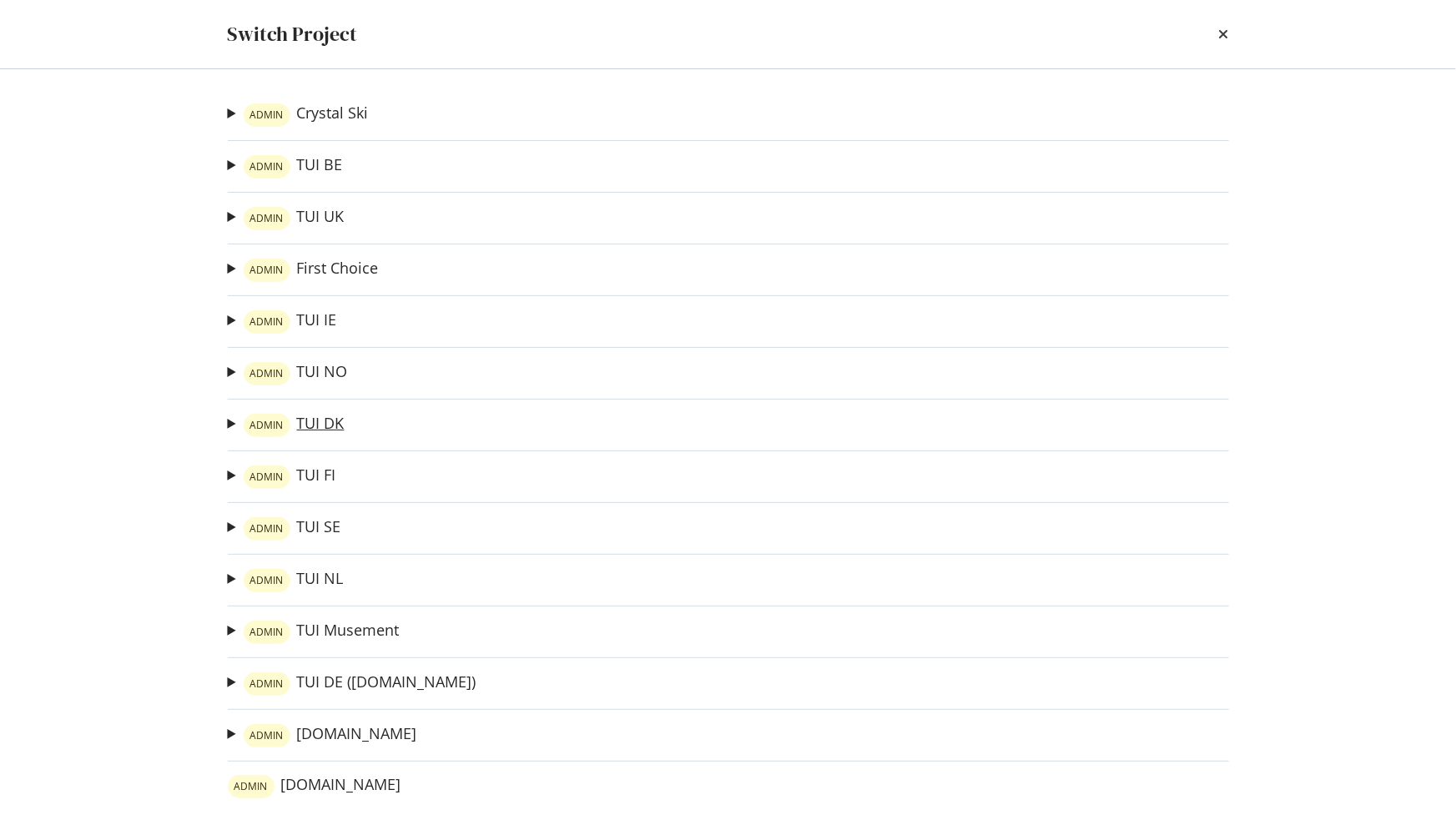
click at [321, 425] on link "ADMIN TUI DK" at bounding box center [294, 425] width 101 height 24
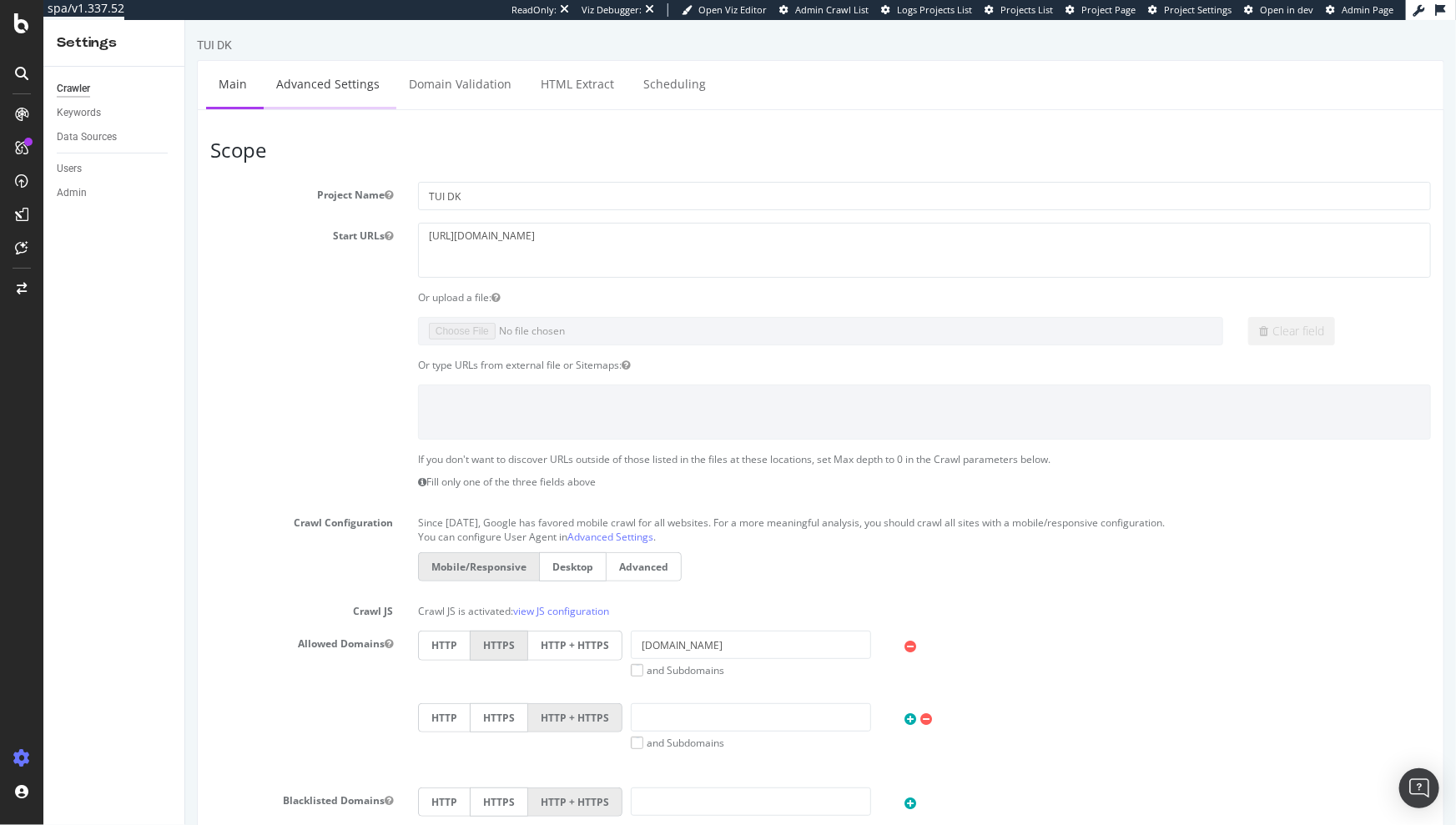
click at [329, 68] on link "Advanced Settings" at bounding box center [327, 84] width 129 height 46
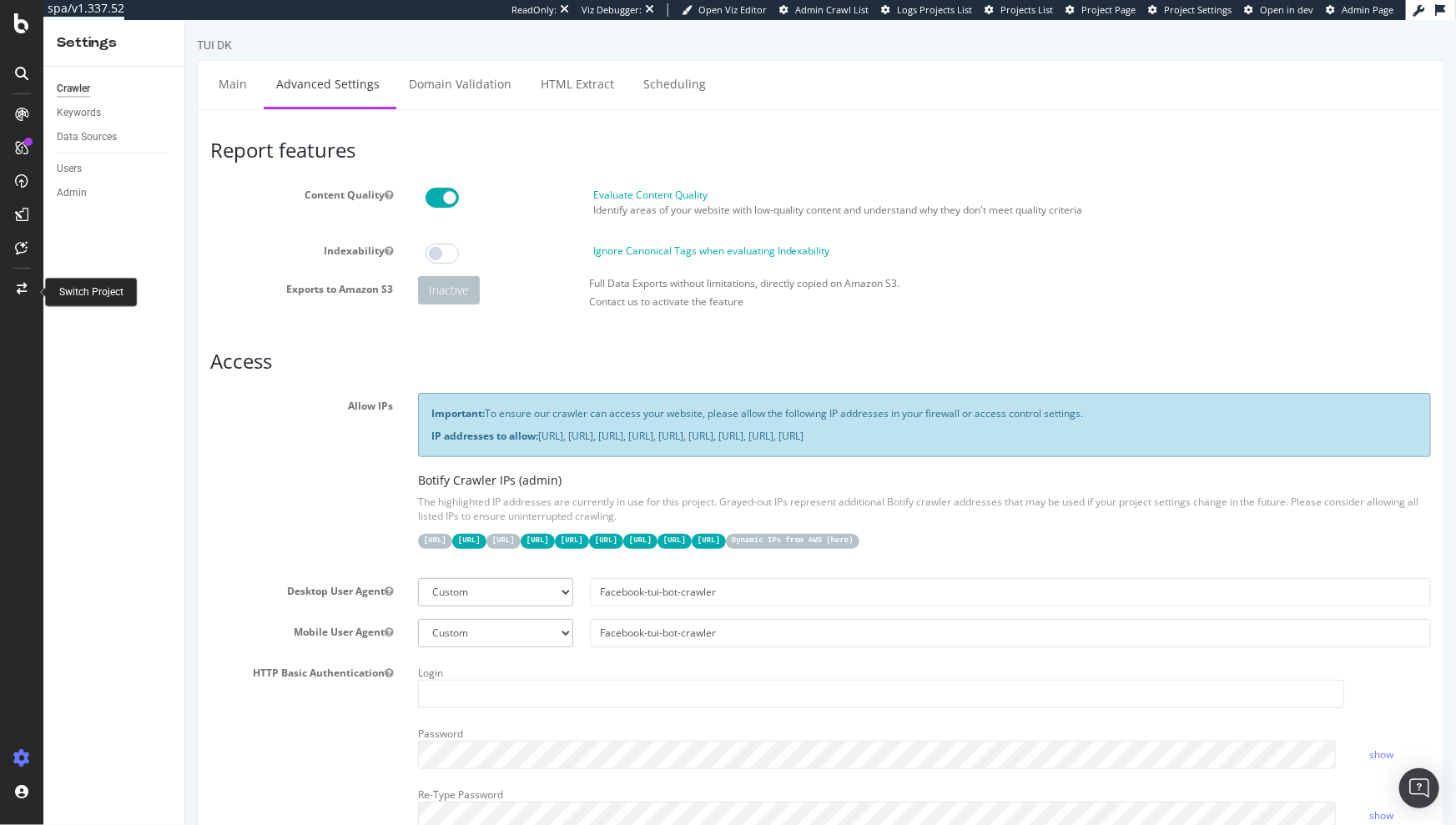
click at [17, 285] on icon at bounding box center [22, 289] width 10 height 12
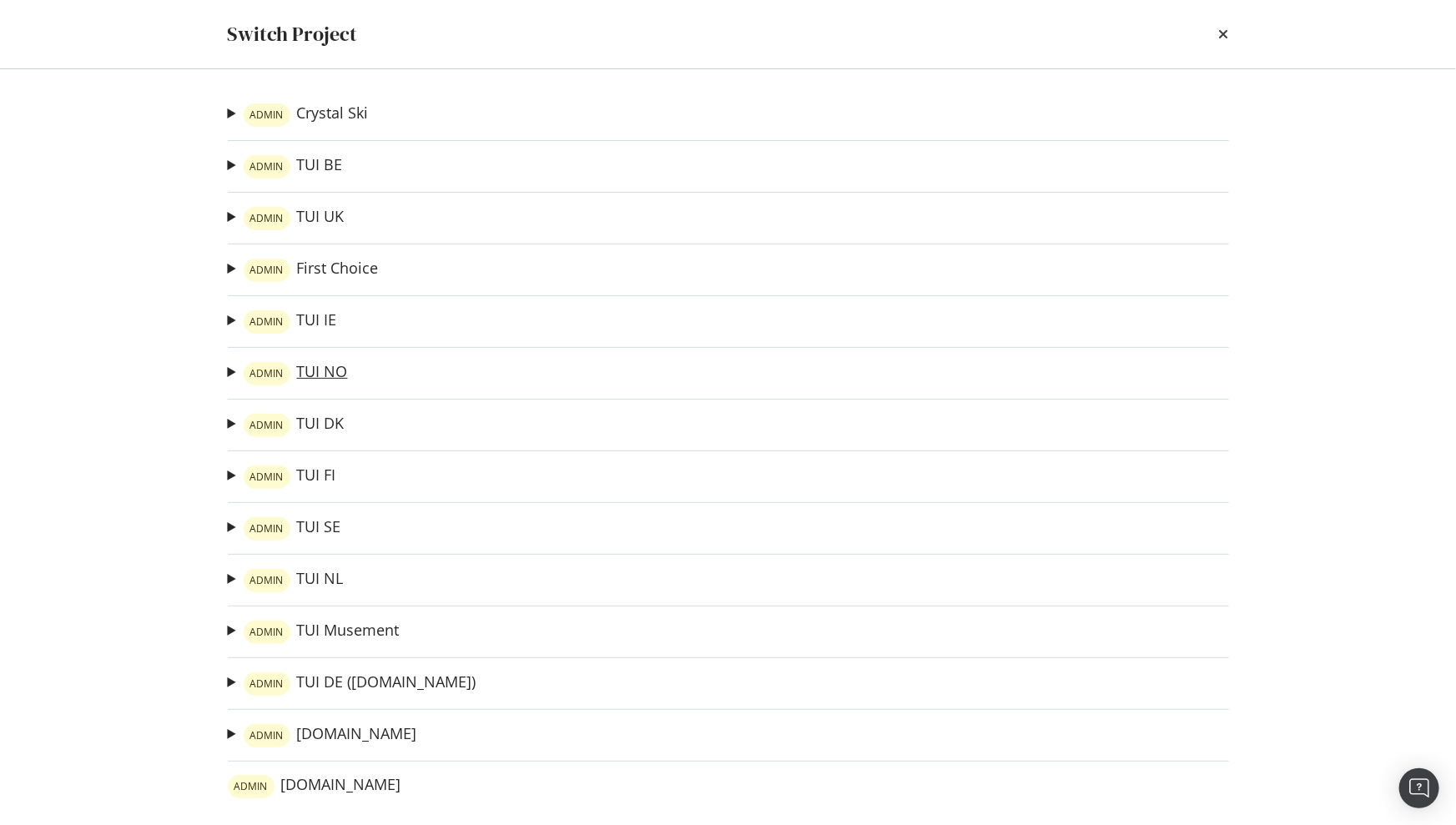
click at [318, 376] on link "ADMIN TUI NO" at bounding box center [295, 374] width 104 height 24
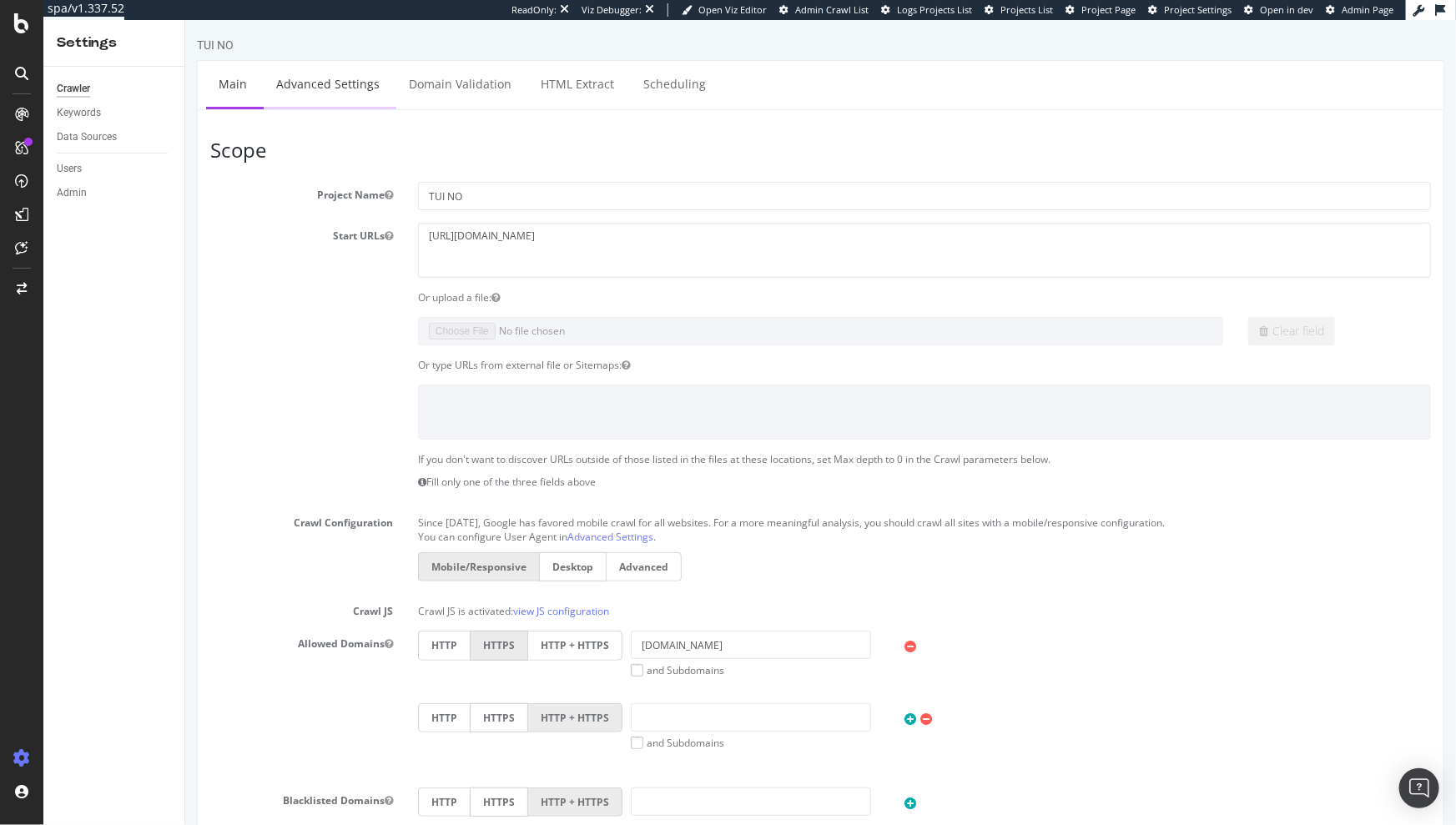
click at [275, 88] on link "Advanced Settings" at bounding box center [327, 84] width 129 height 46
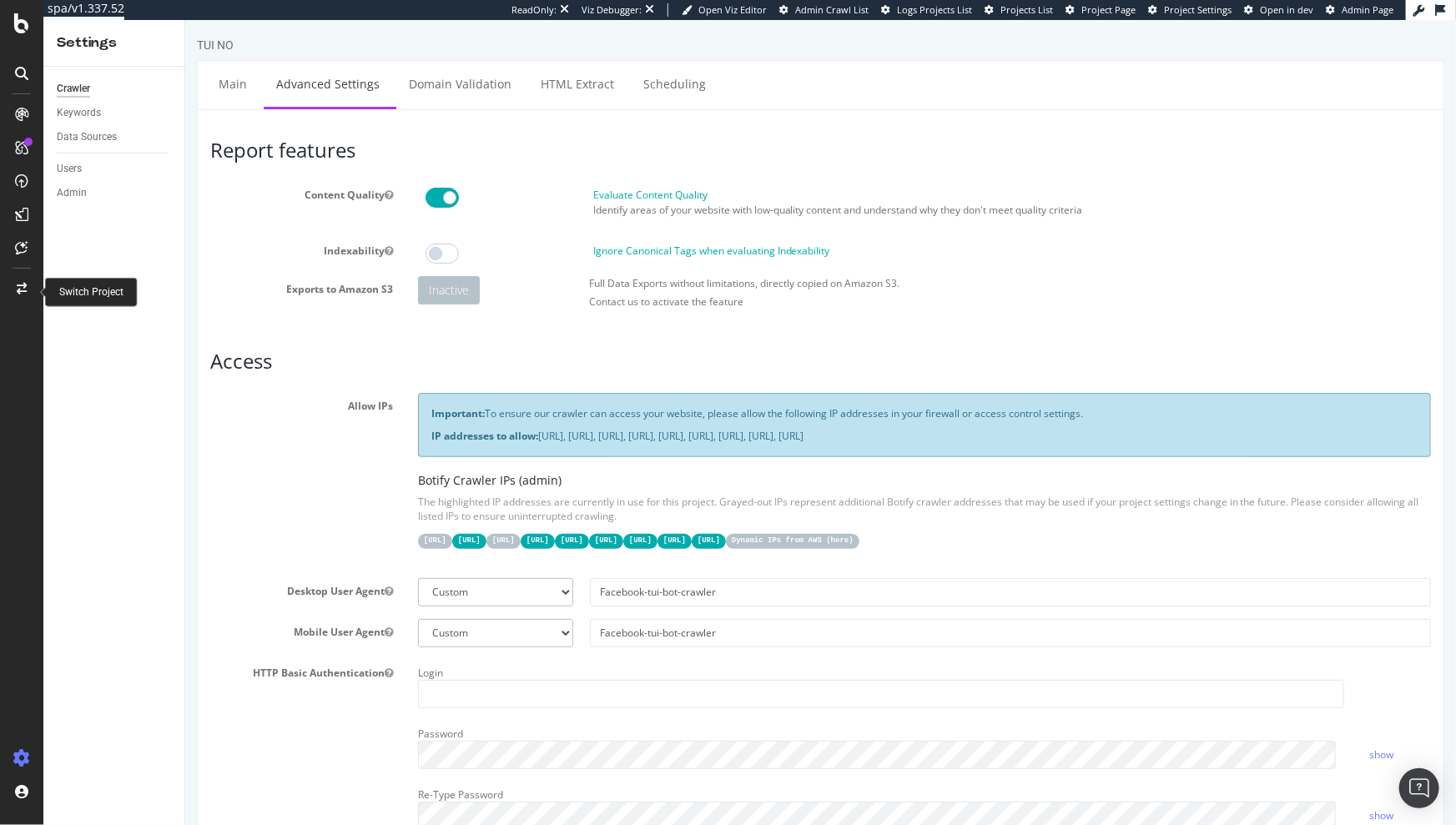
click at [28, 289] on div at bounding box center [22, 288] width 40 height 27
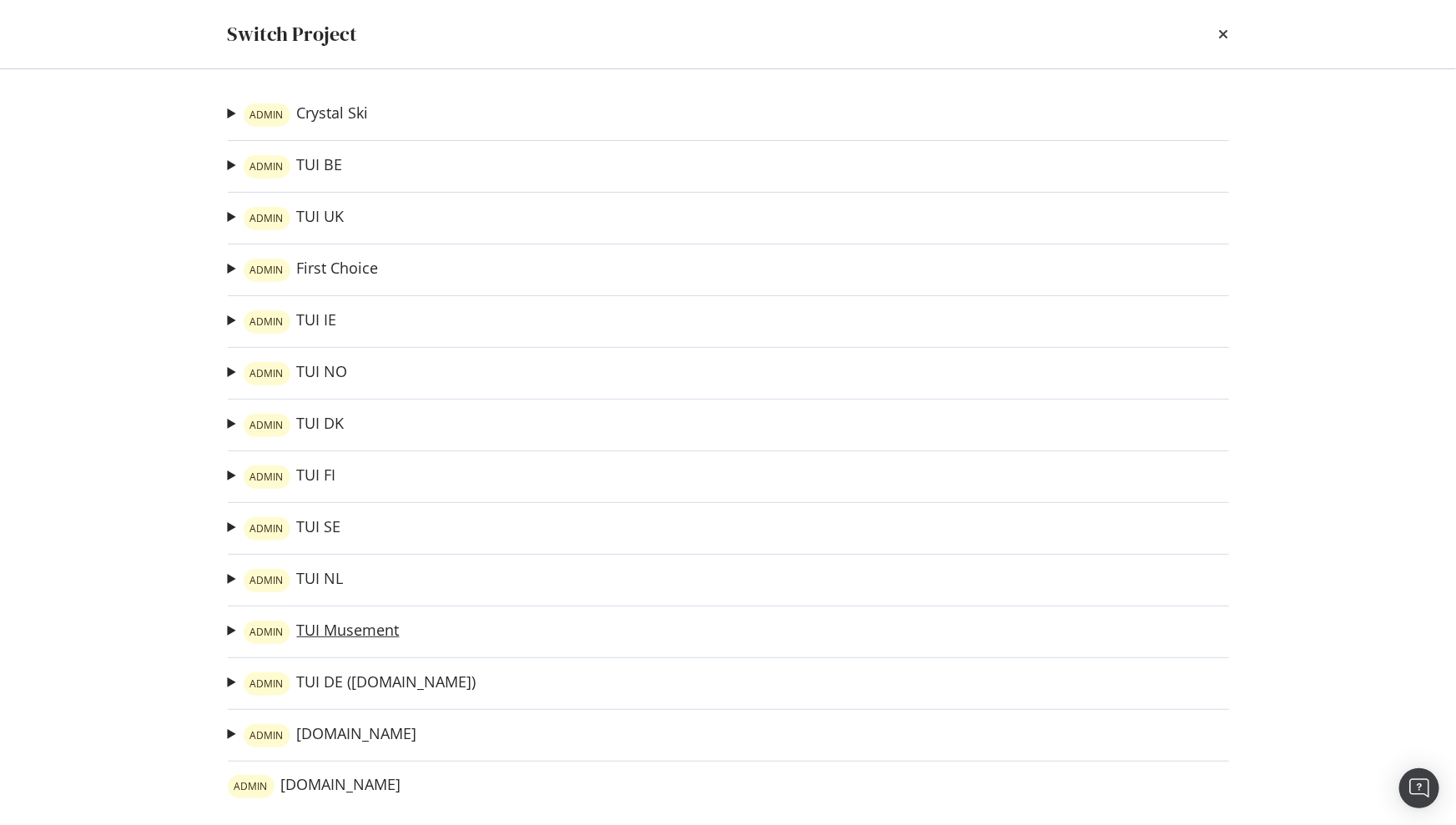
click at [347, 635] on link "ADMIN TUI Musement" at bounding box center [321, 633] width 156 height 24
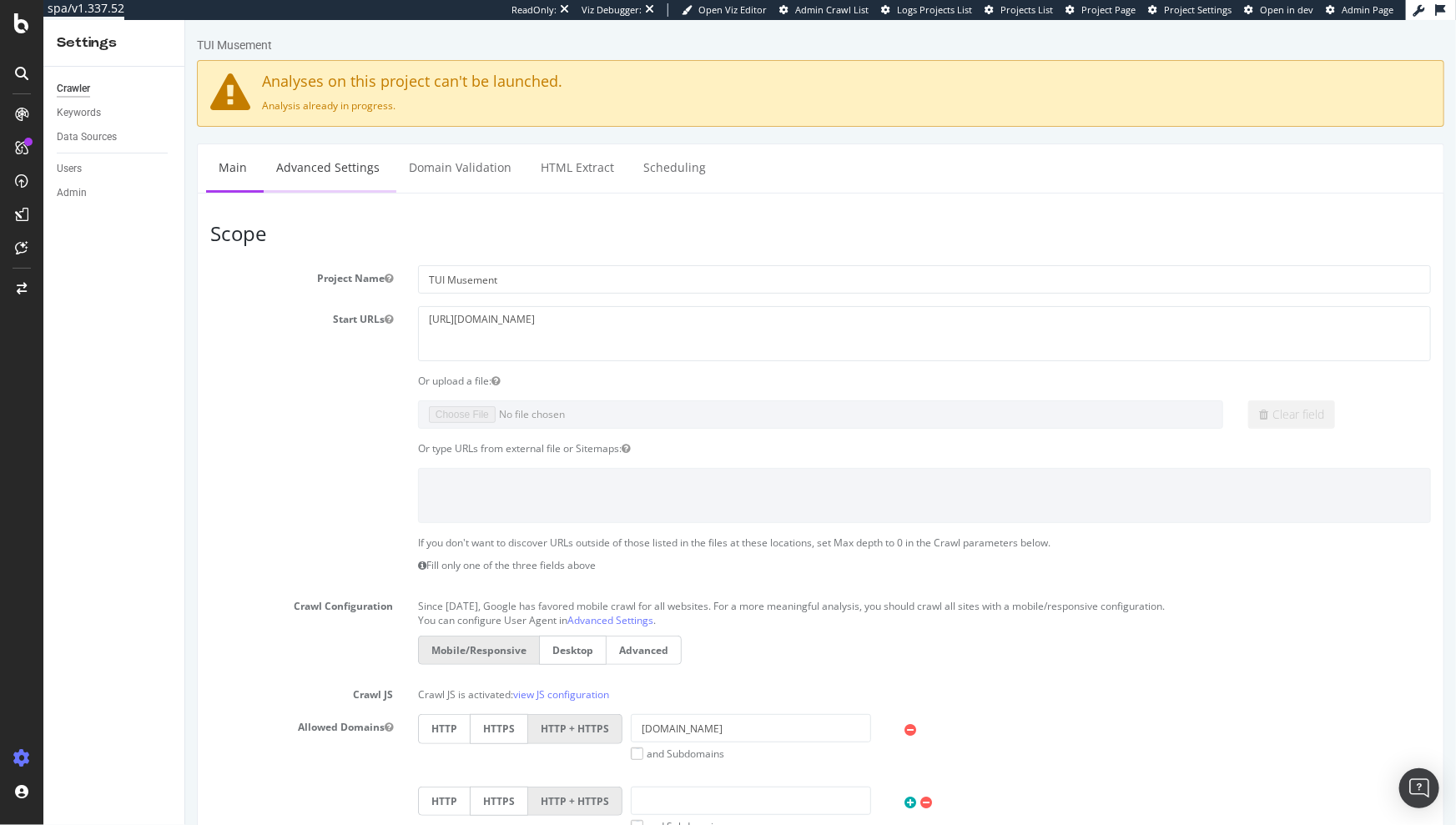
click at [358, 168] on link "Advanced Settings" at bounding box center [327, 167] width 129 height 46
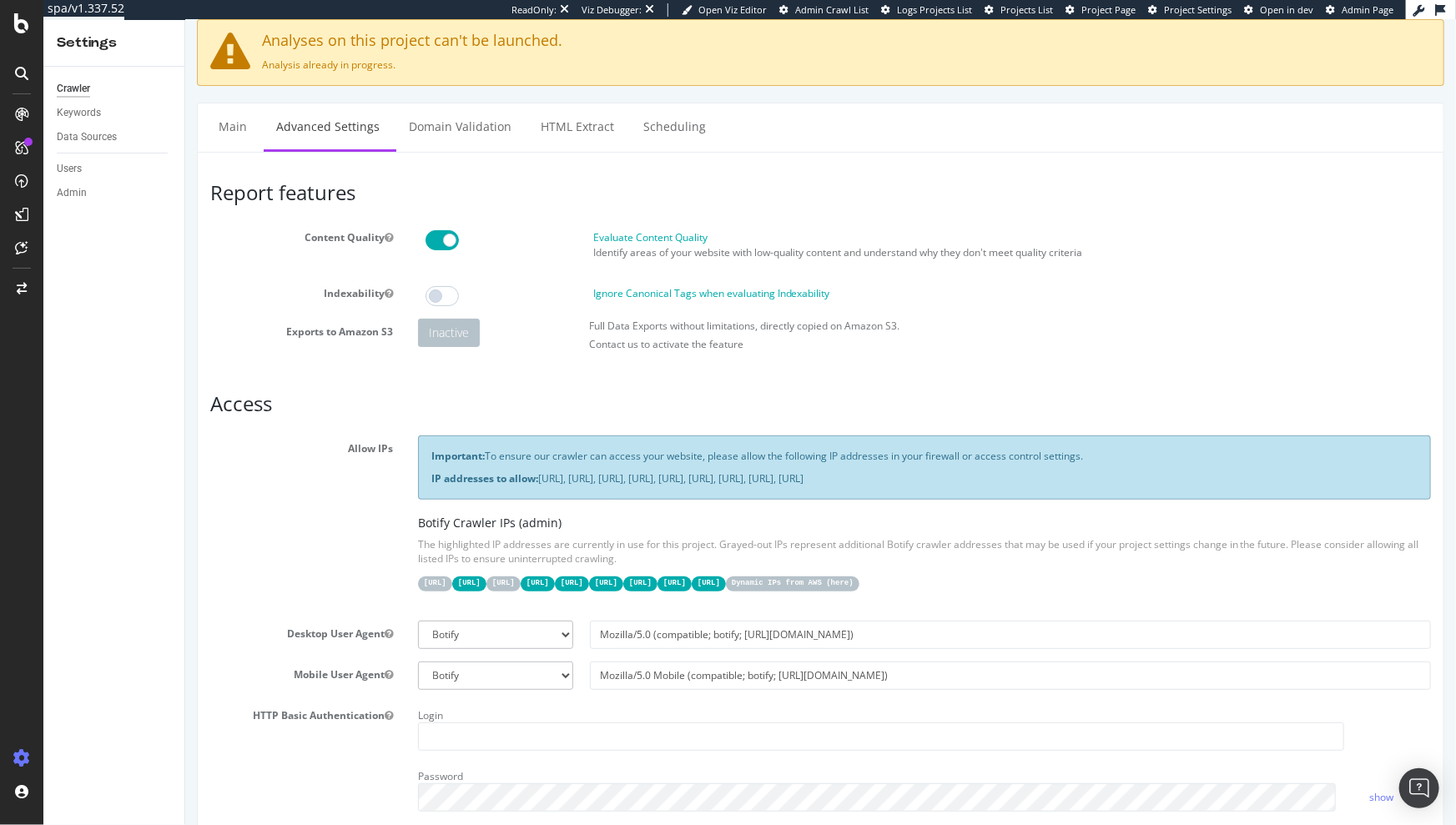
scroll to position [30, 0]
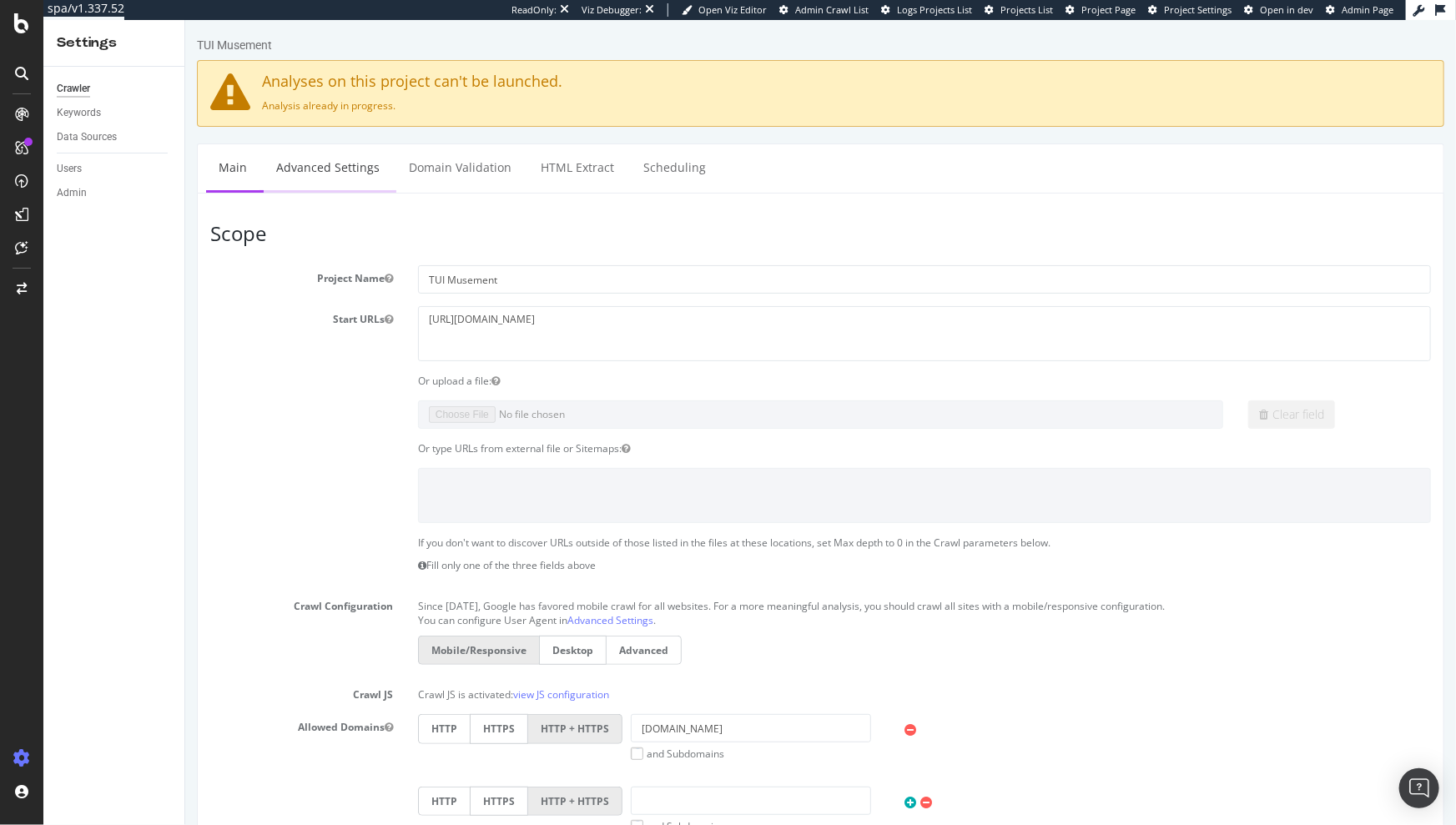
click at [332, 191] on li "Advanced Settings" at bounding box center [329, 168] width 133 height 48
click at [333, 170] on link "Advanced Settings" at bounding box center [327, 167] width 129 height 46
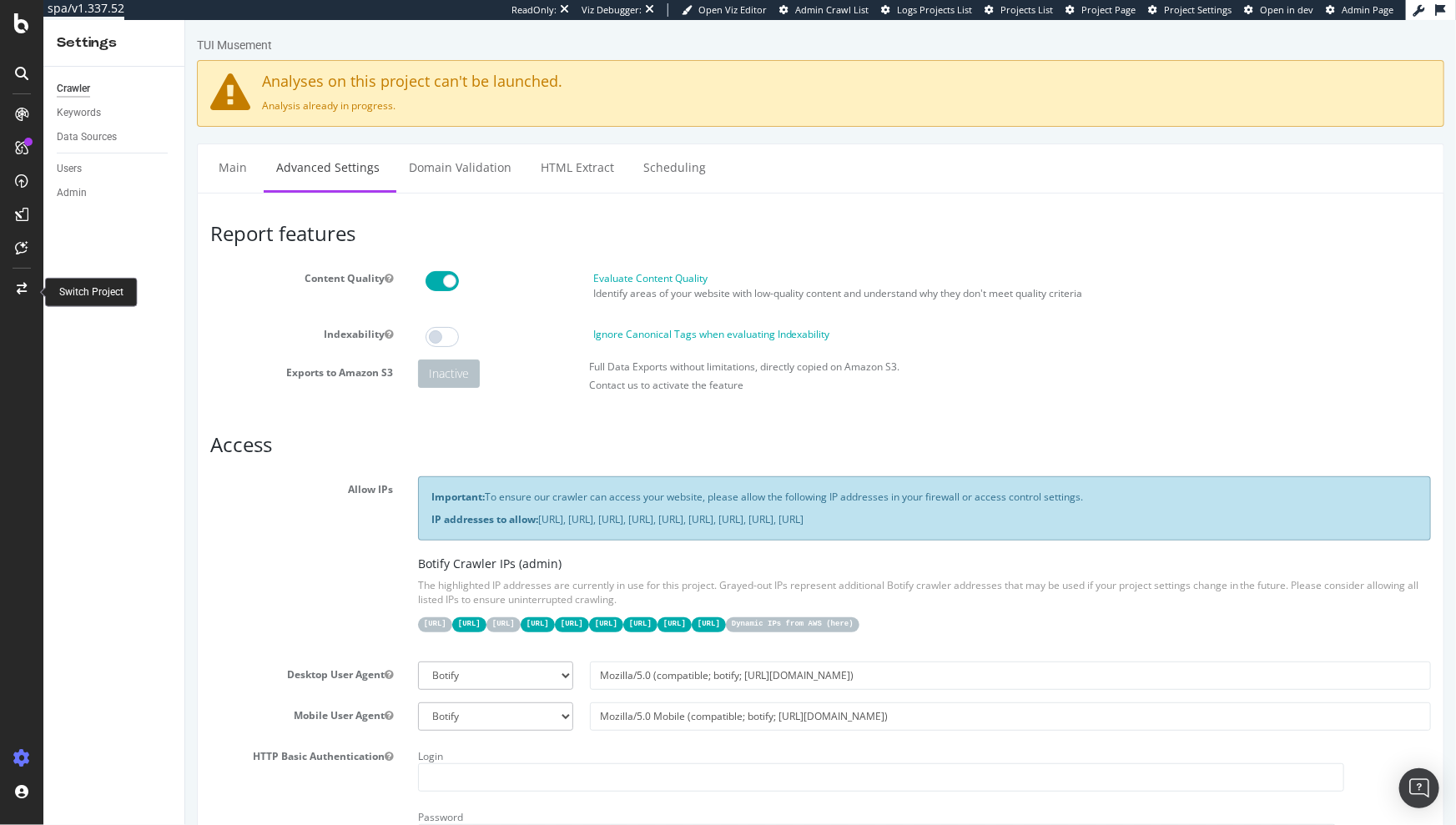
click at [17, 291] on icon at bounding box center [22, 289] width 10 height 12
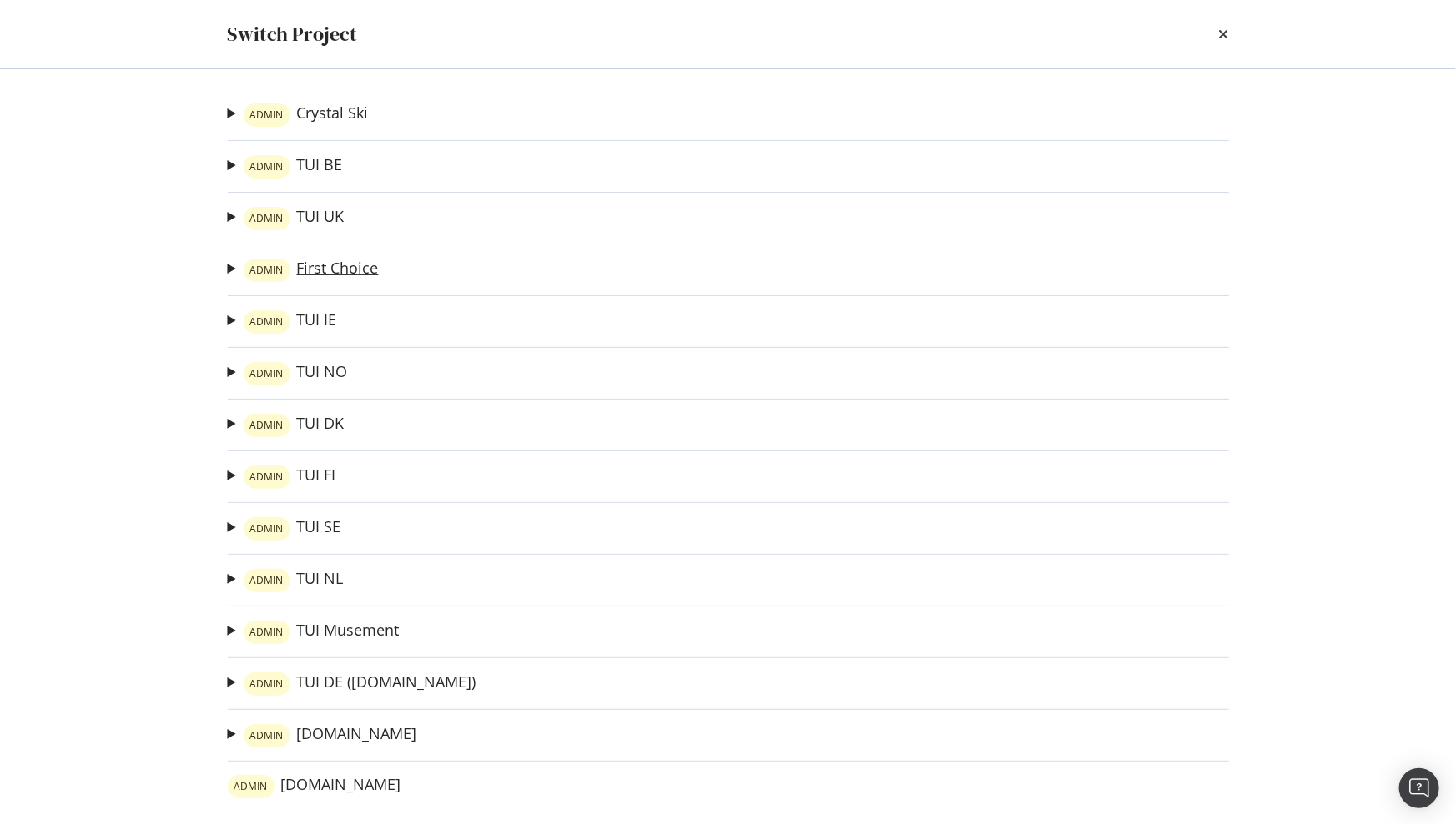
click at [319, 269] on link "ADMIN First Choice" at bounding box center [311, 271] width 136 height 24
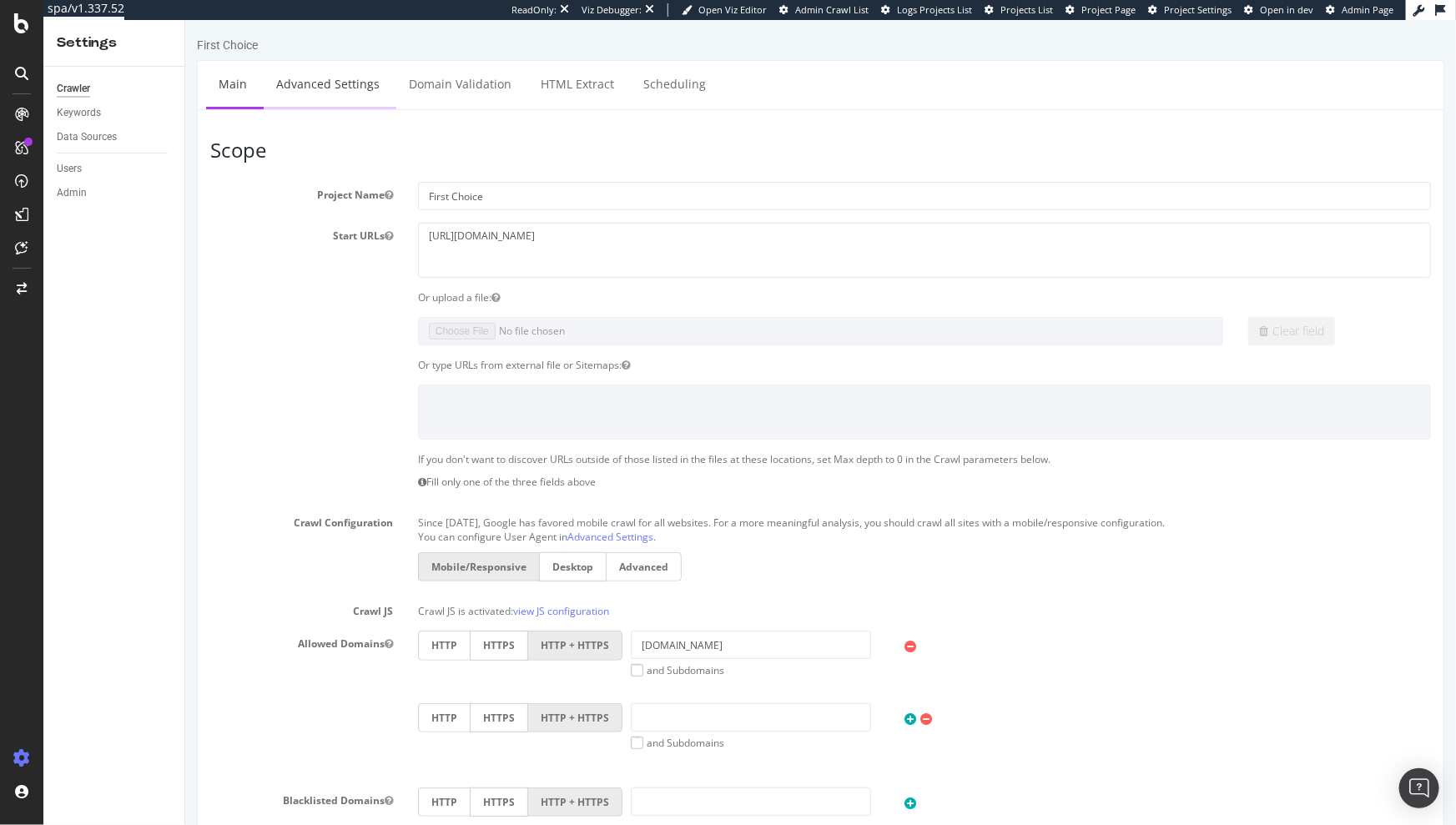
click at [320, 102] on link "Advanced Settings" at bounding box center [327, 84] width 129 height 46
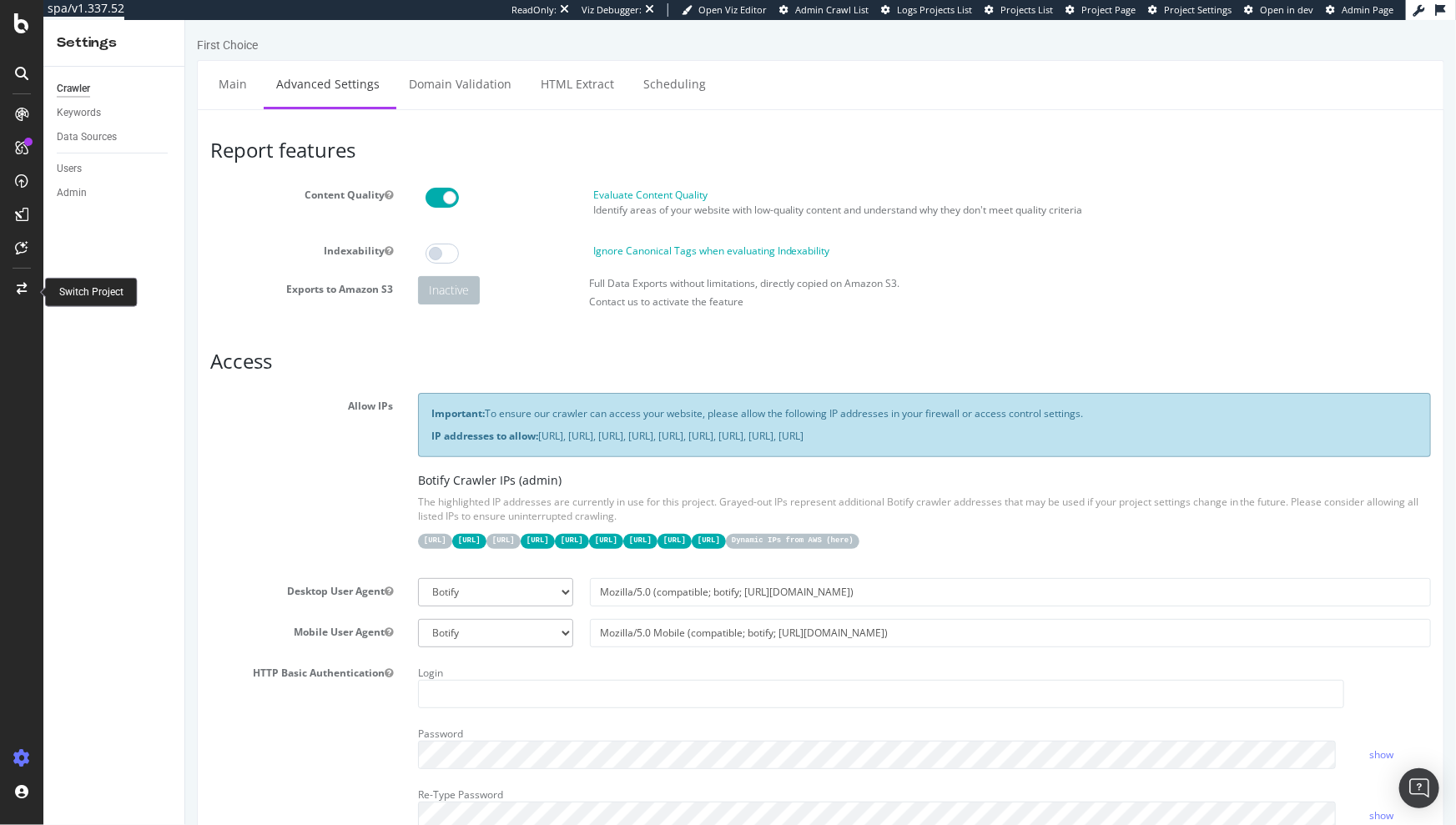
click at [19, 302] on span at bounding box center [22, 292] width 40 height 34
click at [22, 296] on div at bounding box center [22, 288] width 40 height 27
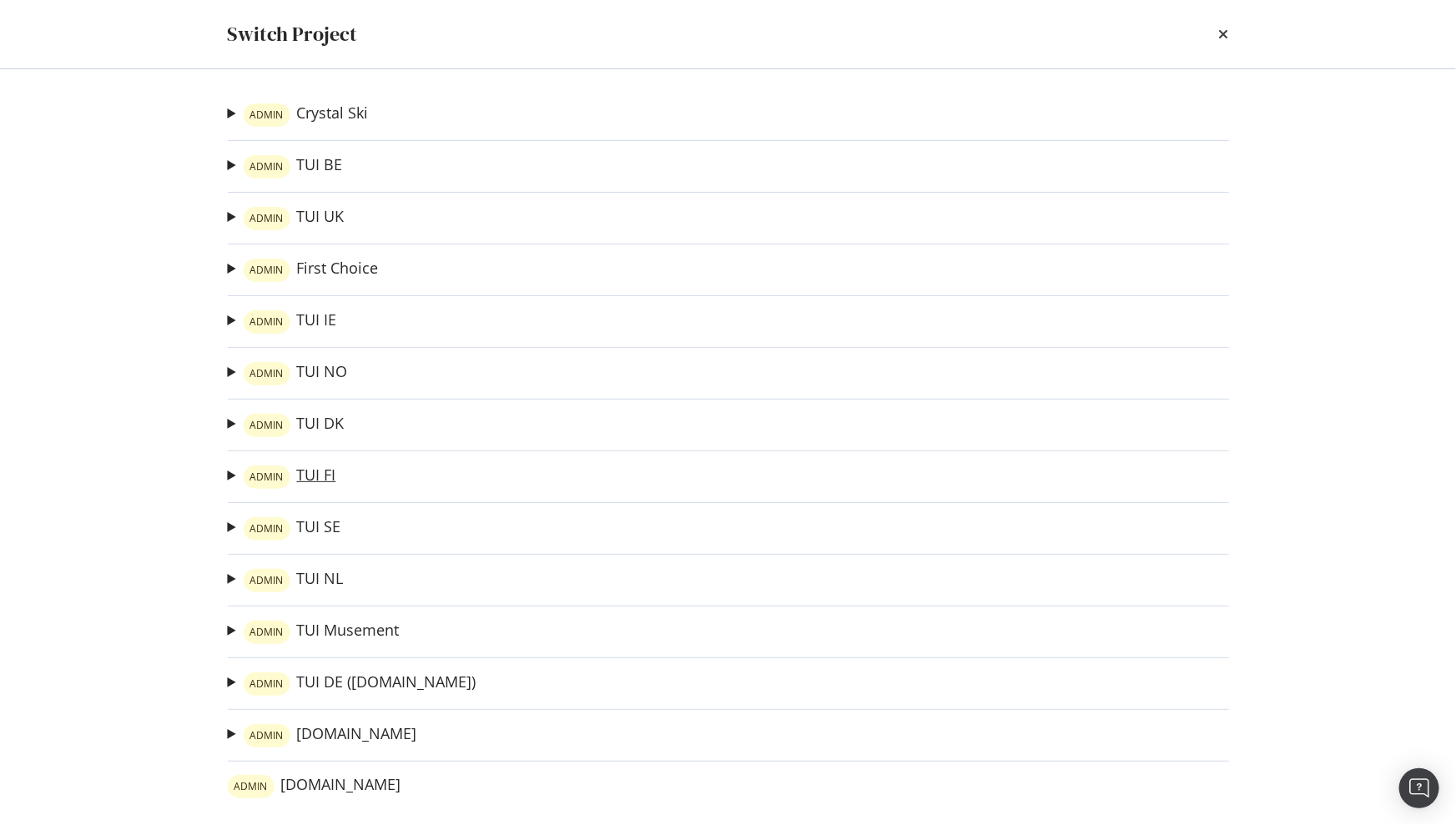
click at [312, 482] on link "ADMIN TUI FI" at bounding box center [290, 478] width 93 height 24
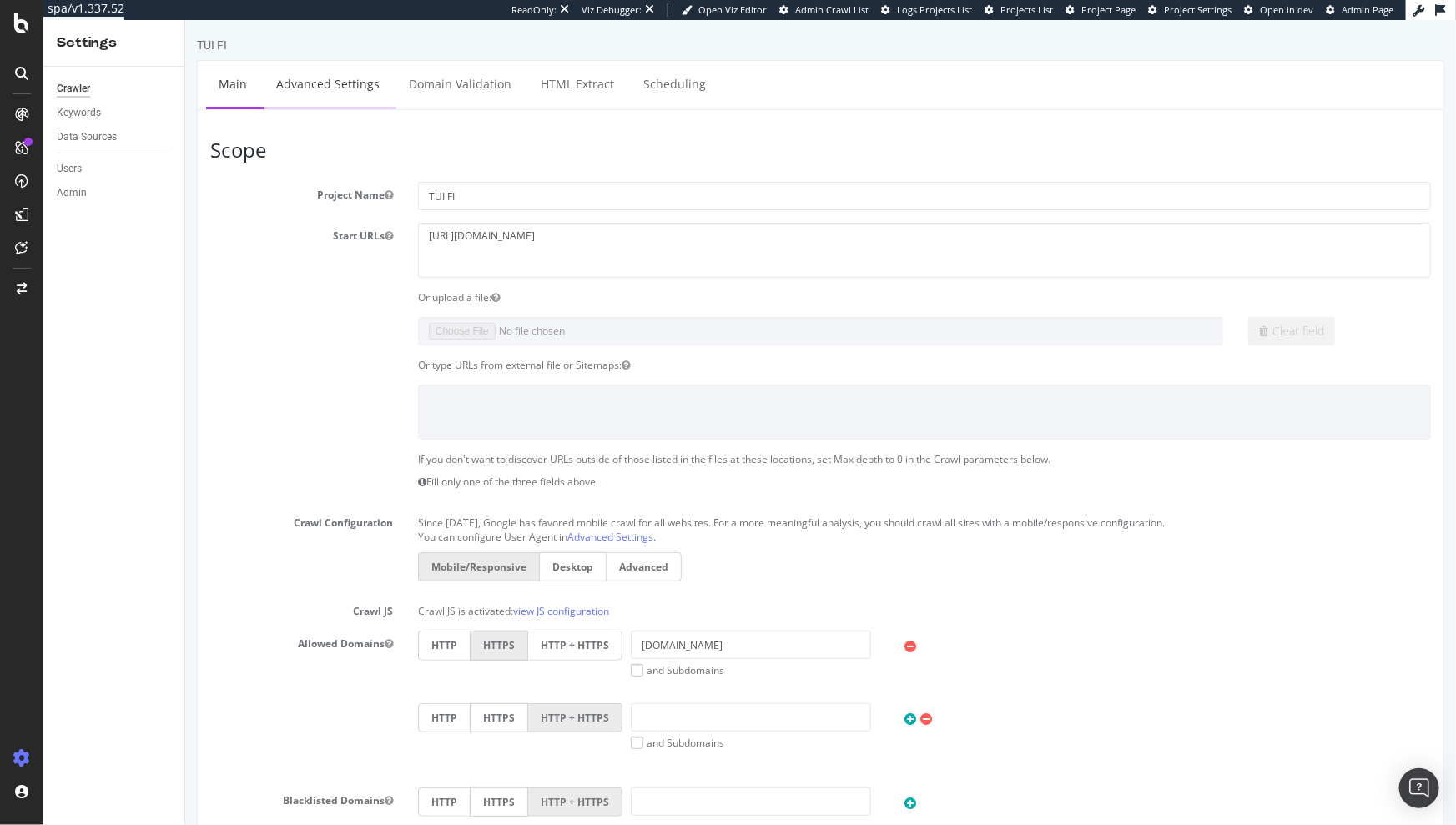
click at [352, 85] on link "Advanced Settings" at bounding box center [327, 84] width 129 height 46
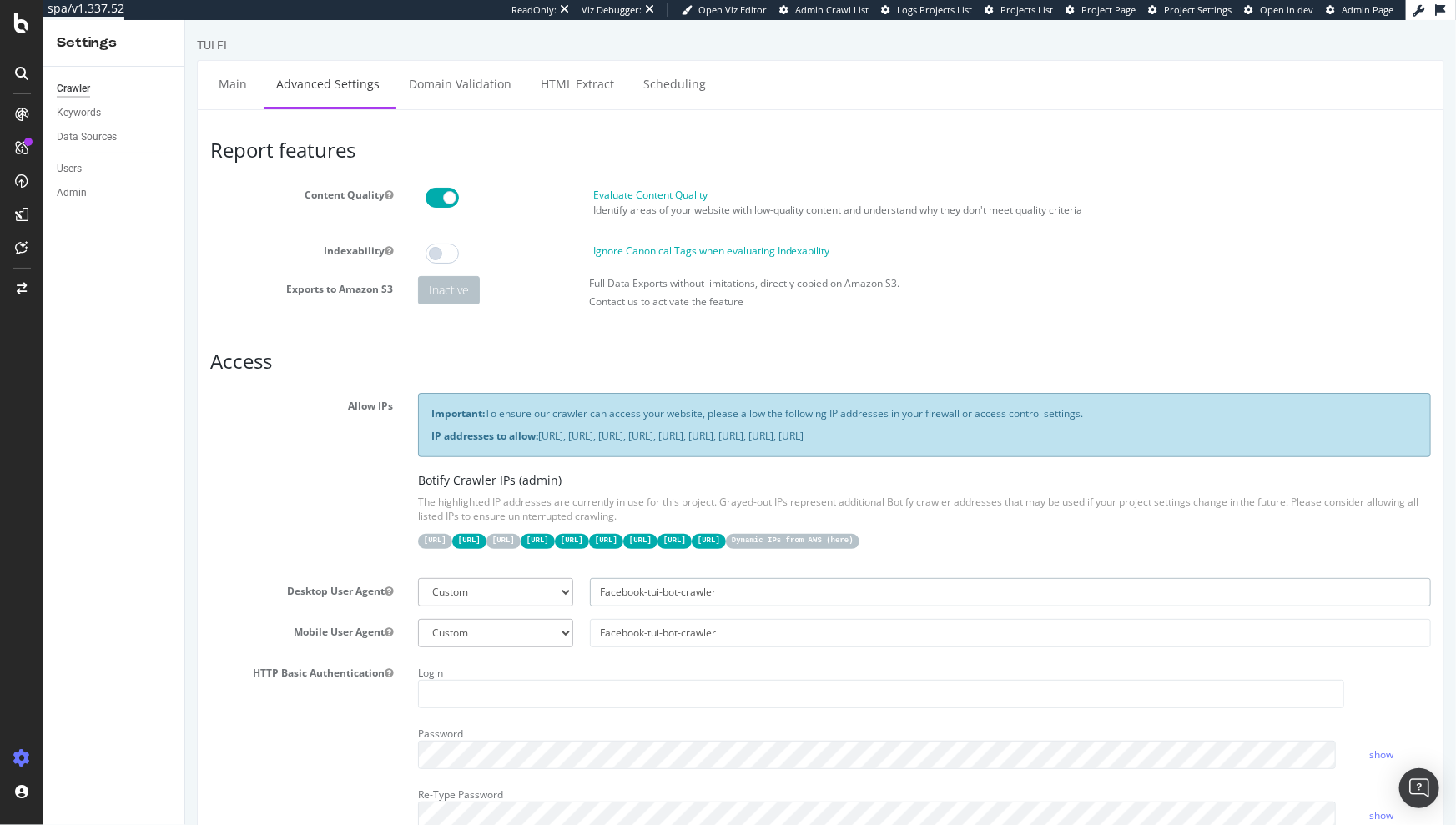
click at [661, 595] on input "Facebook-tui-bot-crawler" at bounding box center [1010, 593] width 841 height 29
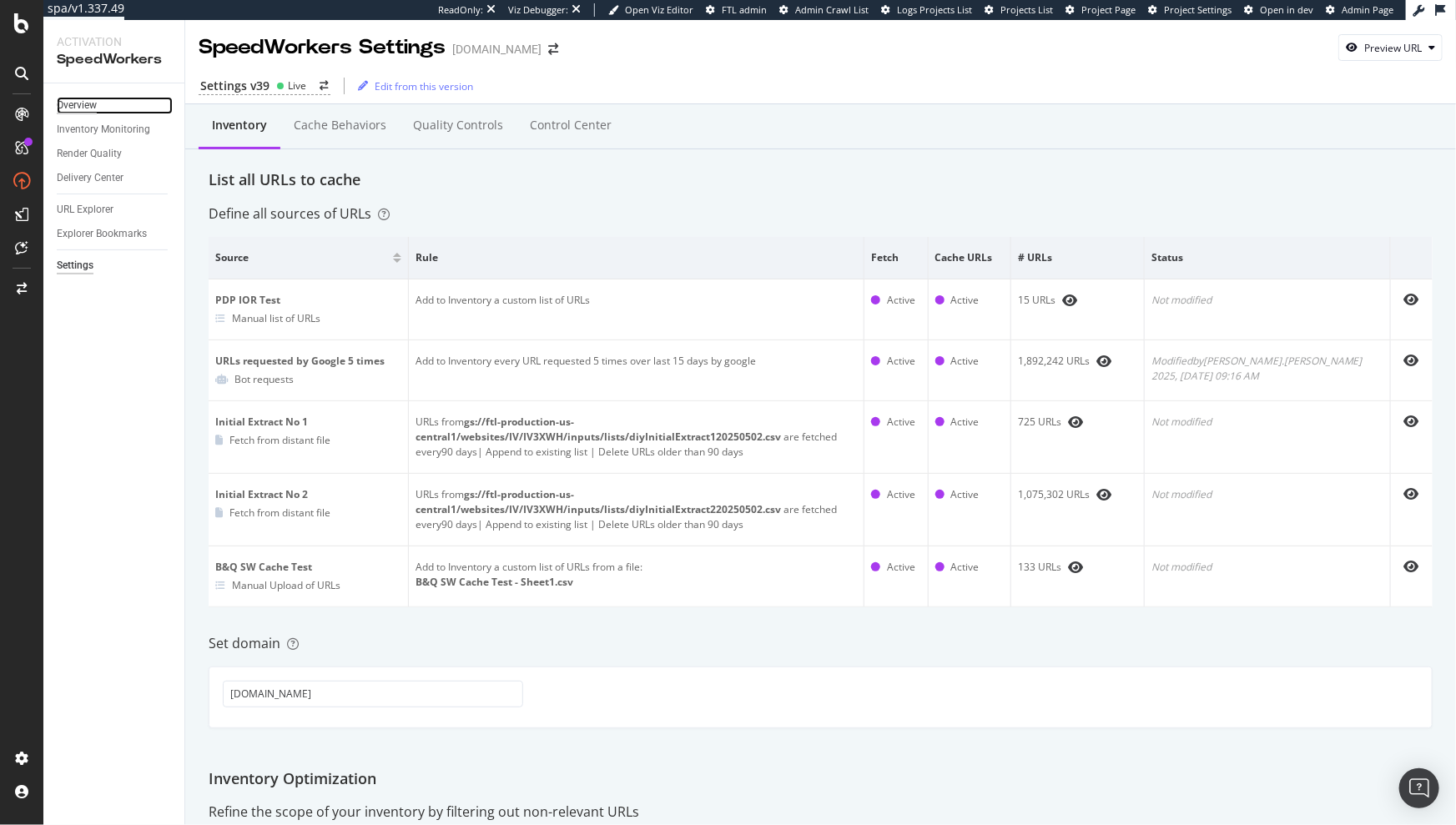
click at [77, 110] on div "Overview" at bounding box center [76, 106] width 40 height 18
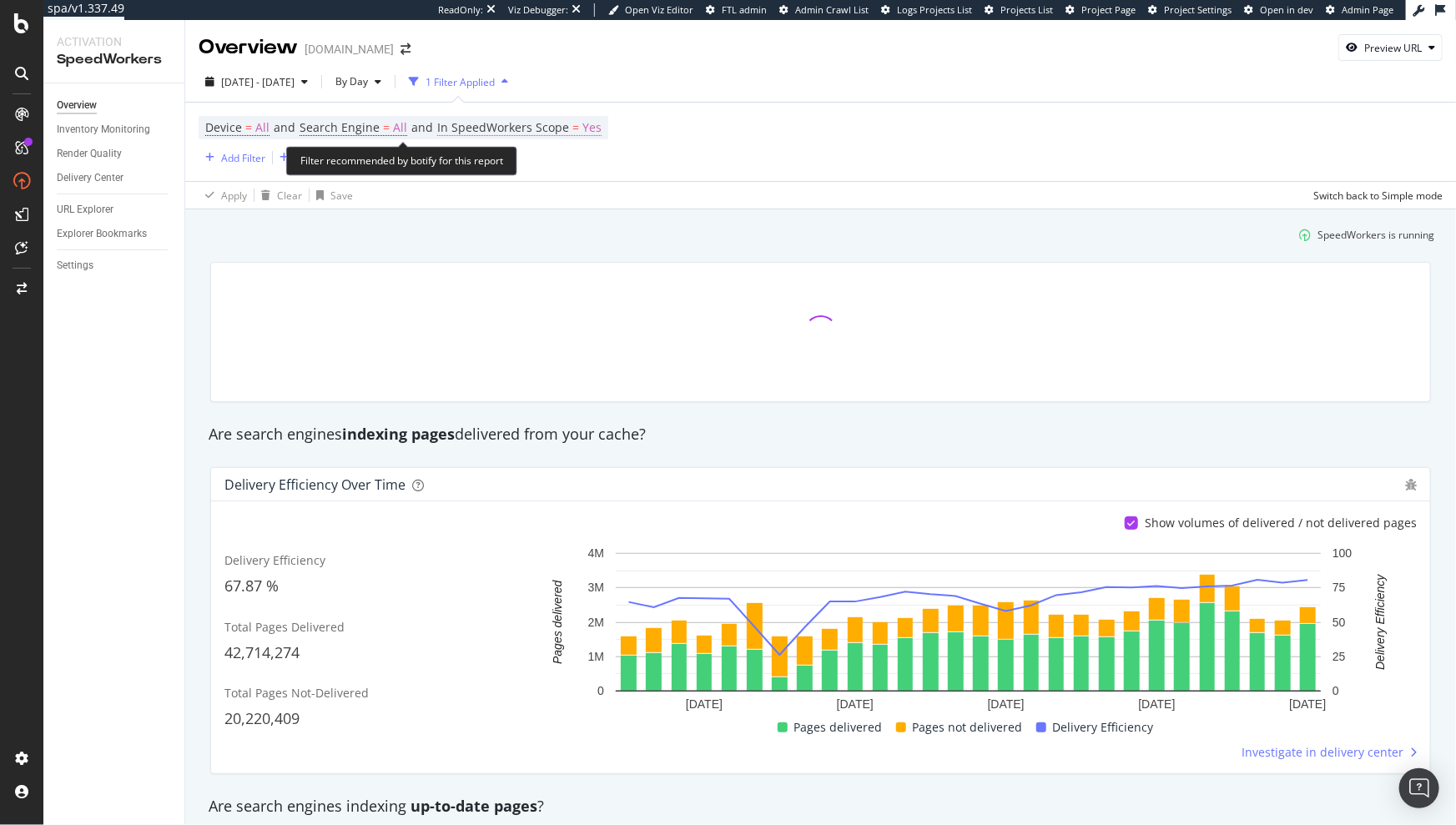
click at [494, 129] on span "In SpeedWorkers Scope" at bounding box center [502, 128] width 132 height 16
click at [574, 169] on span "Only SpeedWorkers scope" at bounding box center [516, 167] width 122 height 14
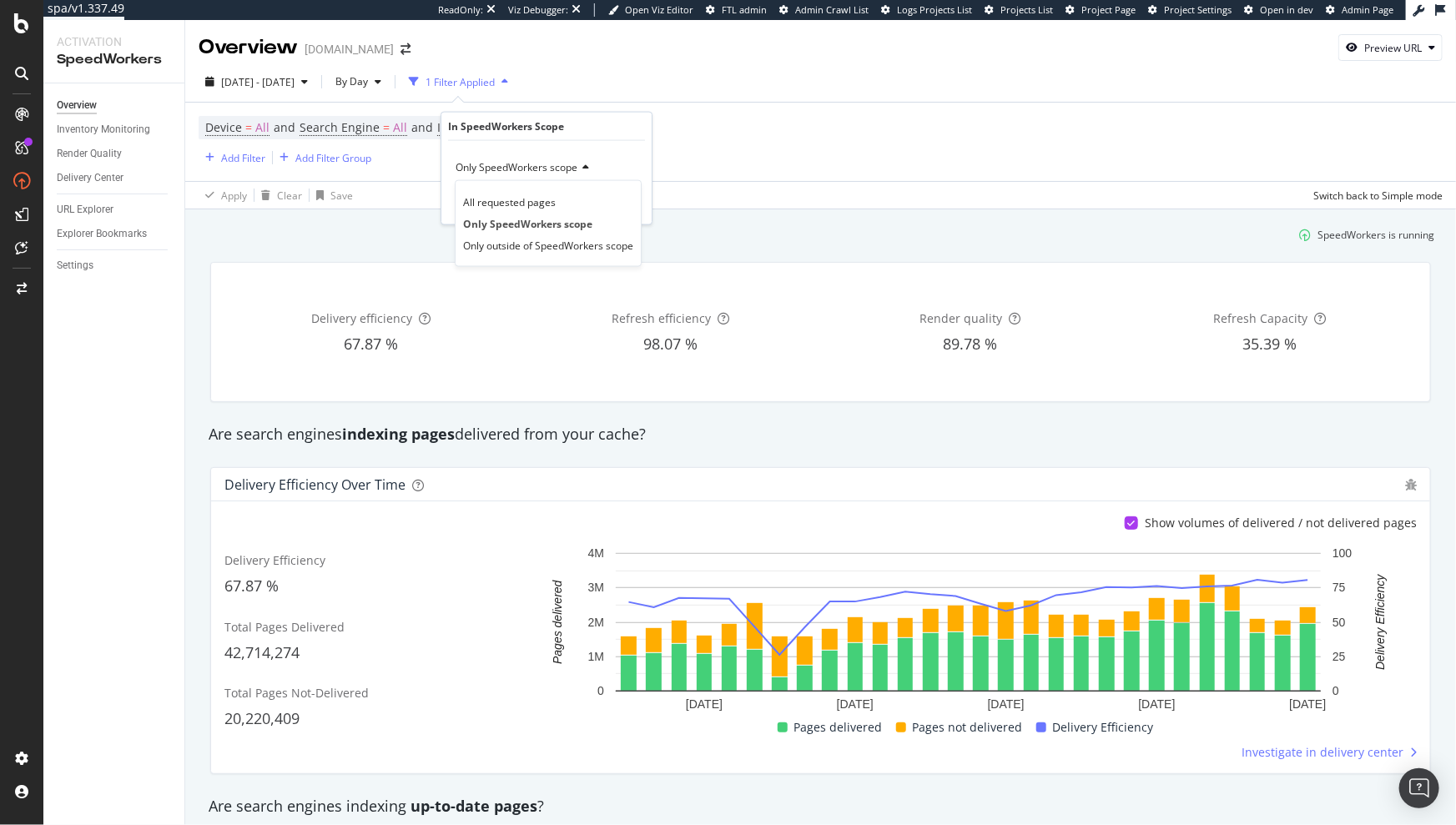
click at [625, 144] on div "Only SpeedWorkers scope All requested pages Only SpeedWorkers scope Only outsid…" at bounding box center [546, 183] width 211 height 83
click at [525, 164] on span "Only SpeedWorkers scope" at bounding box center [516, 167] width 122 height 14
click at [518, 240] on span "Only outside of SpeedWorkers scope" at bounding box center [548, 244] width 170 height 14
click at [618, 200] on div "Apply" at bounding box center [625, 202] width 26 height 14
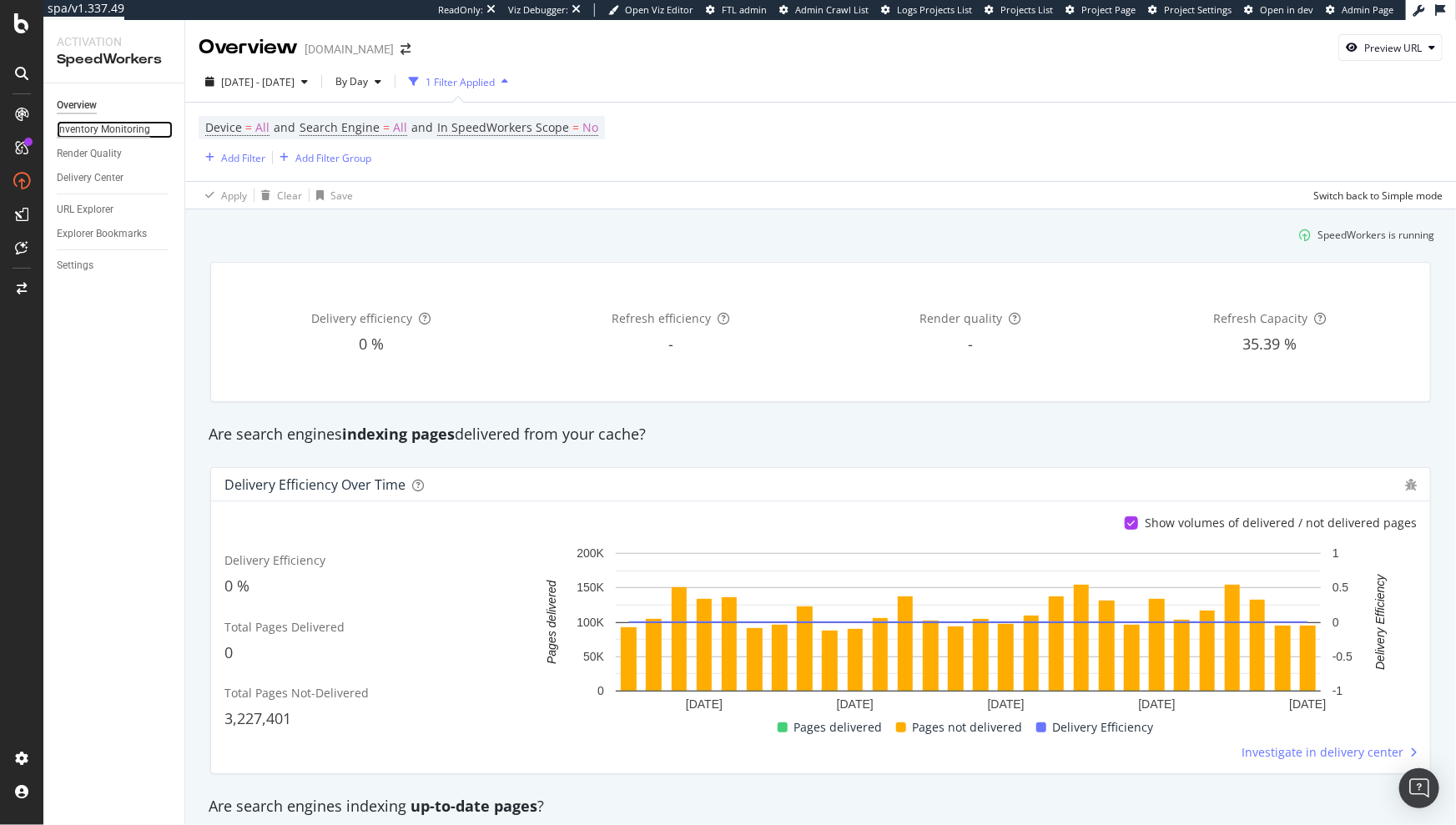
click at [111, 131] on div "Inventory Monitoring" at bounding box center [103, 130] width 93 height 18
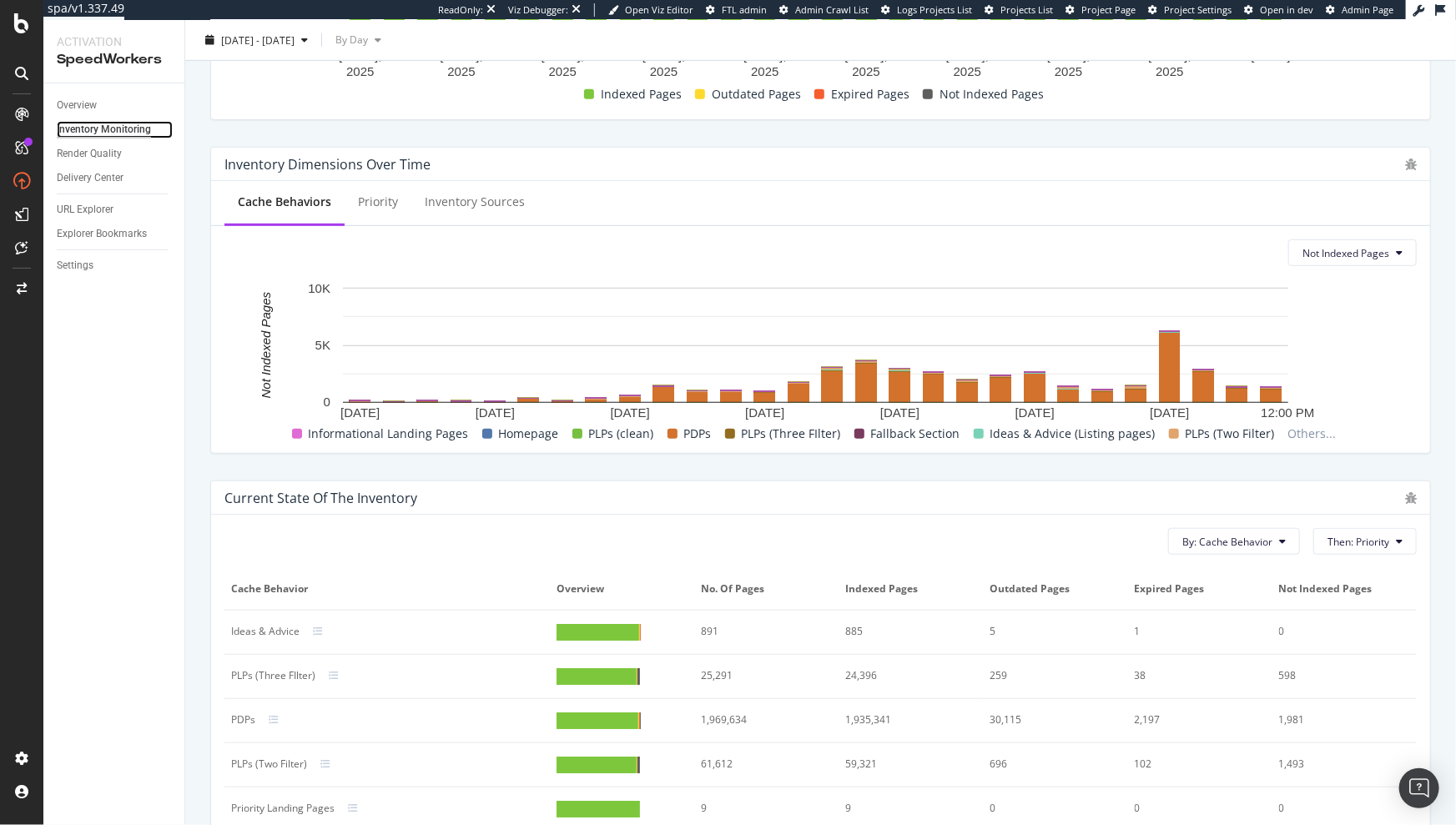
scroll to position [648, 0]
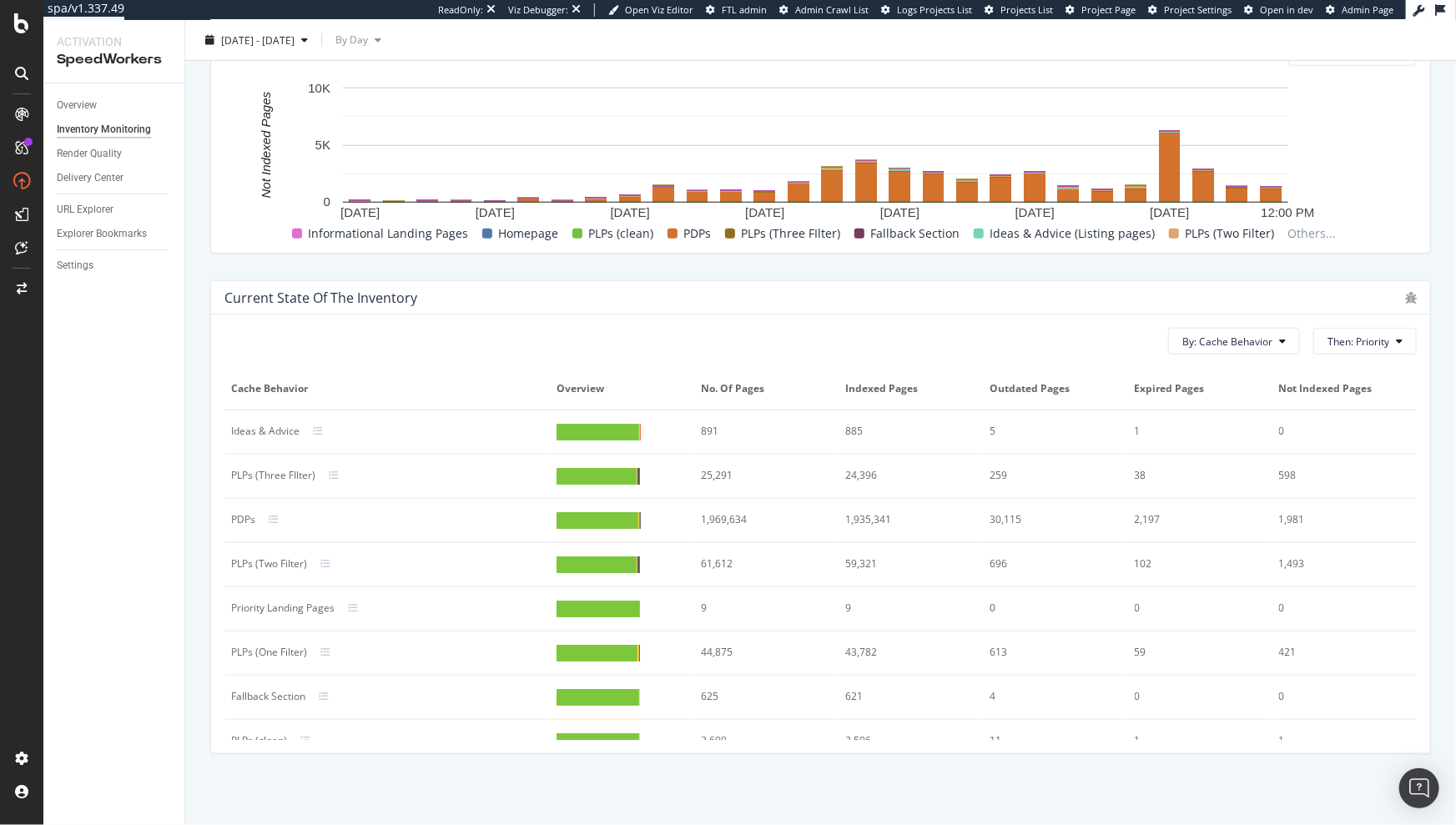
click at [586, 425] on div at bounding box center [598, 432] width 83 height 17
click at [318, 428] on icon at bounding box center [318, 431] width 10 height 10
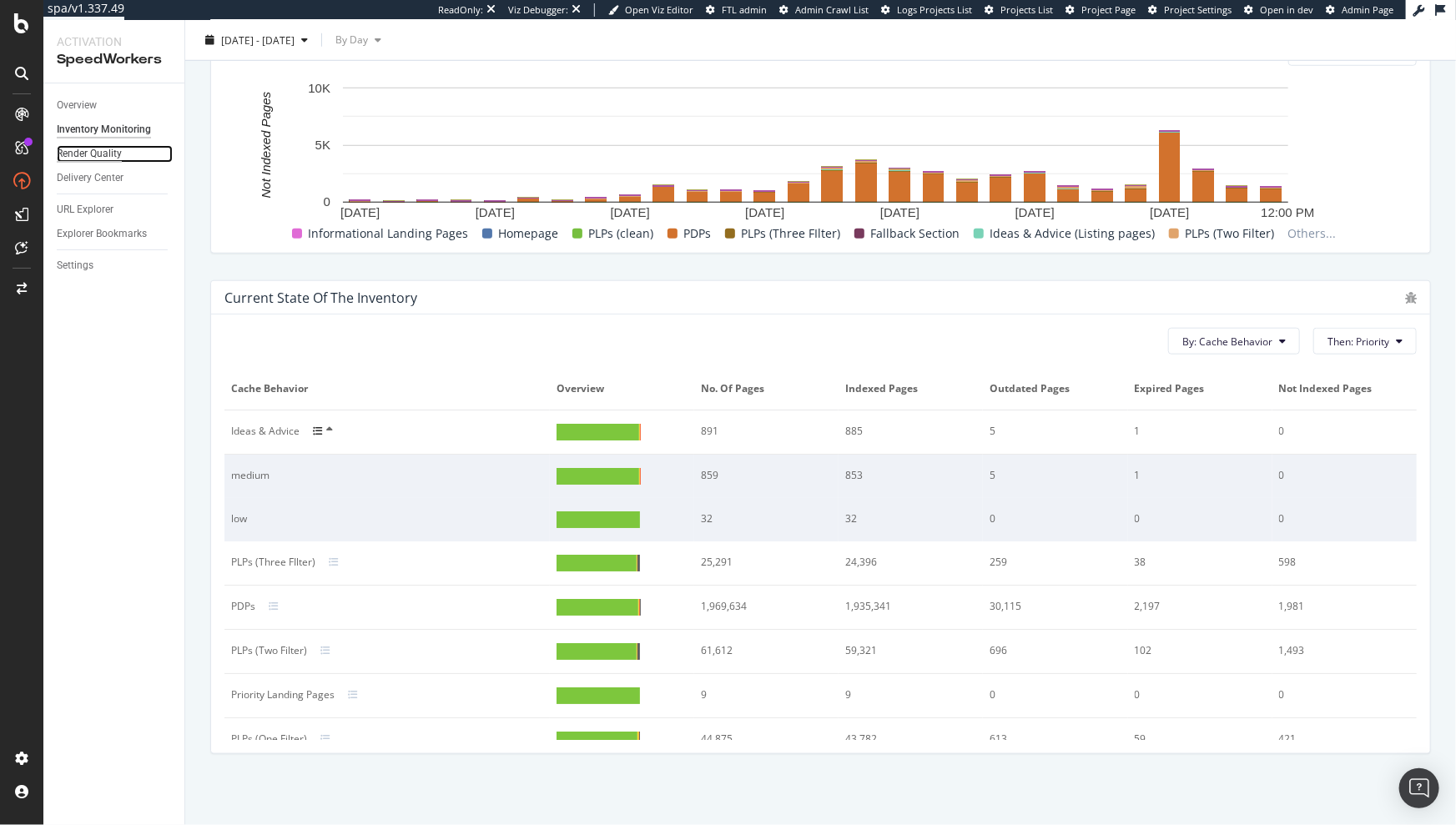
click at [91, 158] on div "Render Quality" at bounding box center [89, 154] width 65 height 18
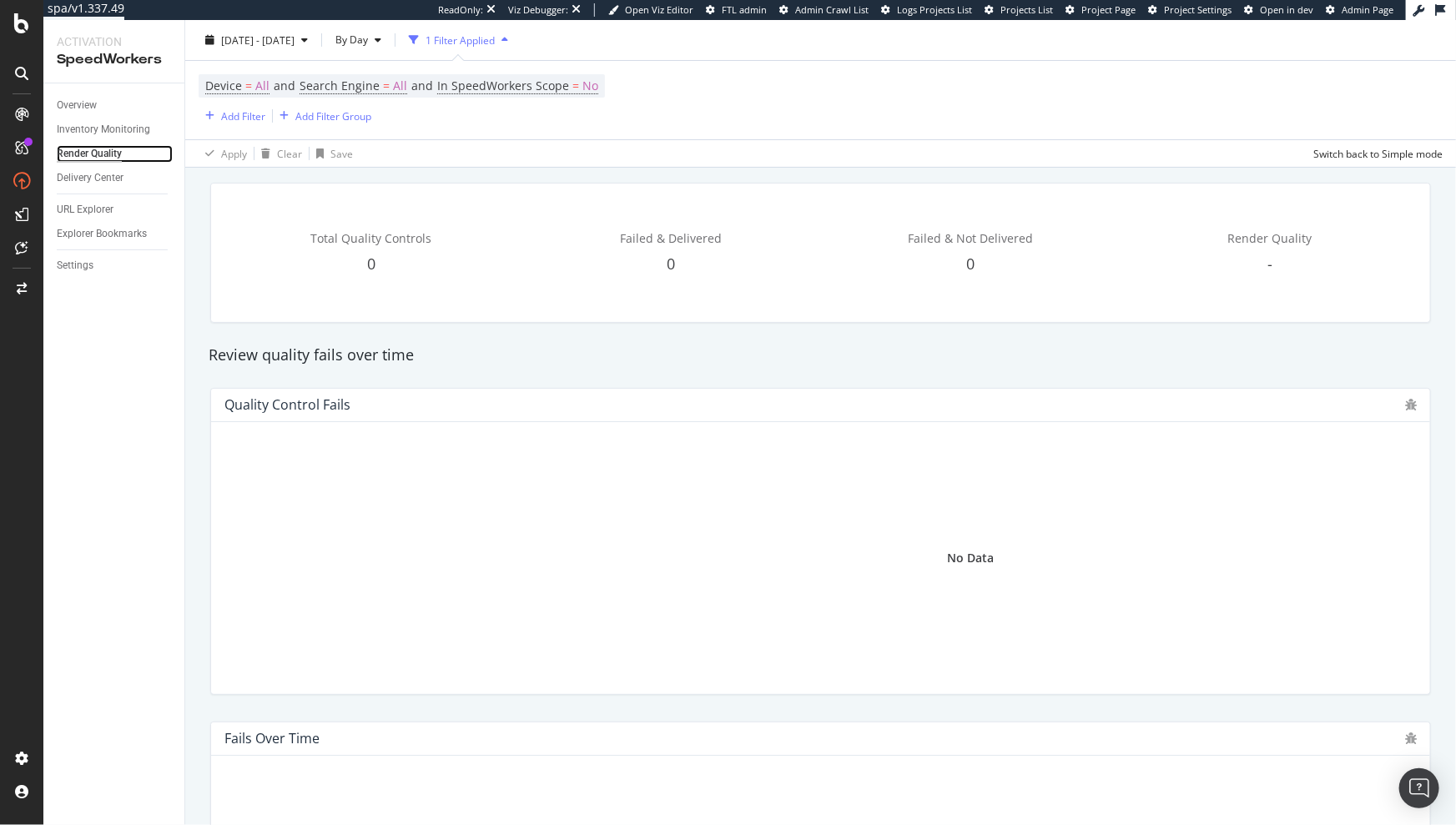
scroll to position [175, 0]
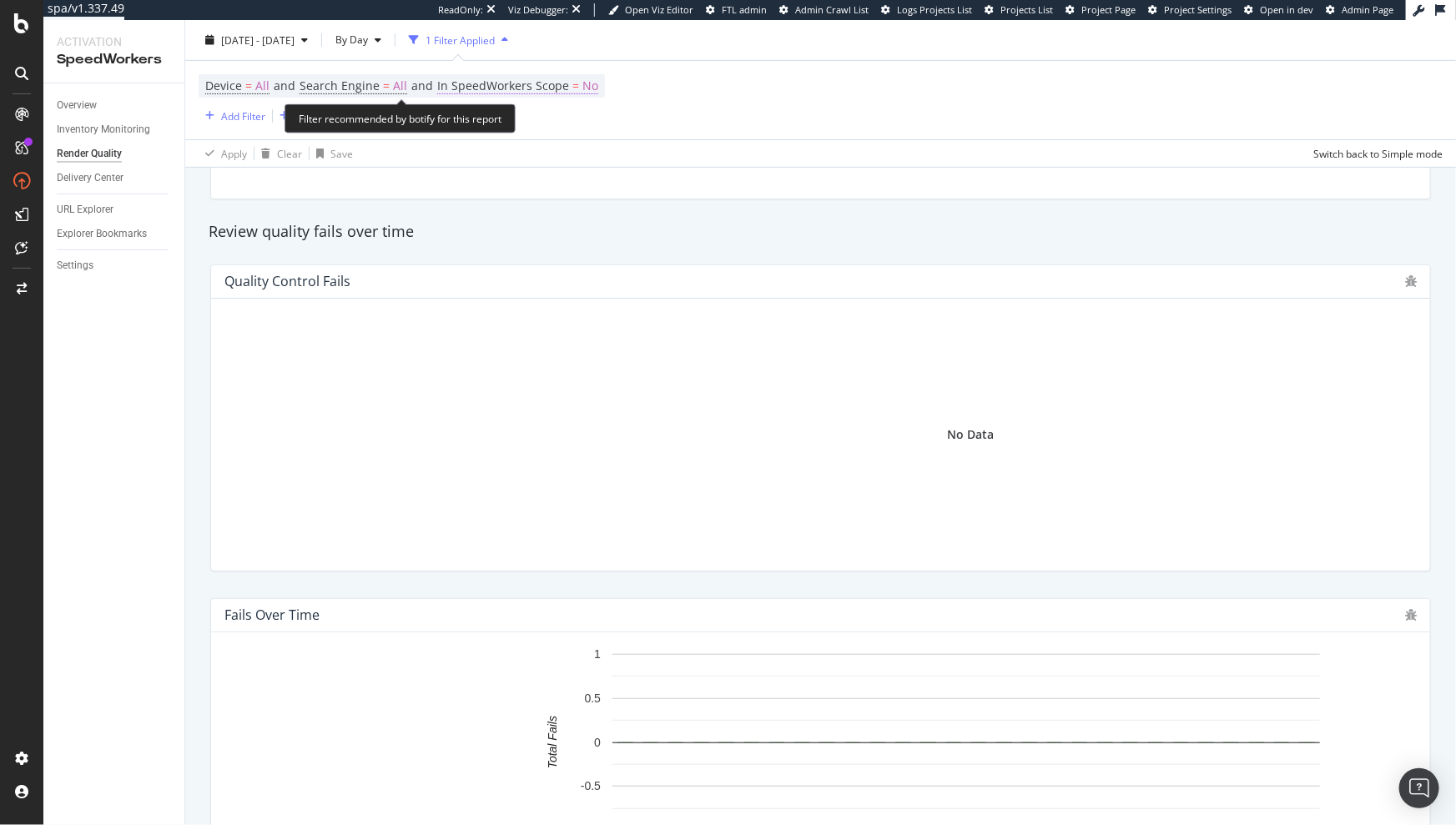
click at [512, 89] on span "In SpeedWorkers Scope" at bounding box center [502, 85] width 132 height 16
click at [606, 132] on span "Only outside of SpeedWorkers scope" at bounding box center [541, 126] width 170 height 14
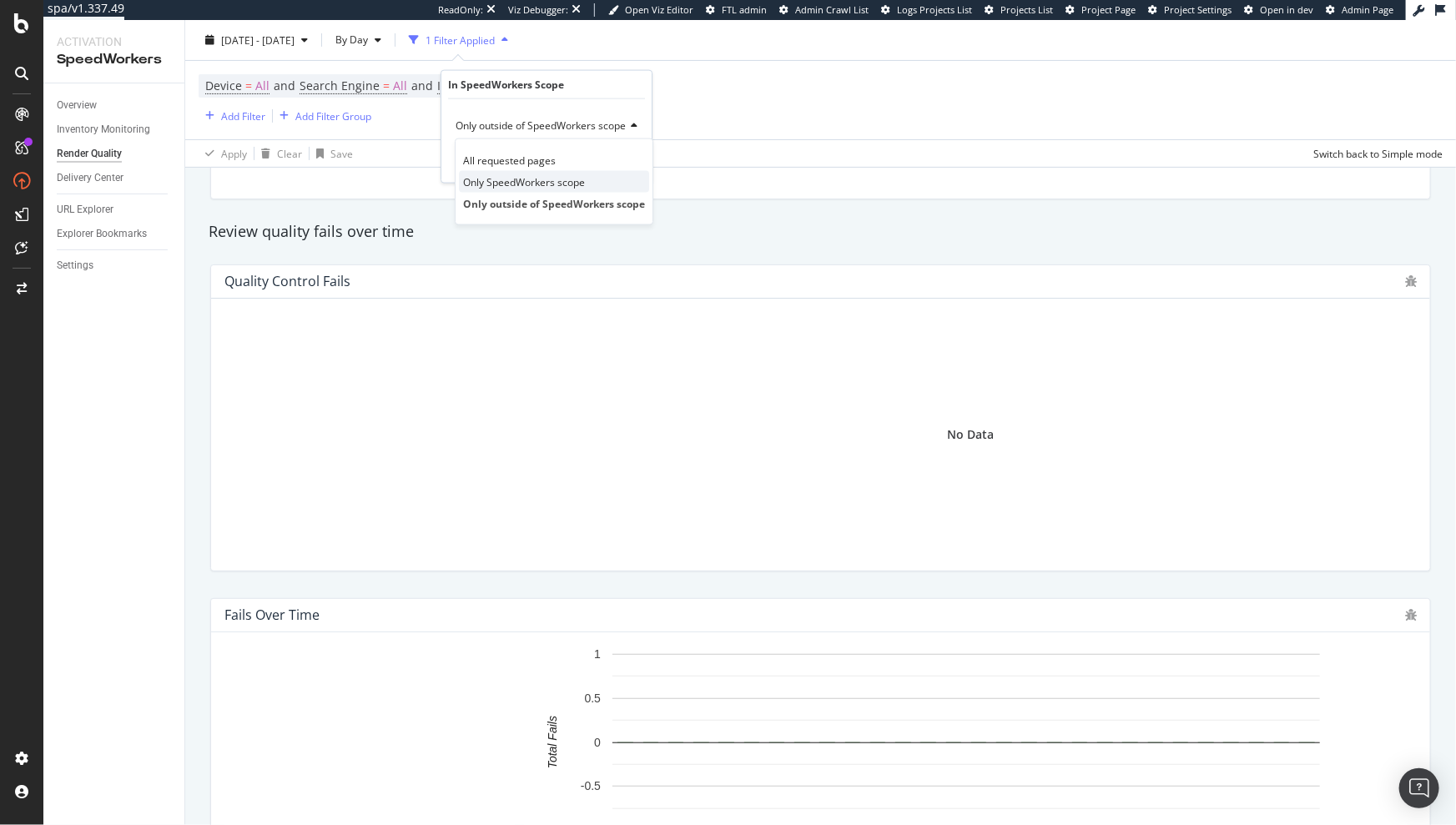
click at [525, 178] on span "Only SpeedWorkers scope" at bounding box center [523, 181] width 122 height 14
click at [618, 158] on div "Apply" at bounding box center [625, 160] width 26 height 14
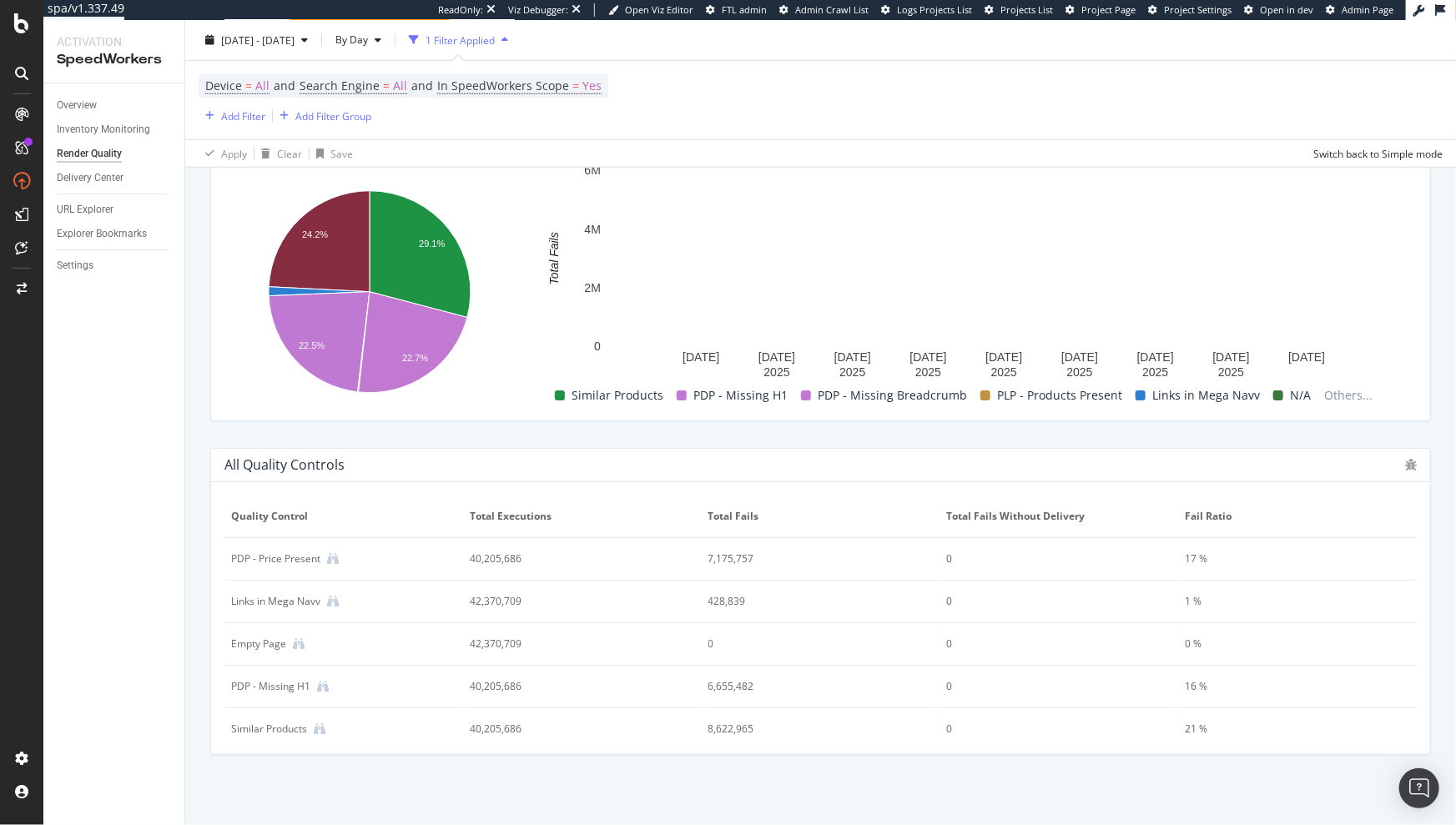
scroll to position [659, 0]
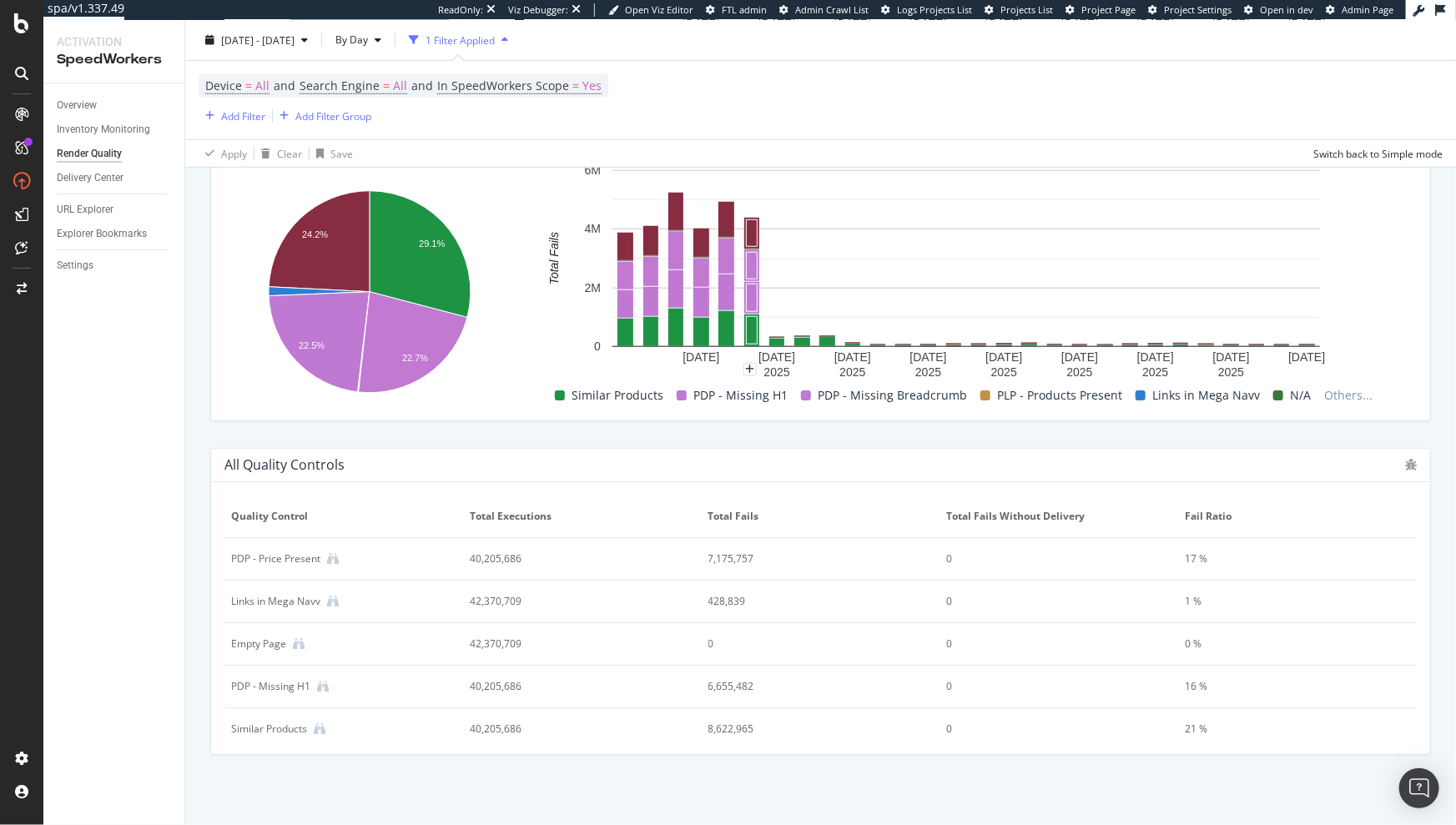
click at [724, 561] on div "7,175,757" at bounding box center [809, 559] width 203 height 15
drag, startPoint x: 471, startPoint y: 555, endPoint x: 355, endPoint y: 557, distance: 116.0
click at [470, 555] on div "40,205,686" at bounding box center [571, 559] width 203 height 15
click at [333, 557] on icon at bounding box center [333, 559] width 12 height 12
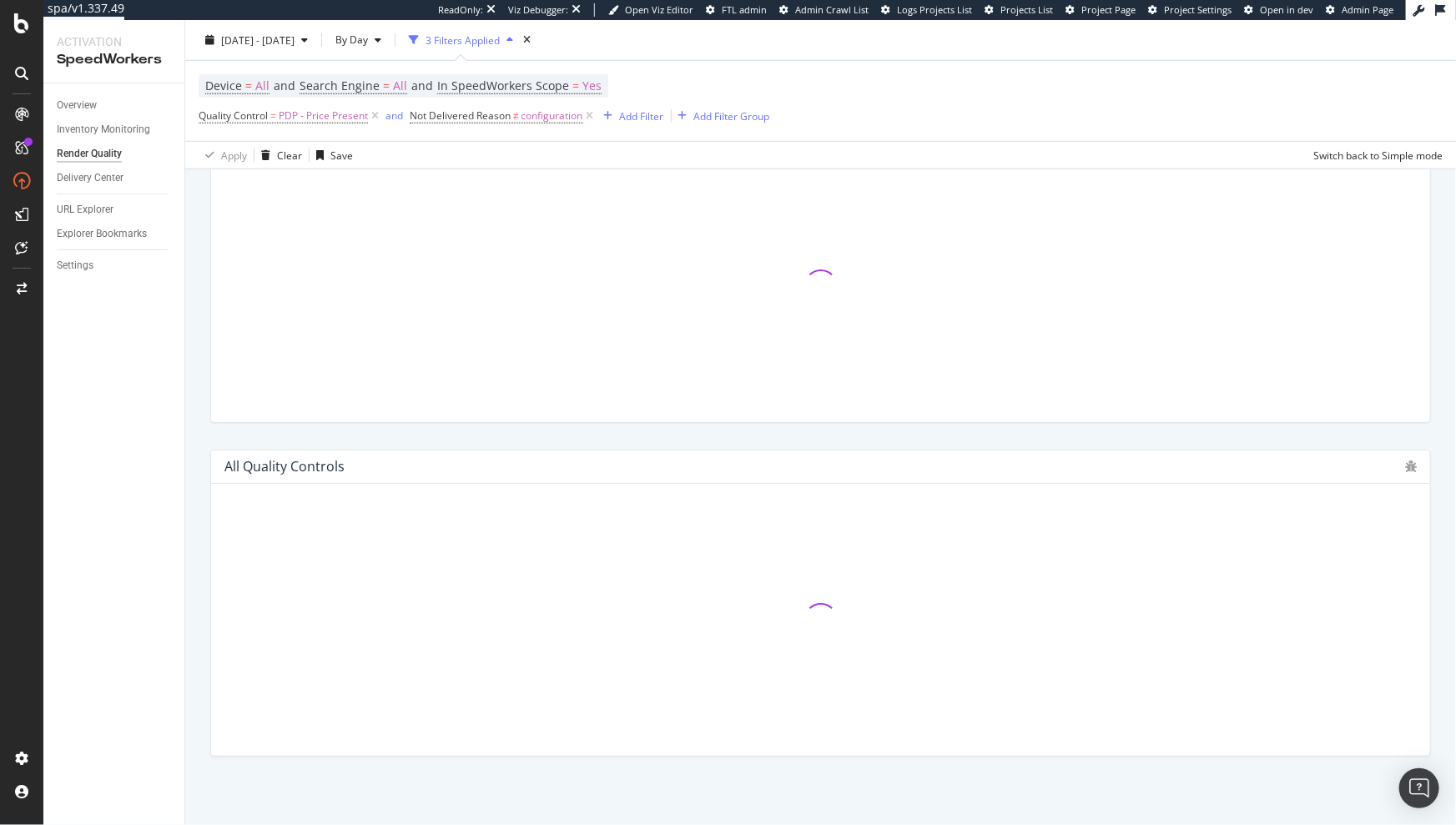
scroll to position [663, 0]
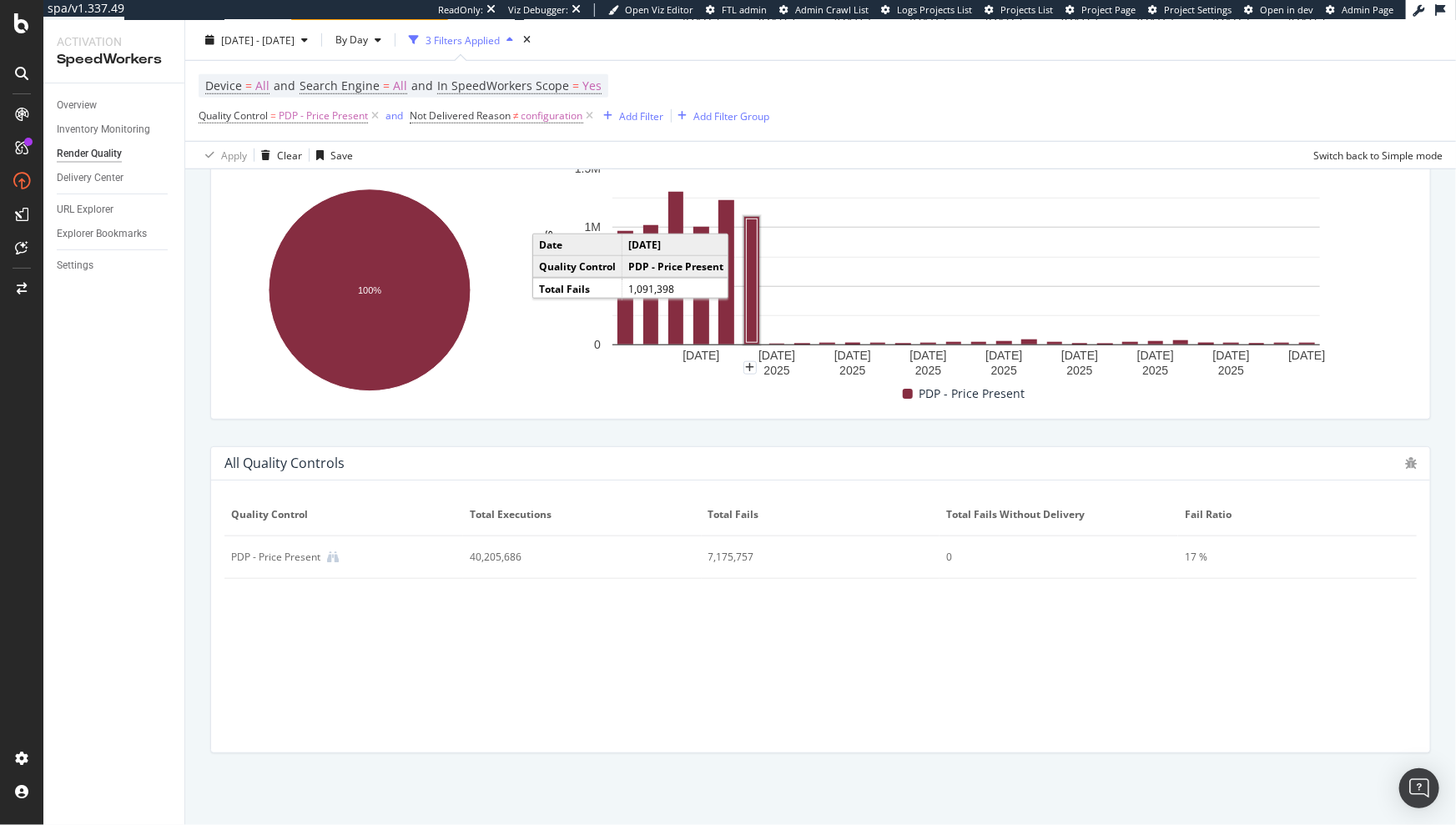
click at [755, 311] on rect "A chart." at bounding box center [751, 280] width 15 height 128
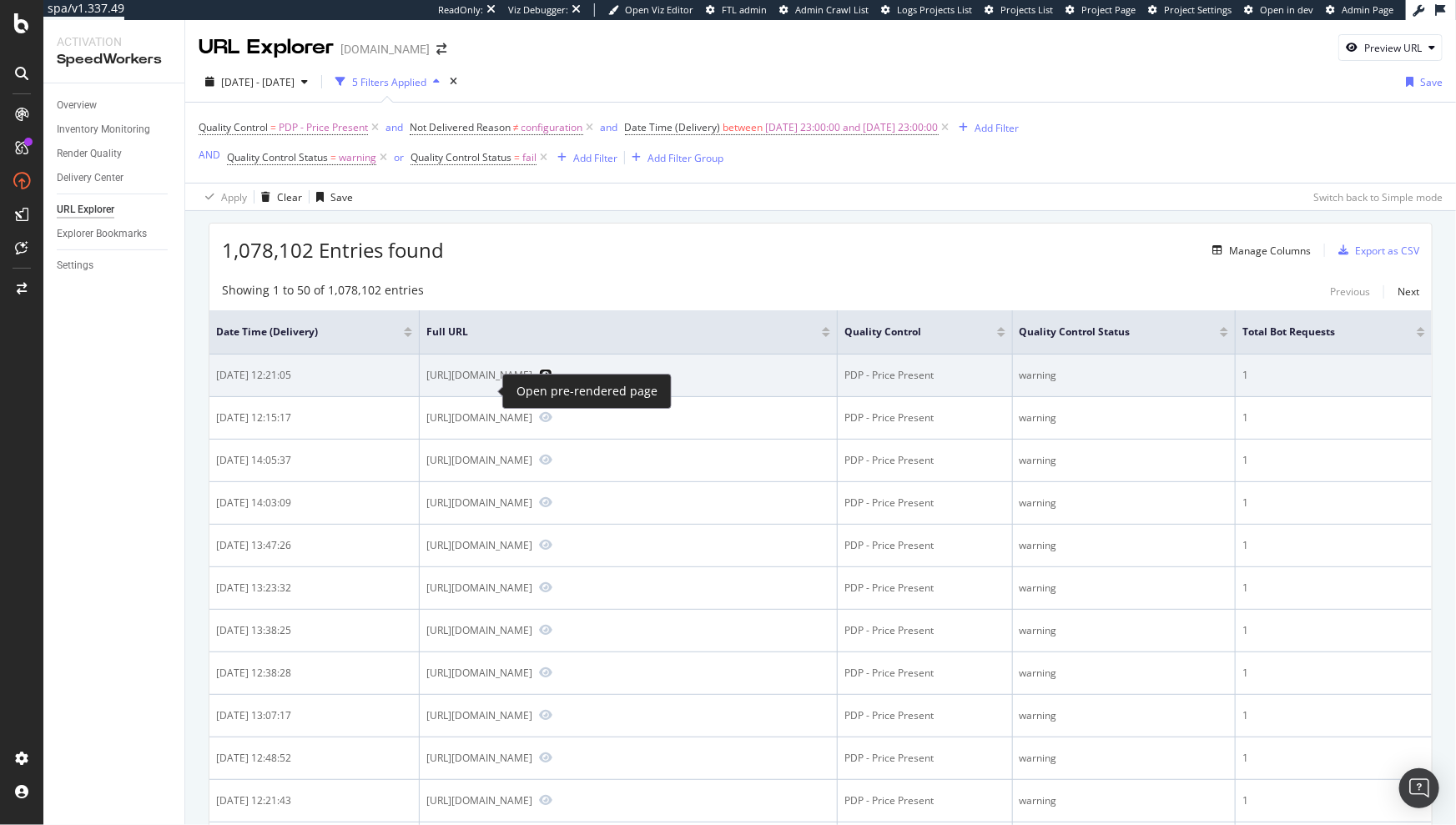
click at [539, 381] on icon "Preview https://www.diy.com/departments/stylish-ip44-wall-light-with-clear-glas…" at bounding box center [545, 375] width 13 height 12
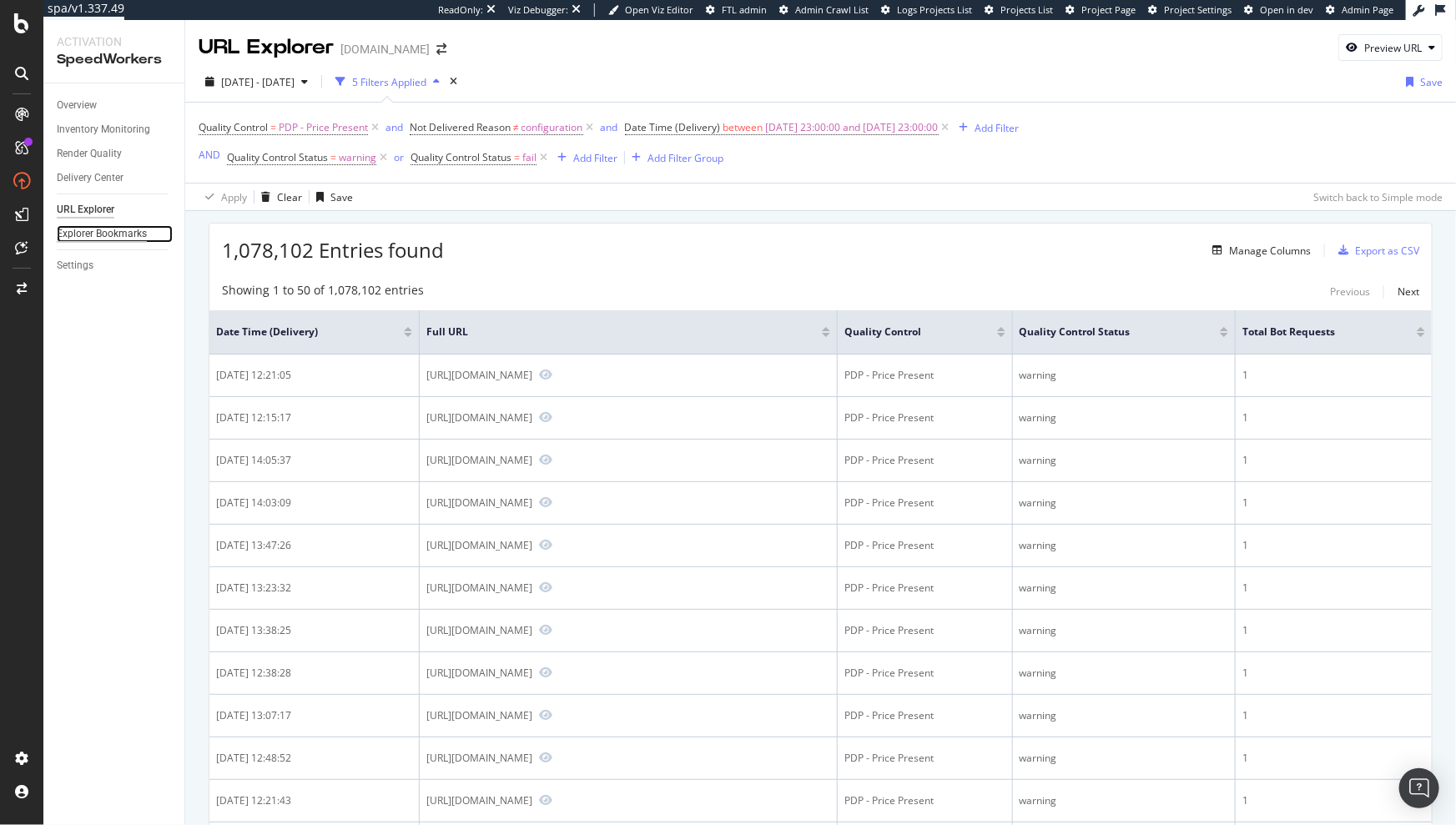
click at [83, 239] on div "Explorer Bookmarks" at bounding box center [101, 234] width 90 height 18
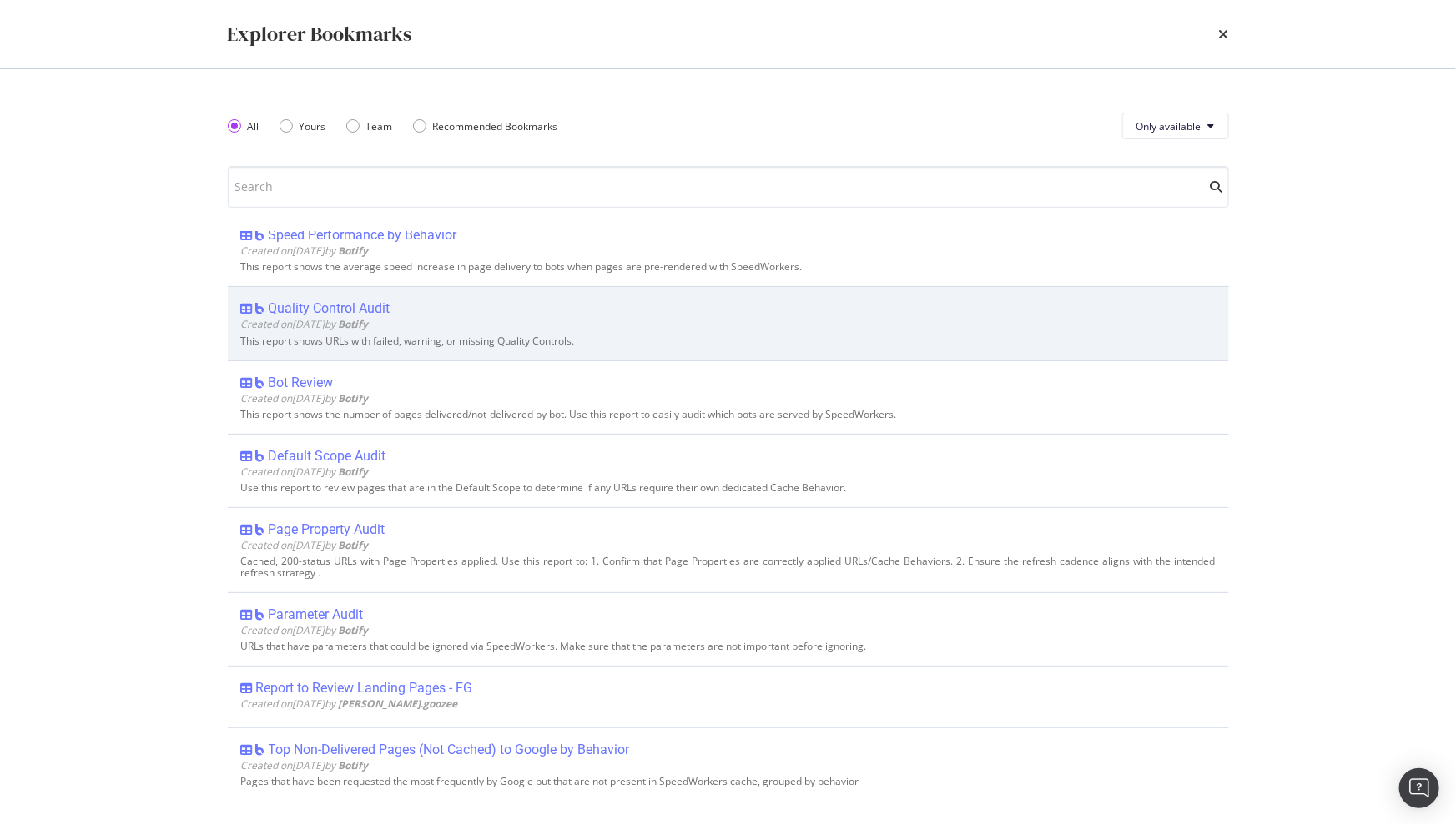
scroll to position [46, 0]
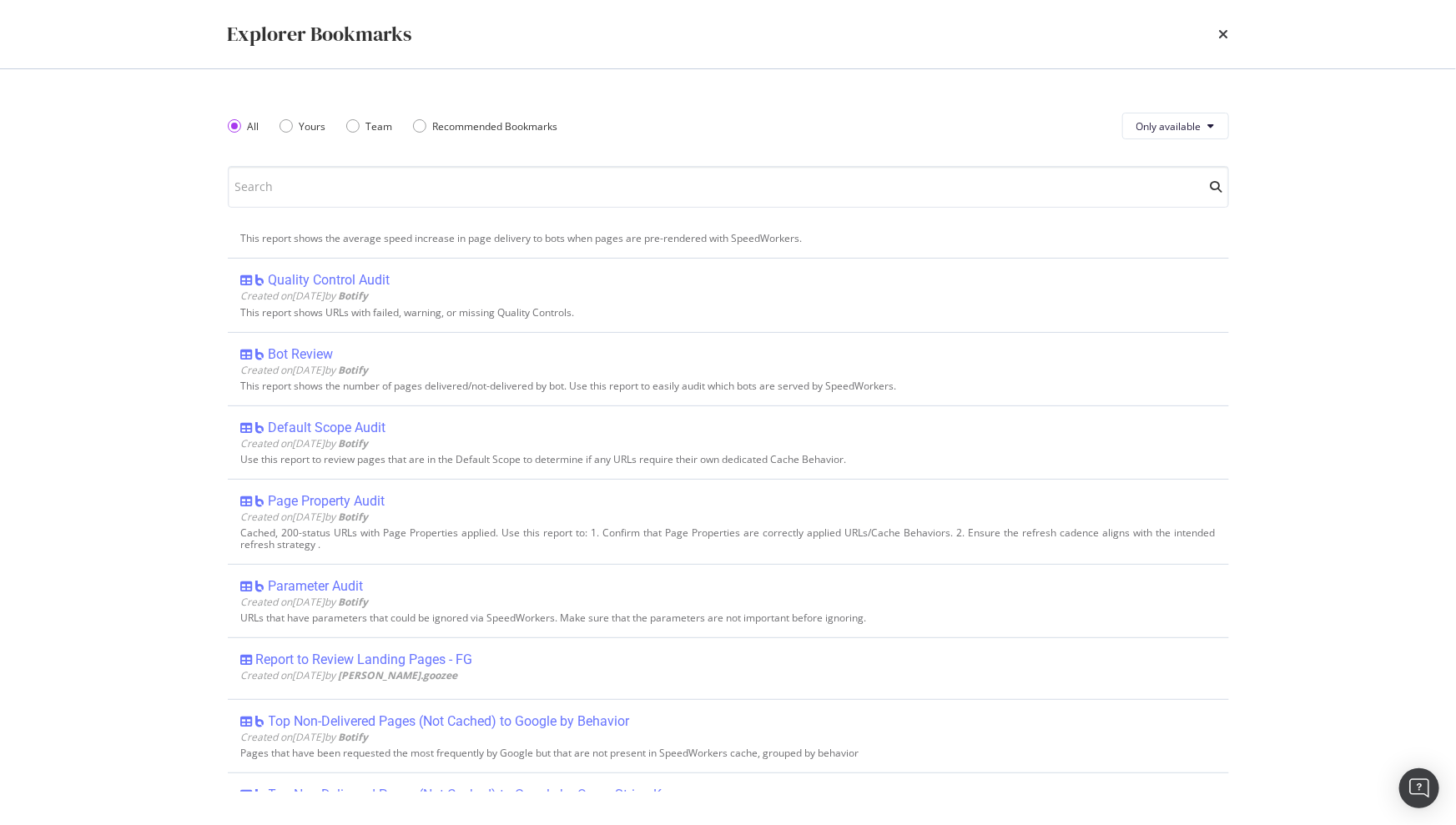
click at [1216, 35] on div "Explorer Bookmarks" at bounding box center [728, 34] width 1001 height 29
click at [1221, 33] on icon "times" at bounding box center [1224, 34] width 10 height 13
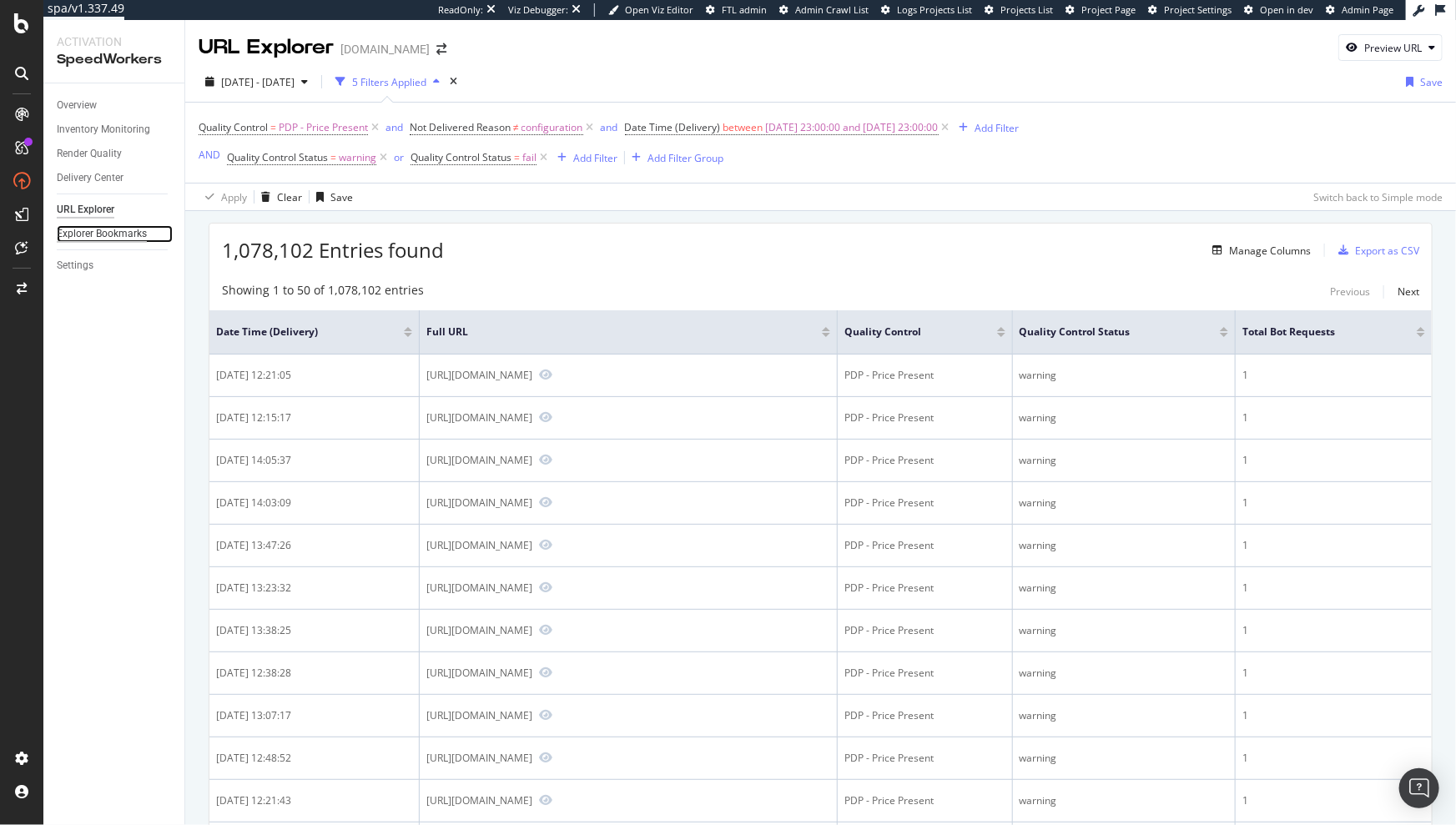
click at [110, 234] on div "Explorer Bookmarks" at bounding box center [101, 234] width 90 height 18
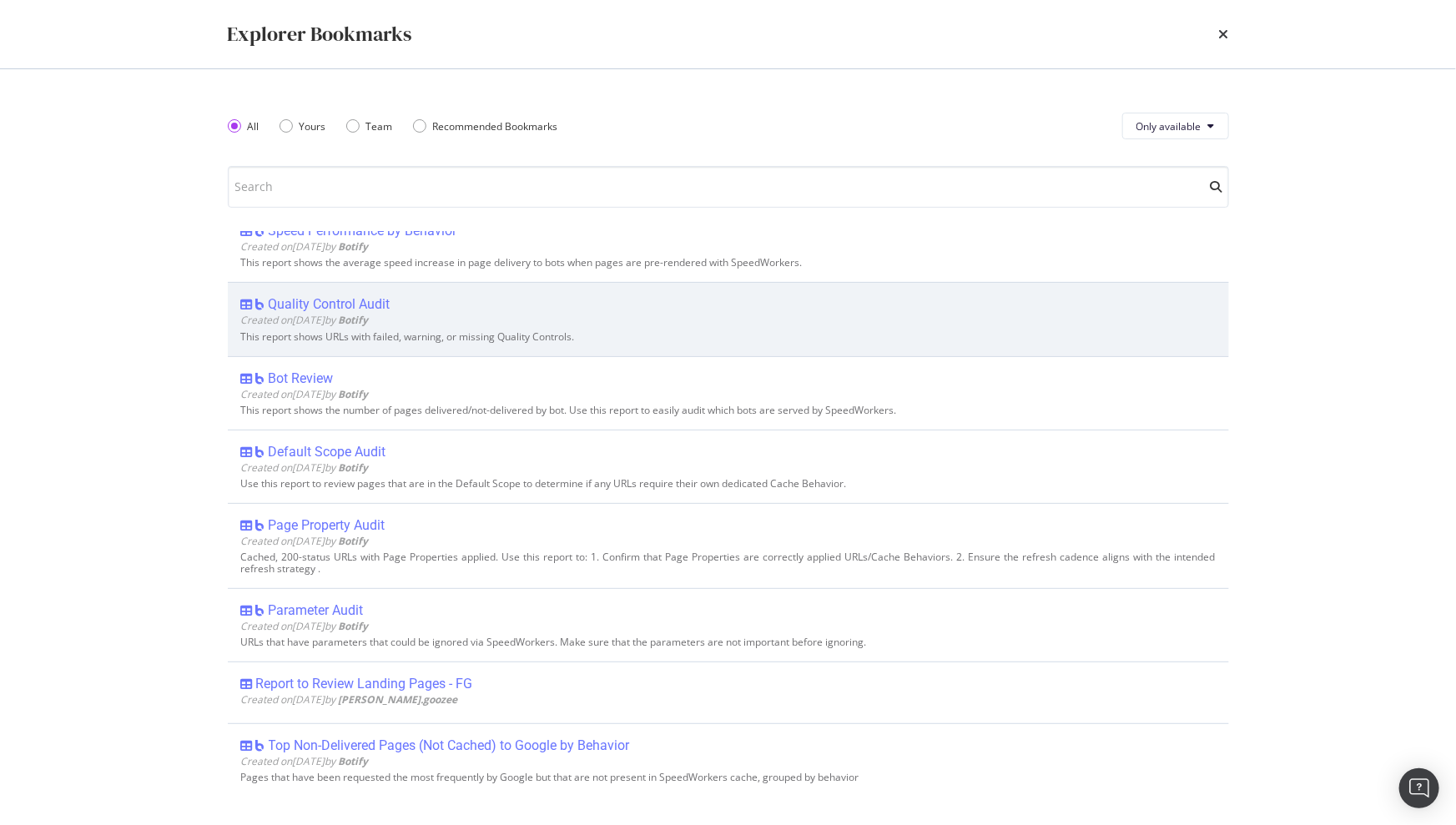
scroll to position [0, 0]
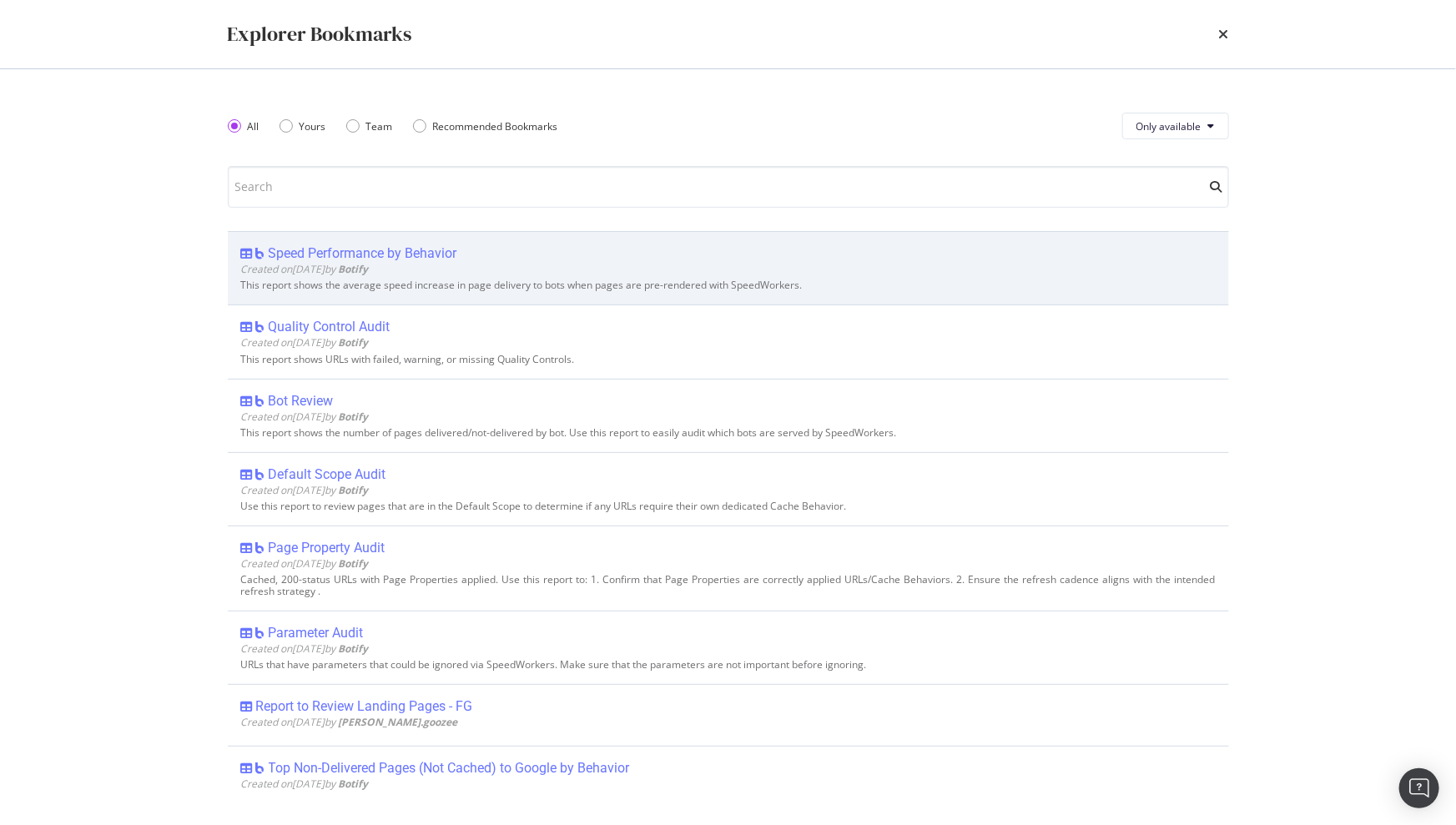
click at [374, 249] on div "Speed Performance by Behavior" at bounding box center [363, 253] width 189 height 17
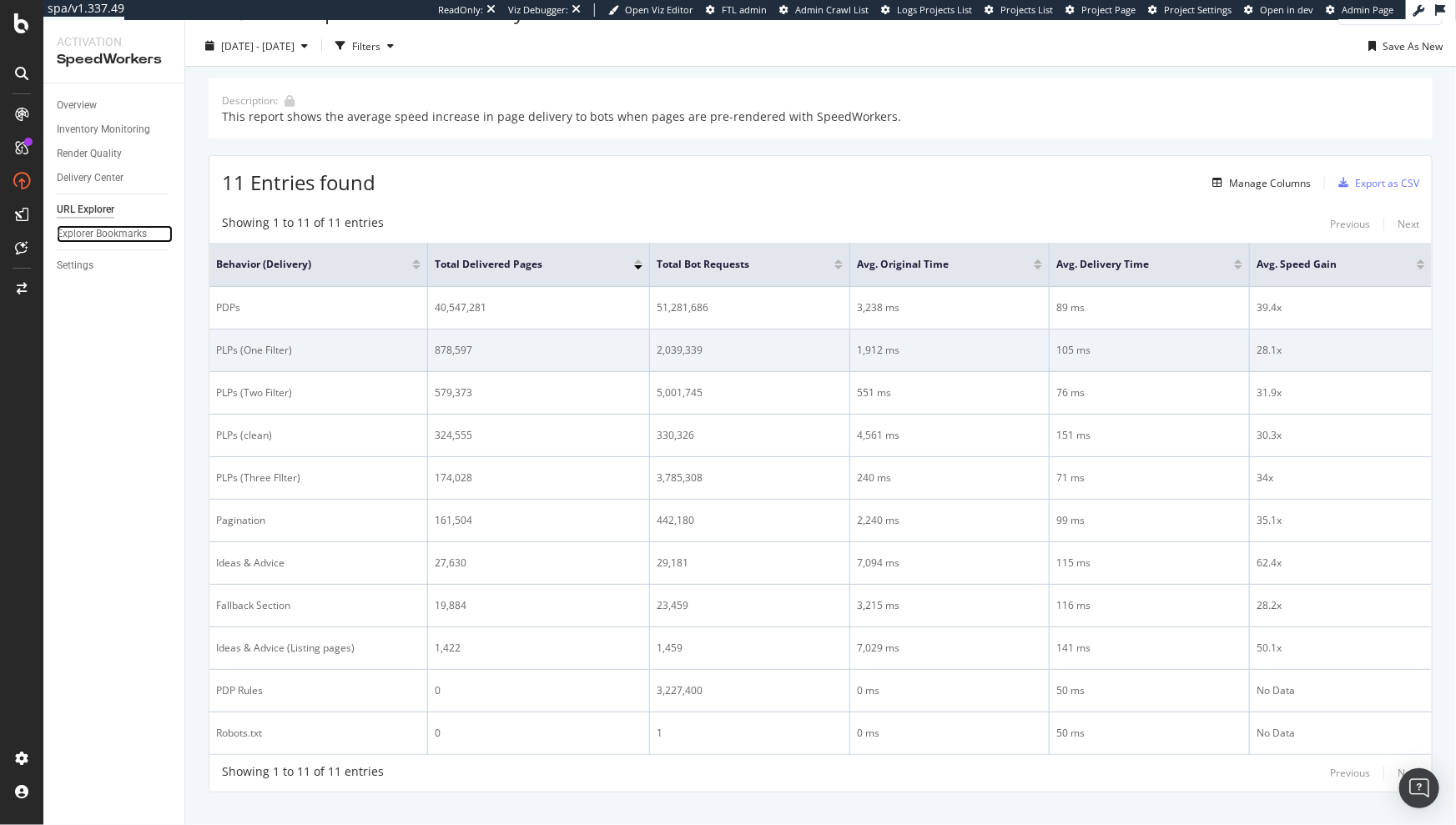
scroll to position [59, 0]
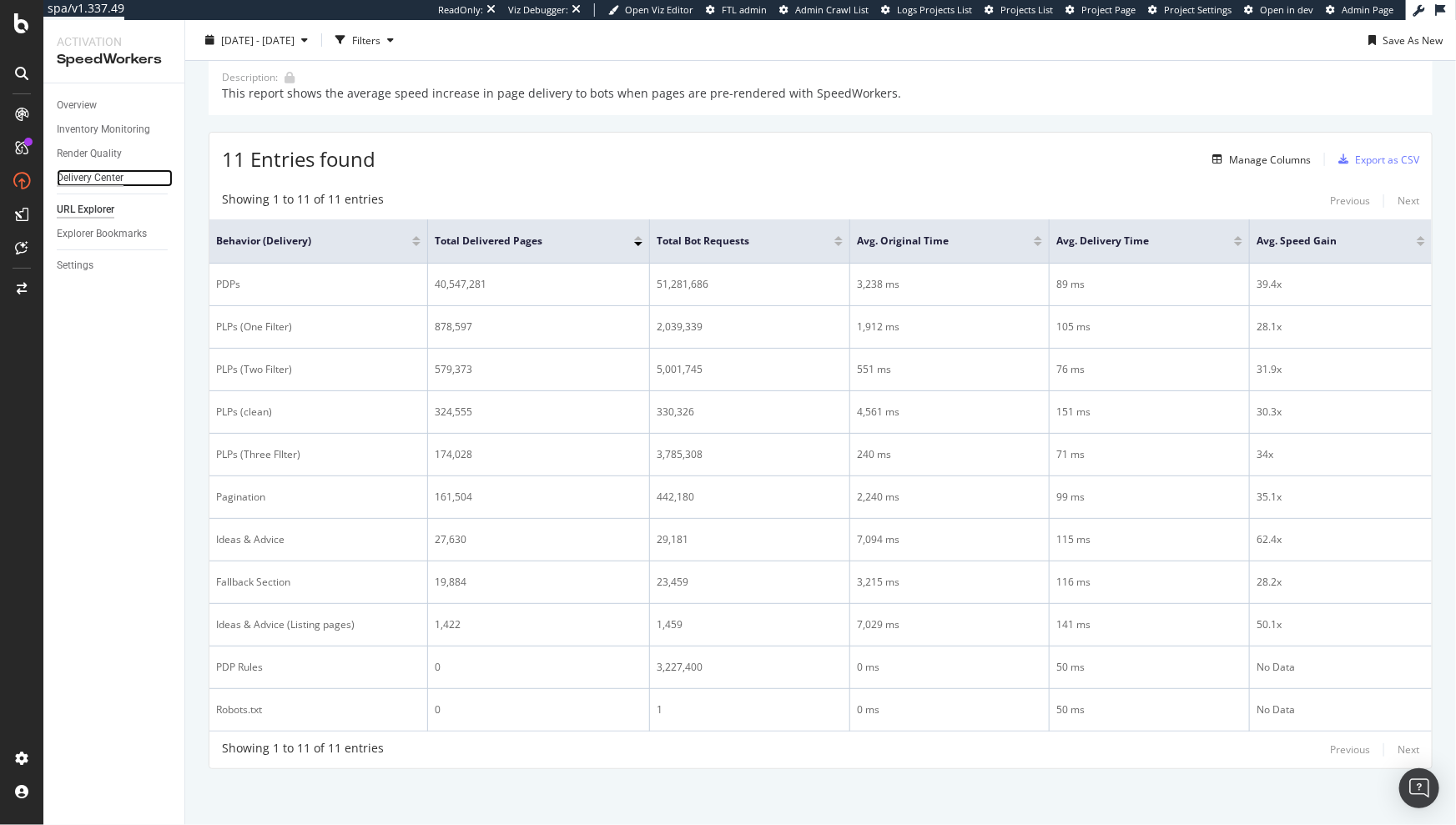
click at [108, 174] on div "Delivery Center" at bounding box center [89, 178] width 66 height 18
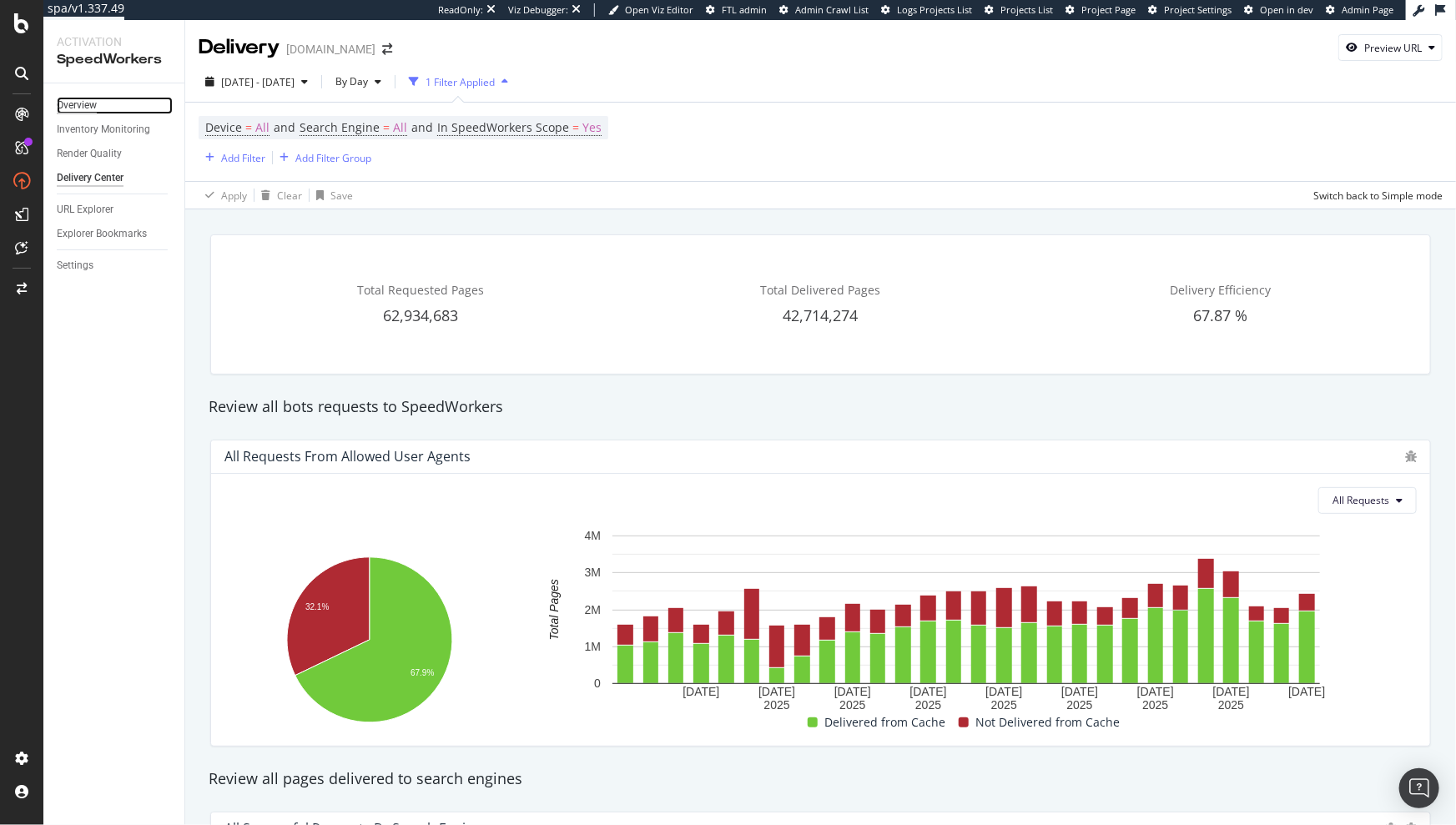
click at [85, 108] on div "Overview" at bounding box center [76, 106] width 40 height 18
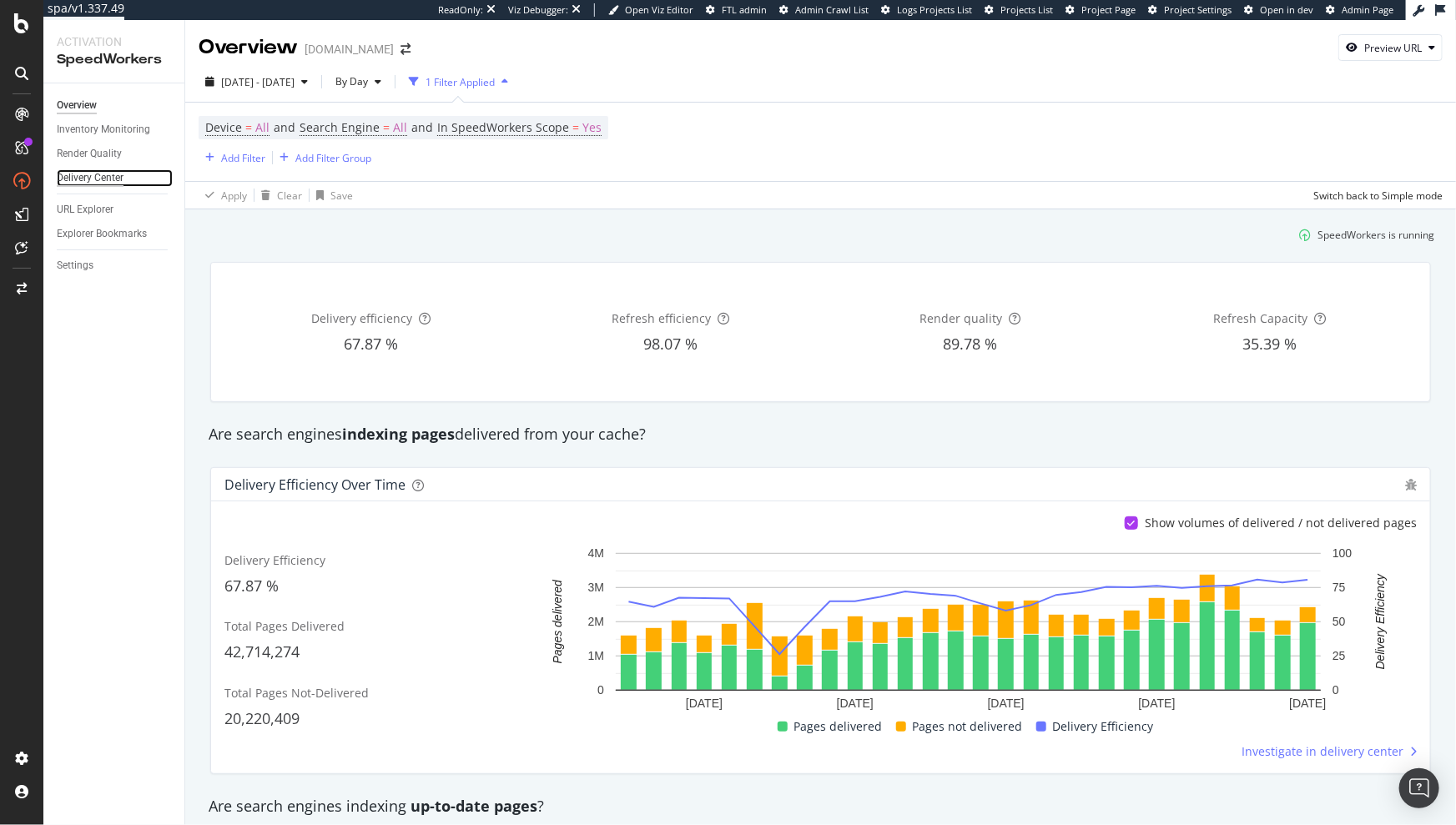
click at [101, 178] on div "Delivery Center" at bounding box center [89, 178] width 66 height 18
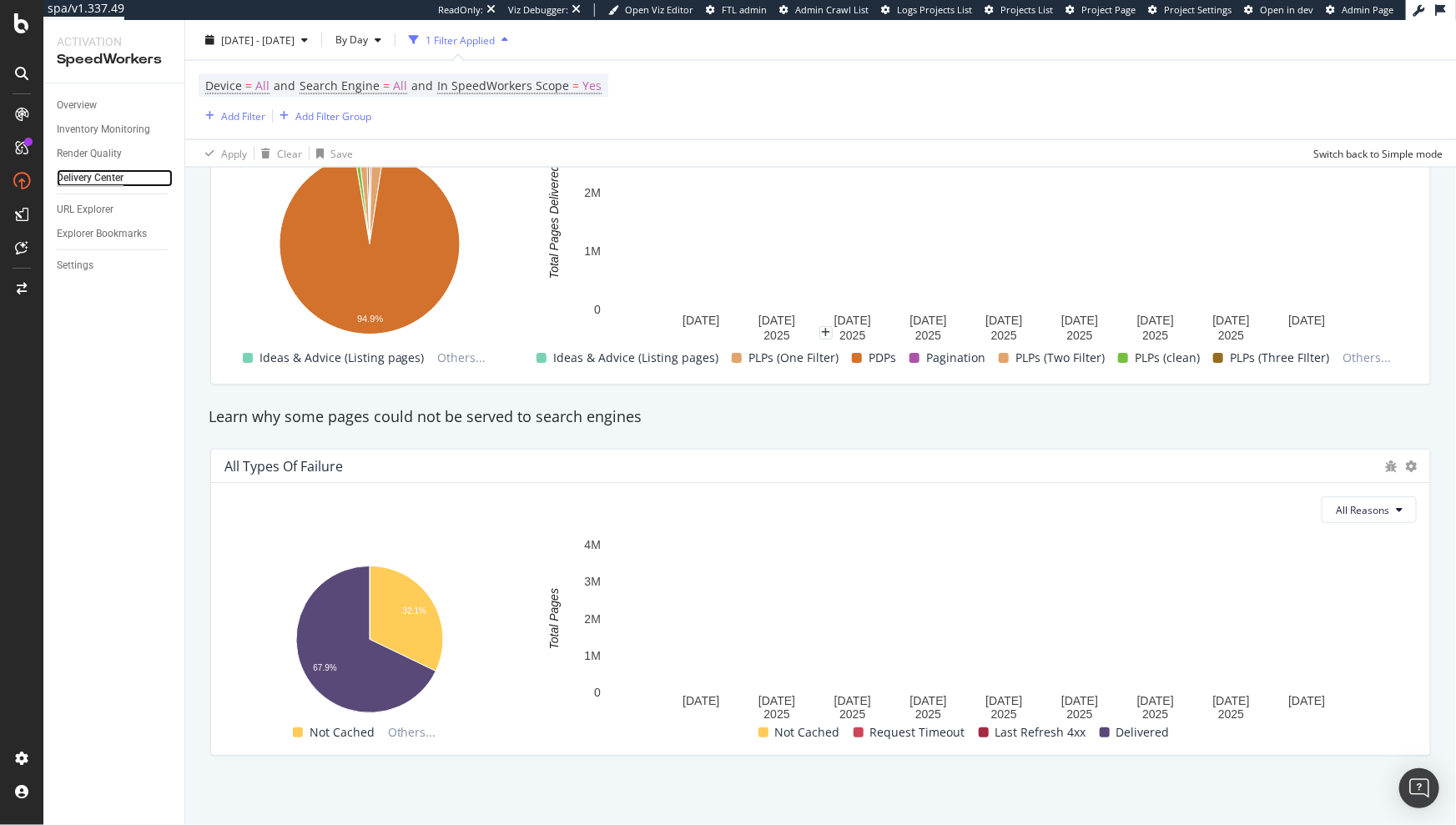
scroll to position [1403, 0]
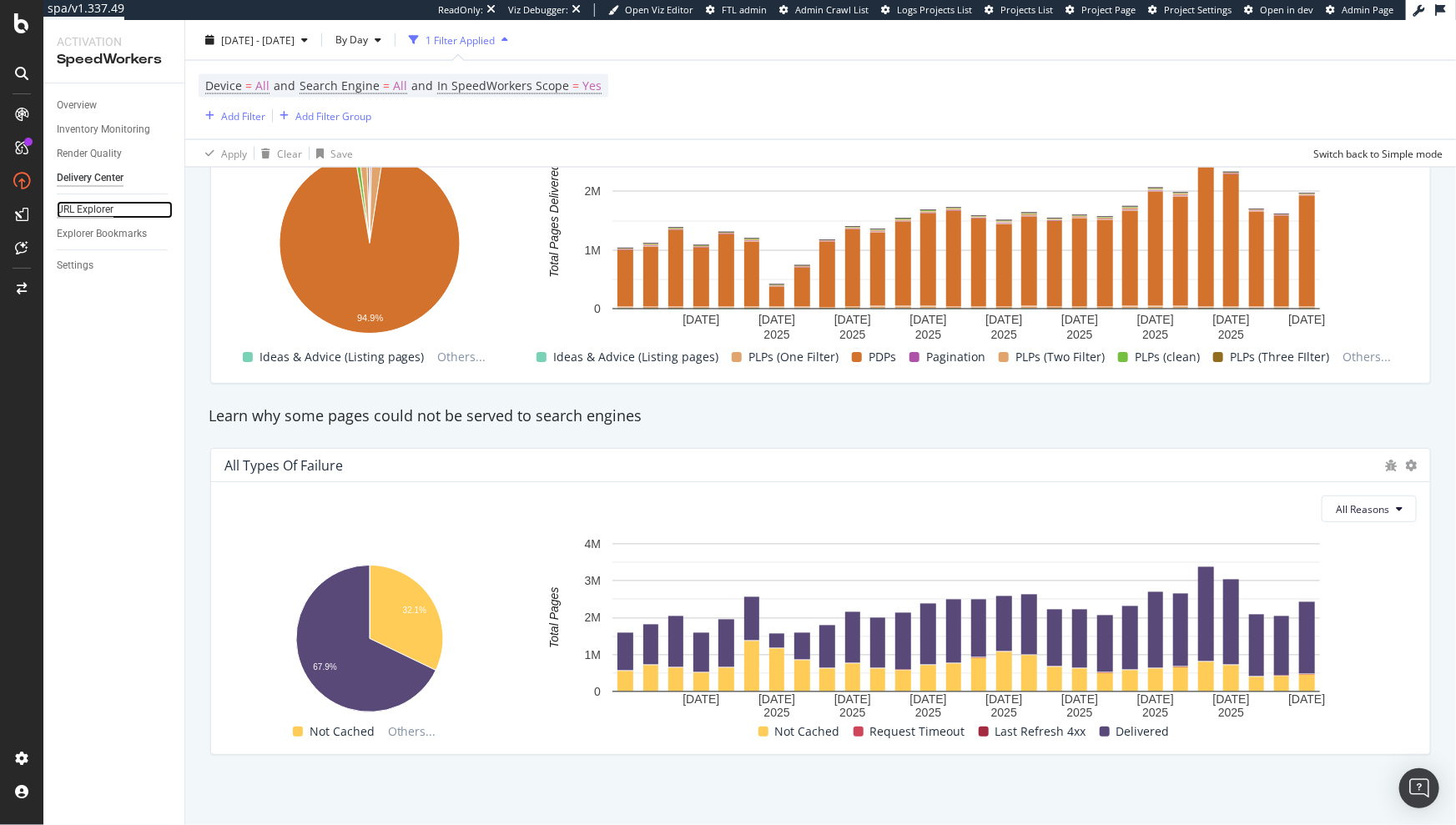
click at [93, 216] on div "URL Explorer" at bounding box center [84, 210] width 56 height 18
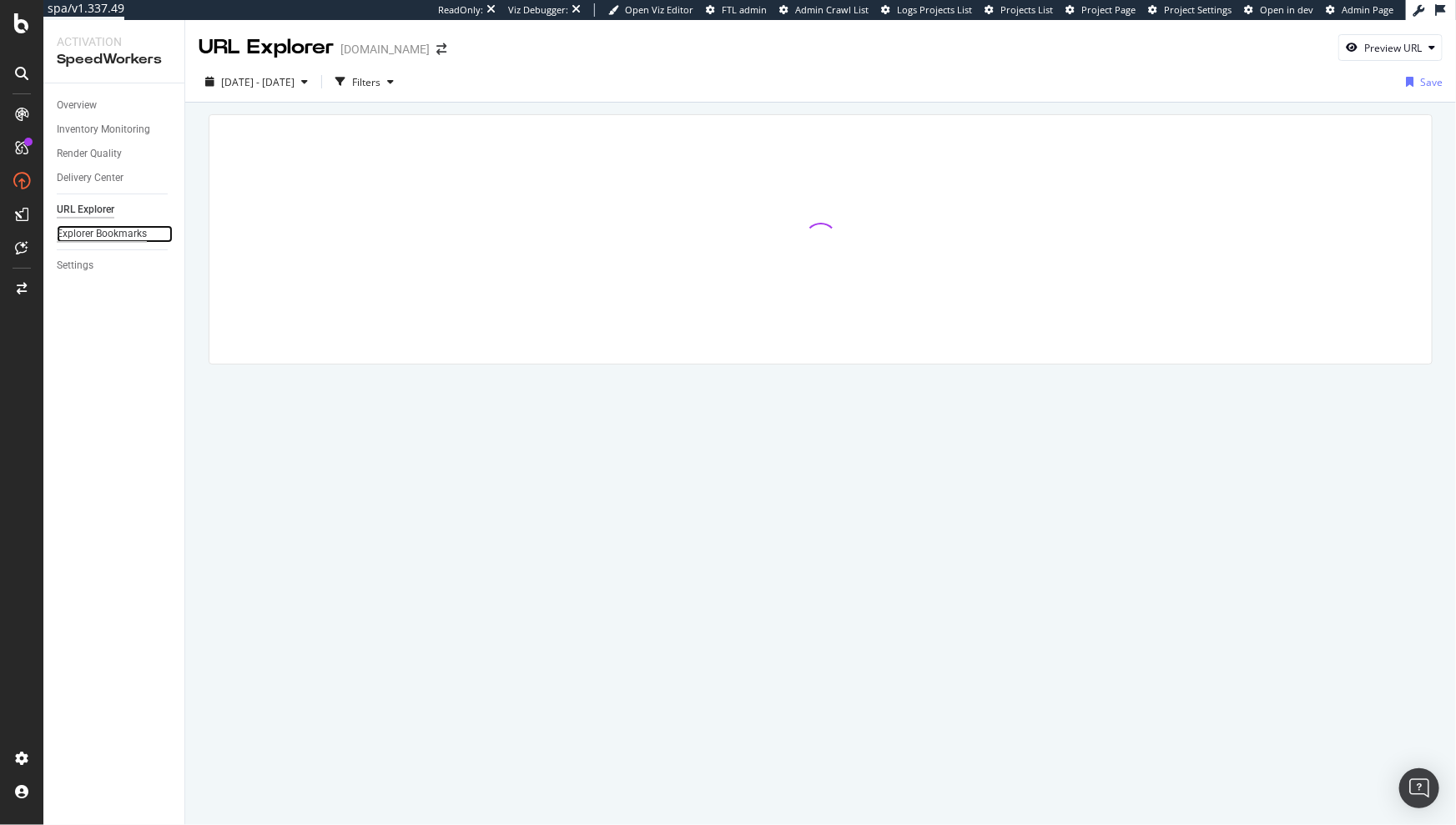
click at [77, 237] on div "Explorer Bookmarks" at bounding box center [101, 234] width 90 height 18
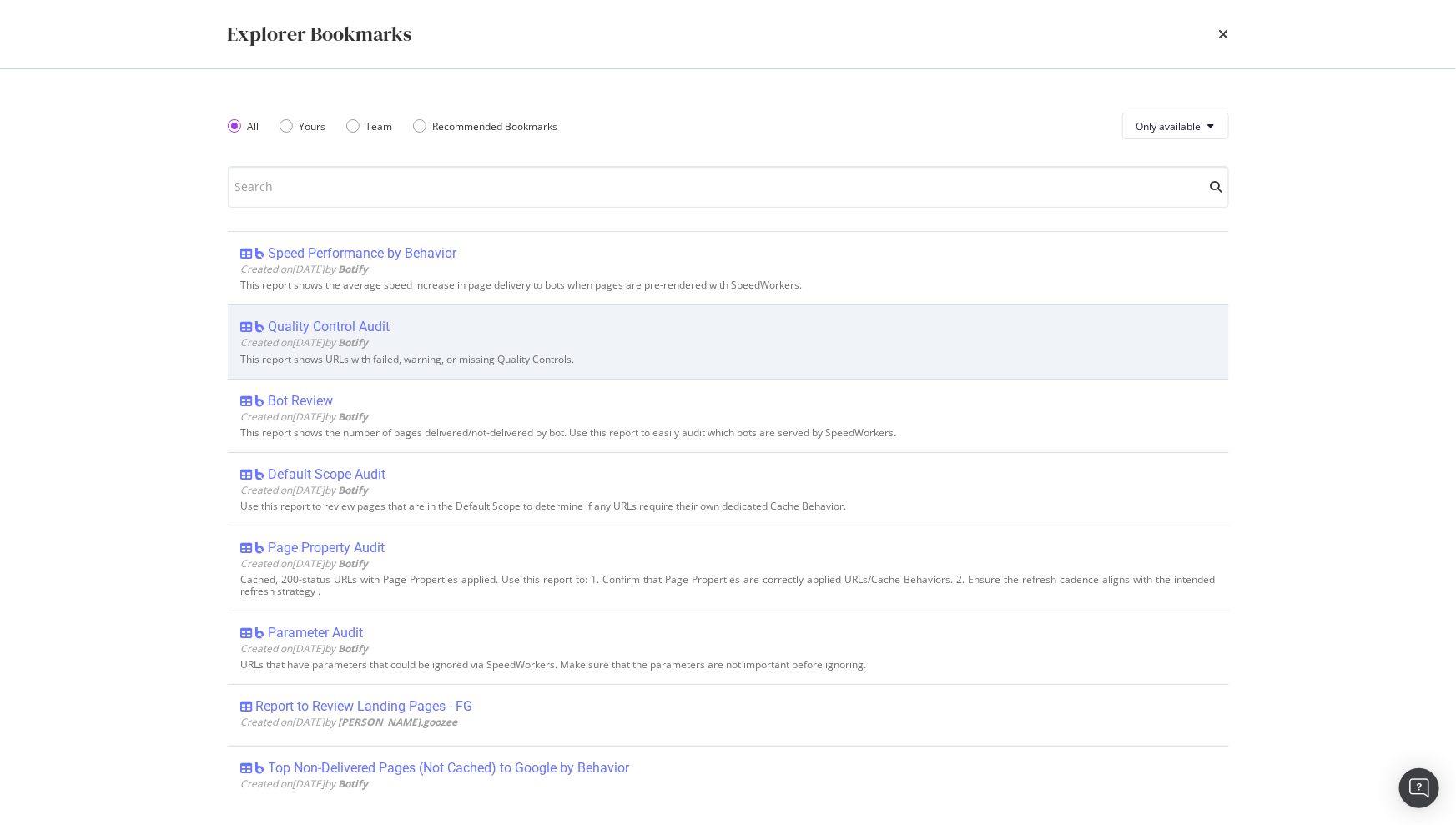
click at [310, 324] on div "Quality Control Audit" at bounding box center [329, 326] width 122 height 17
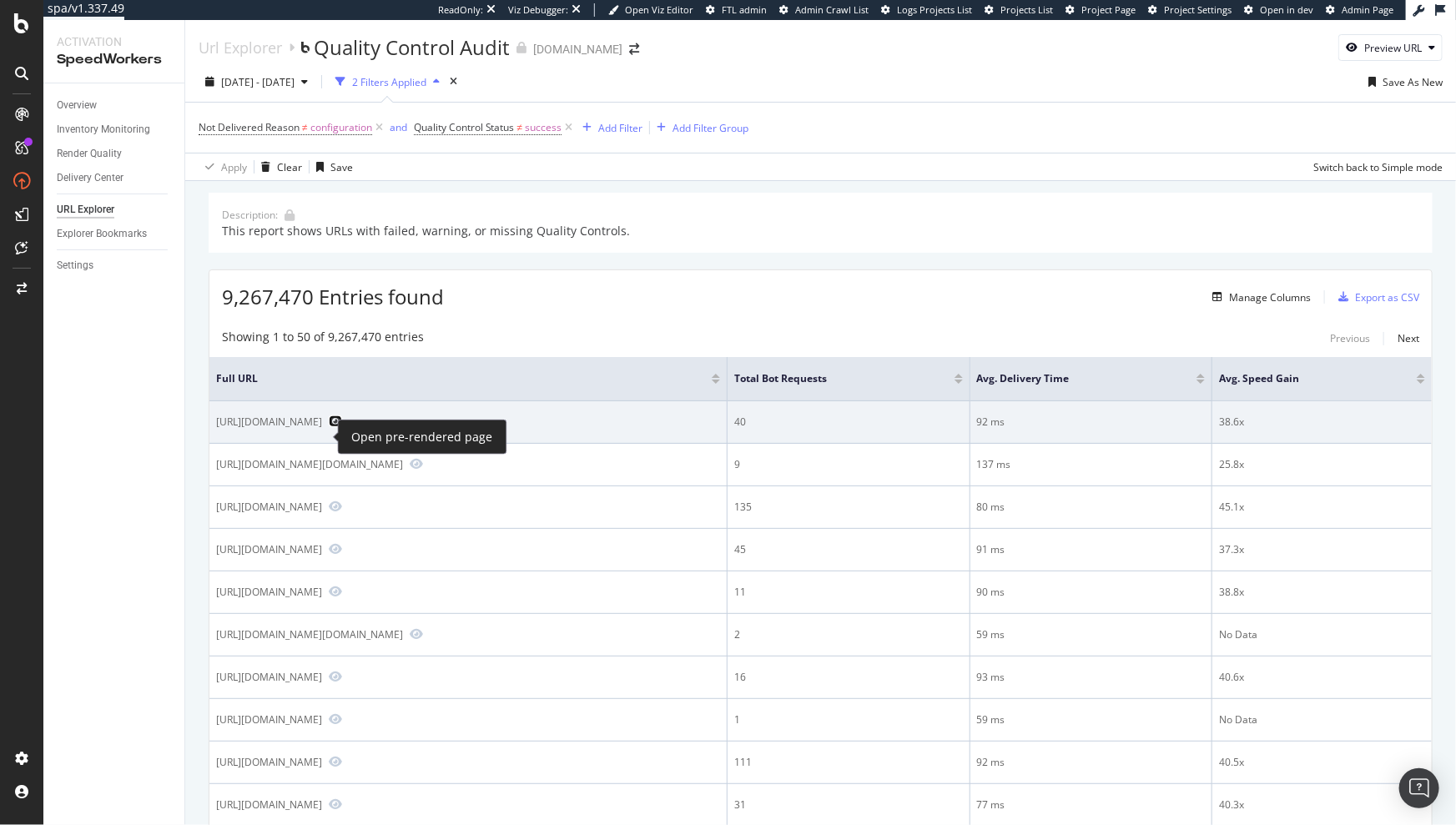
click at [328, 427] on icon "Preview https://www.diy.com/departments/wooden-bed-fini-eu-double-cashmere-pine…" at bounding box center [334, 421] width 13 height 12
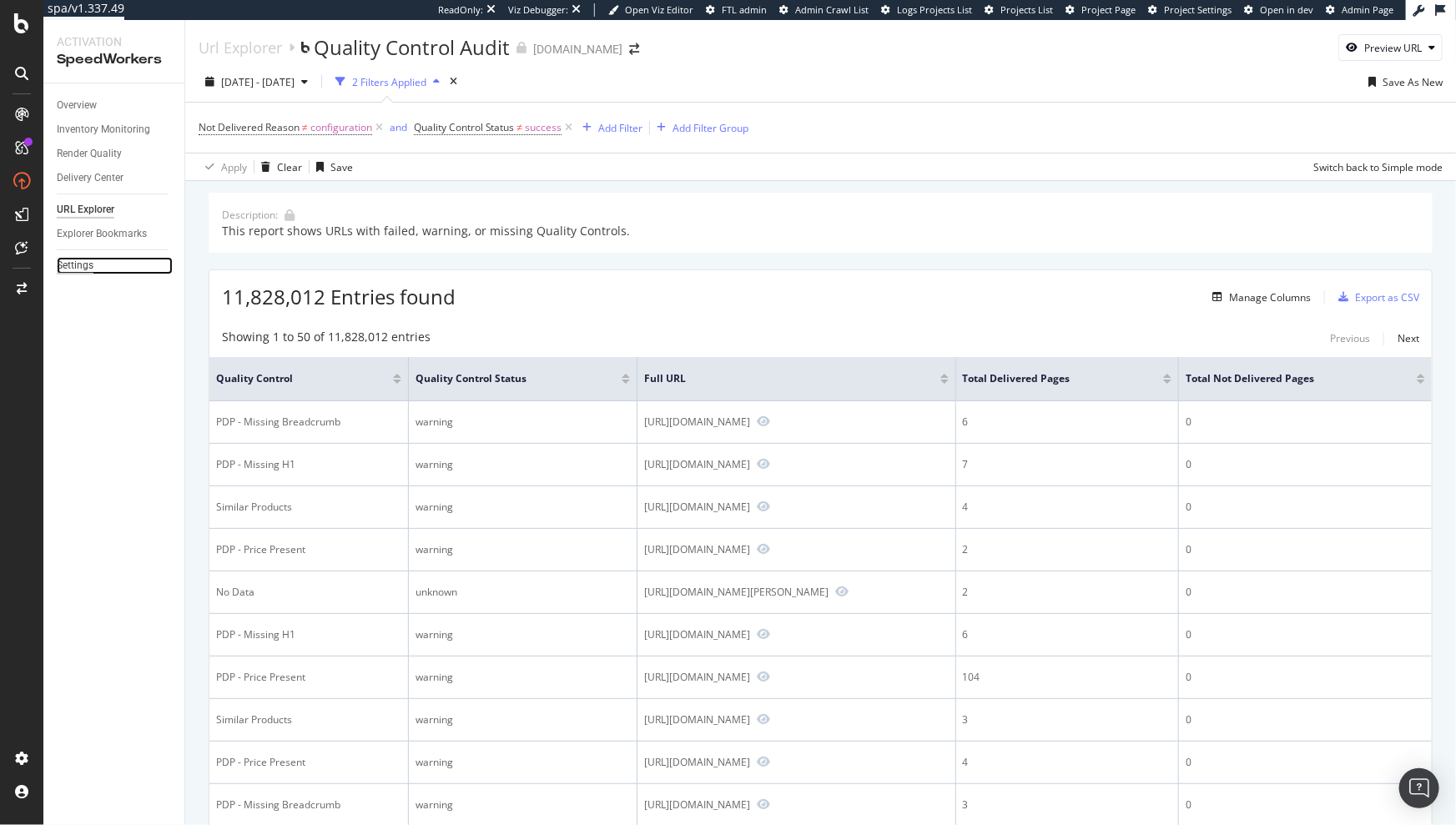
click at [92, 264] on div "Settings" at bounding box center [74, 266] width 37 height 18
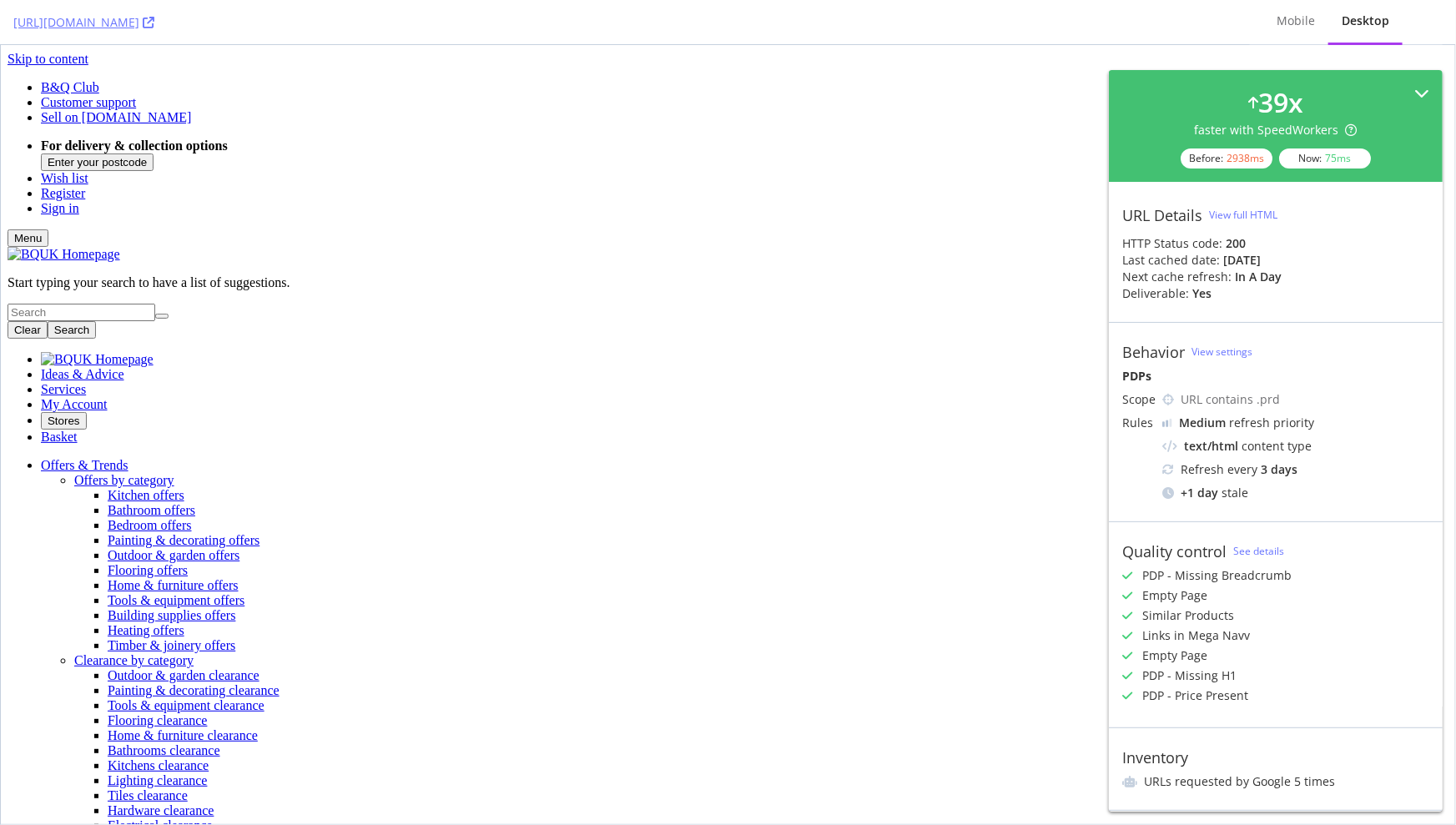
click at [1414, 88] on icon at bounding box center [1421, 93] width 15 height 15
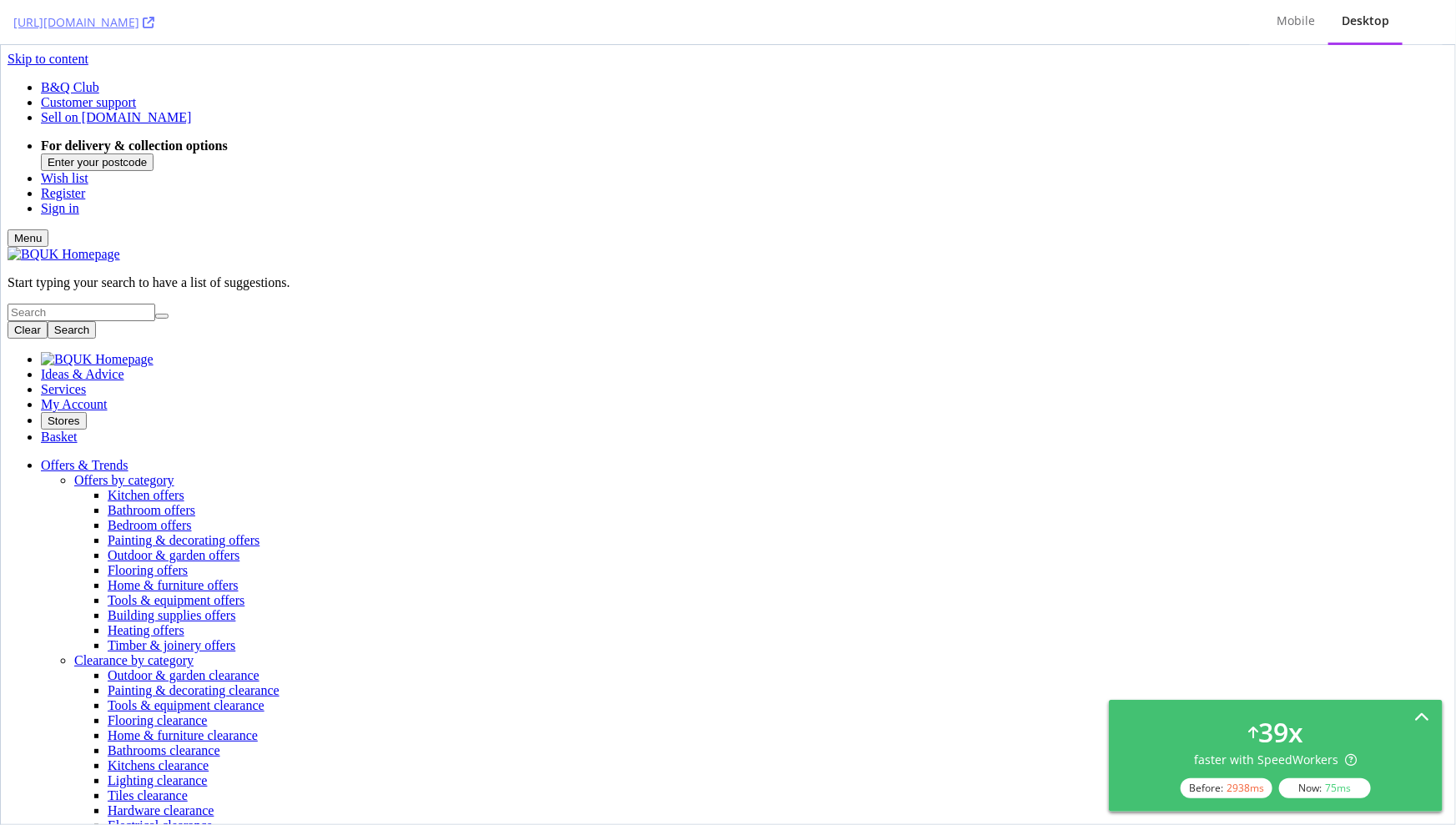
click at [1423, 718] on icon at bounding box center [1421, 718] width 15 height 15
